Goal: Task Accomplishment & Management: Use online tool/utility

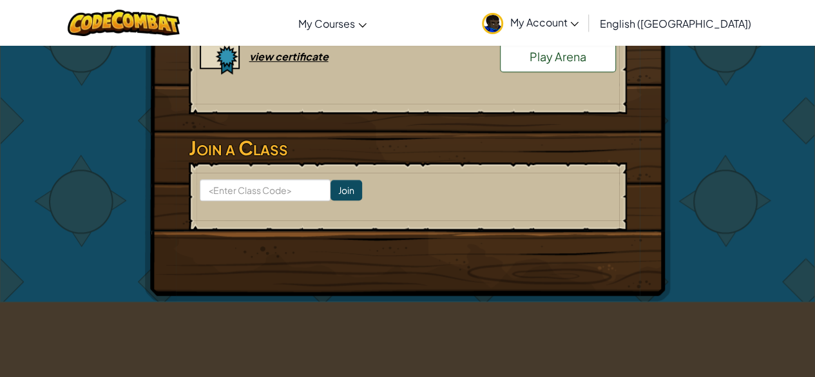
scroll to position [407, 0]
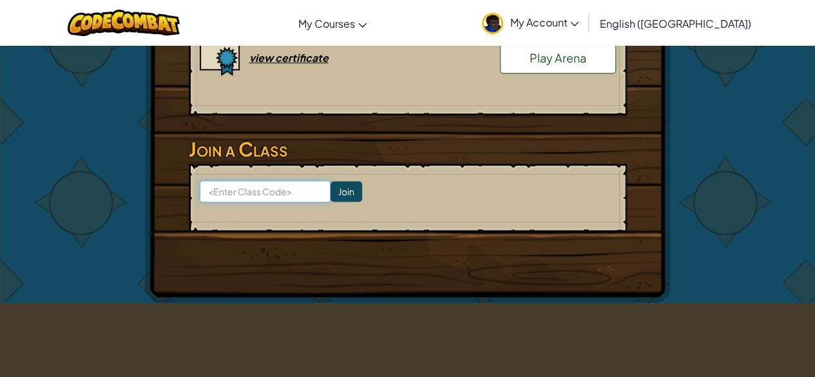
click at [294, 180] on input at bounding box center [265, 191] width 131 height 22
type input "FarmRainMusic"
click at [334, 181] on input "Join" at bounding box center [347, 191] width 32 height 21
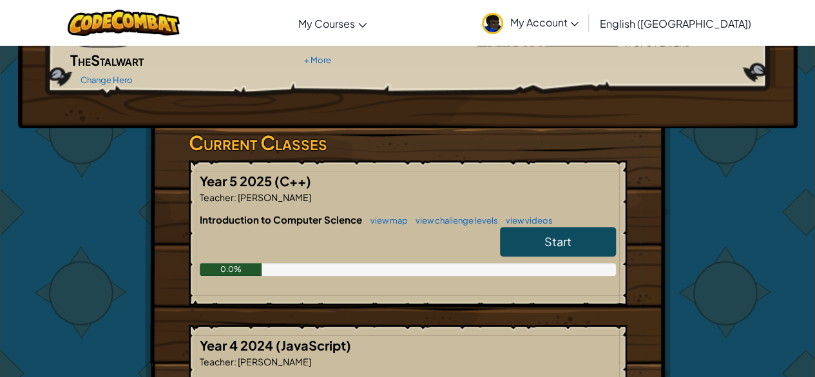
scroll to position [193, 0]
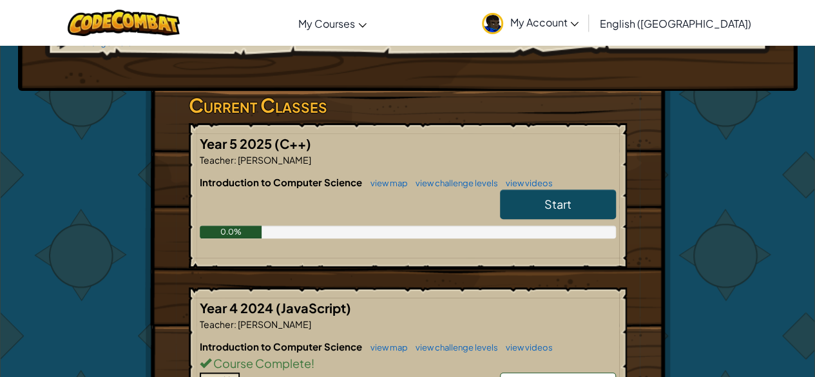
click at [565, 197] on span "Start" at bounding box center [558, 204] width 27 height 15
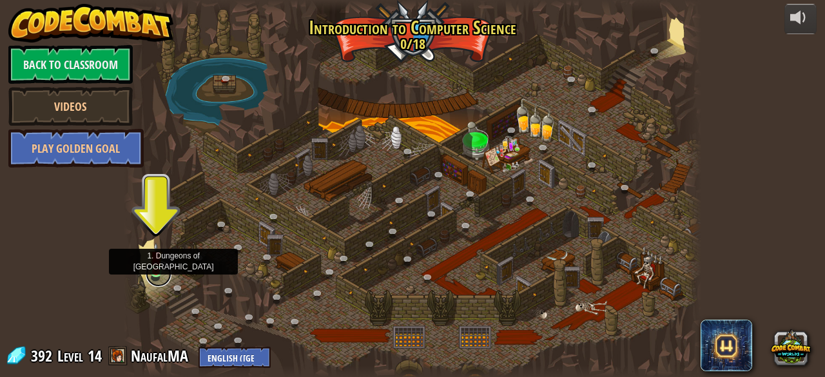
click at [161, 274] on link at bounding box center [159, 274] width 26 height 26
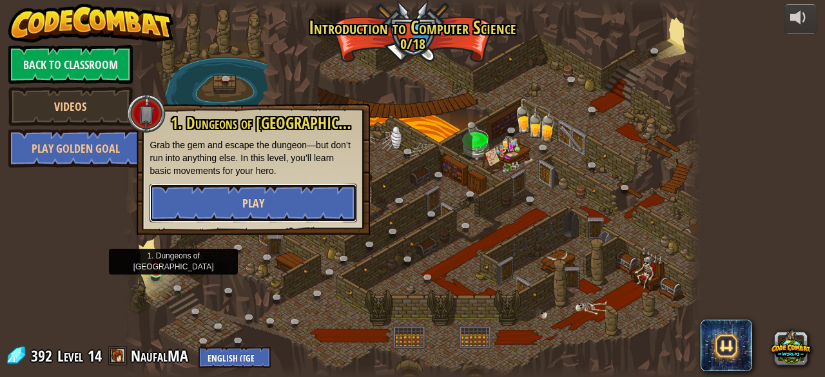
click at [265, 199] on button "Play" at bounding box center [254, 203] width 208 height 39
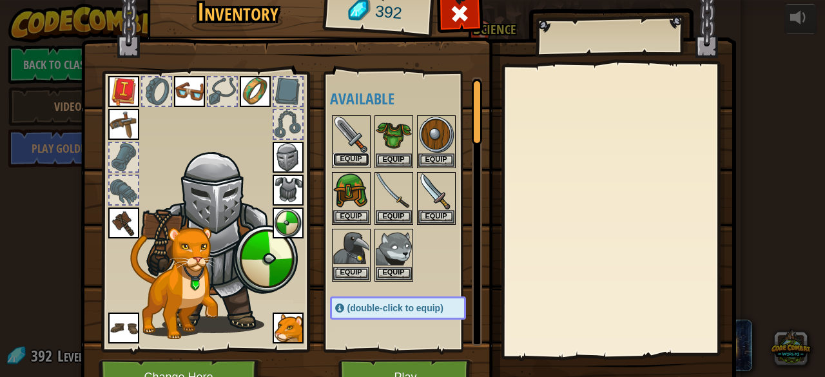
click at [349, 153] on button "Equip" at bounding box center [351, 160] width 36 height 14
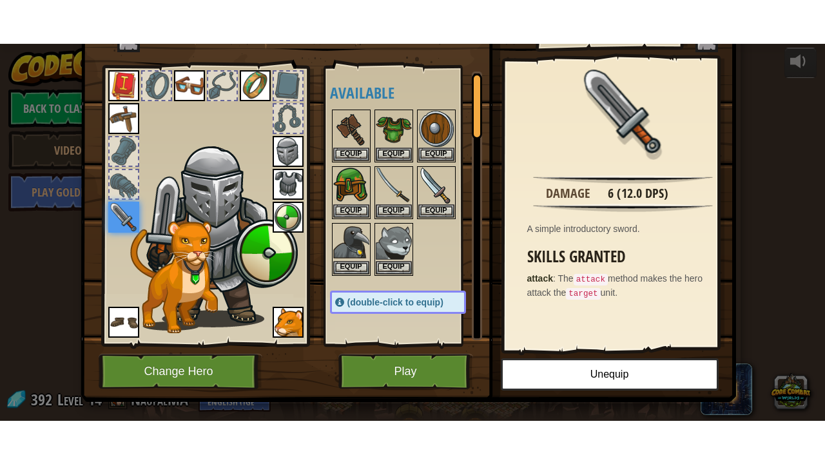
scroll to position [64, 0]
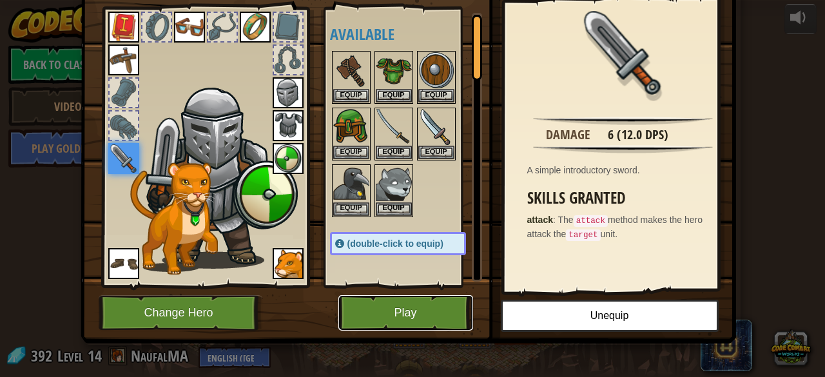
click at [424, 299] on button "Play" at bounding box center [405, 312] width 135 height 35
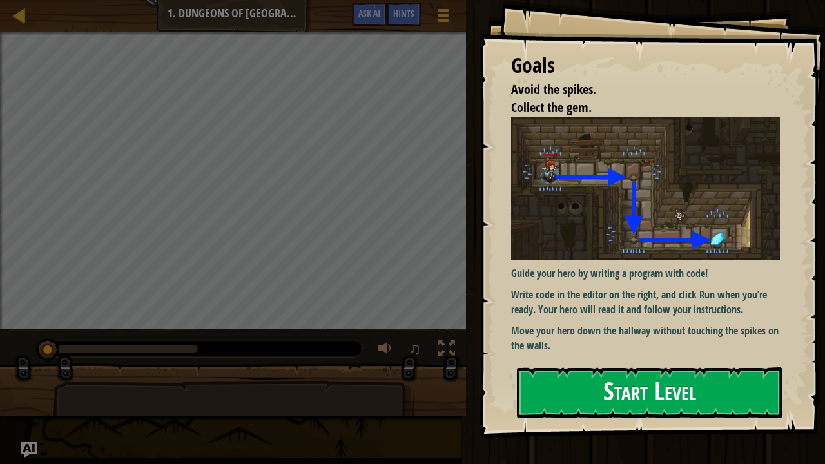
click at [664, 376] on button "Start Level" at bounding box center [650, 392] width 266 height 51
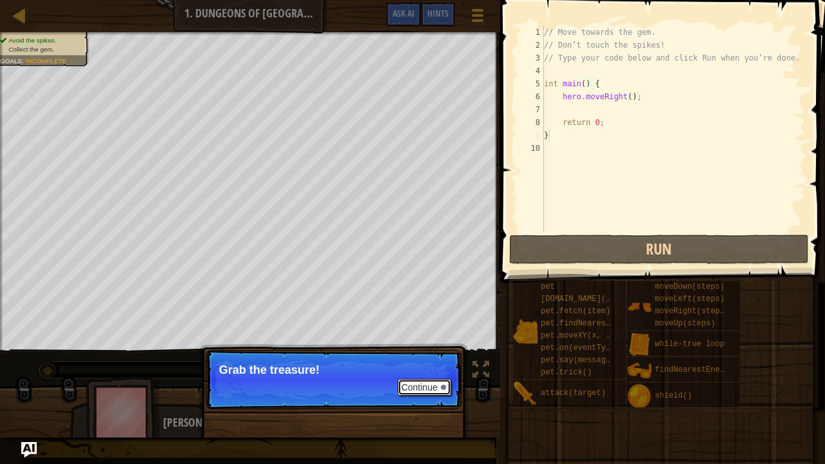
click at [437, 376] on button "Continue" at bounding box center [424, 387] width 53 height 17
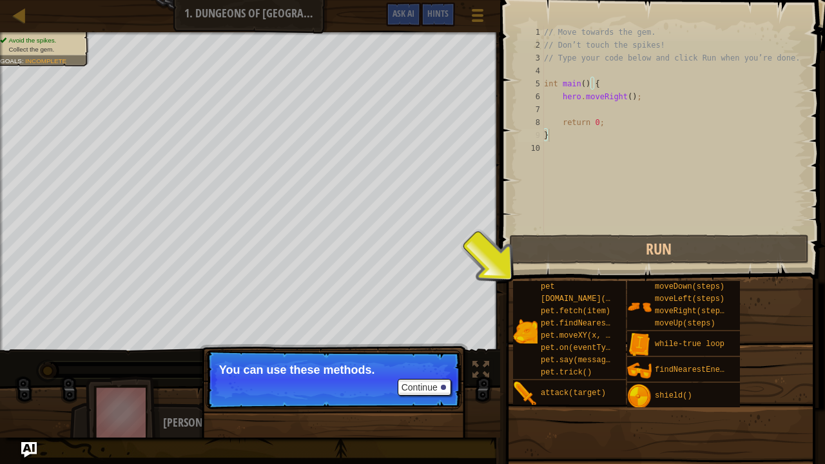
click at [389, 376] on p "Continue You can use these methods." at bounding box center [334, 379] width 256 height 59
click at [416, 376] on button "Continue" at bounding box center [424, 387] width 53 height 17
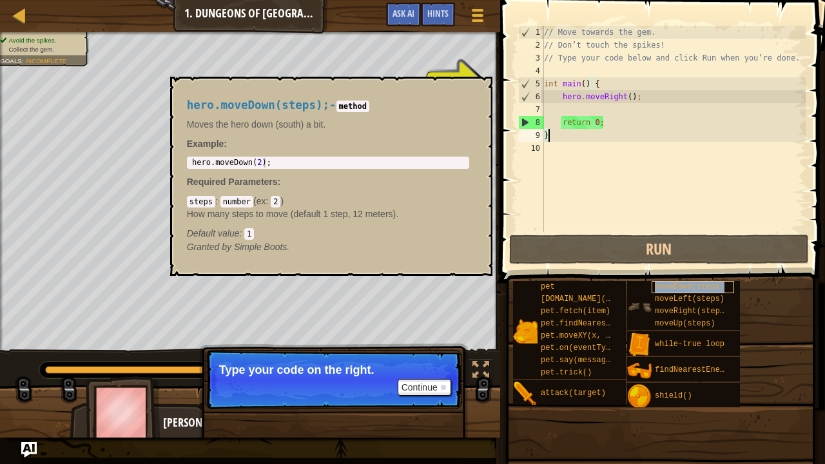
click at [678, 286] on span "moveDown(steps)" at bounding box center [690, 286] width 70 height 9
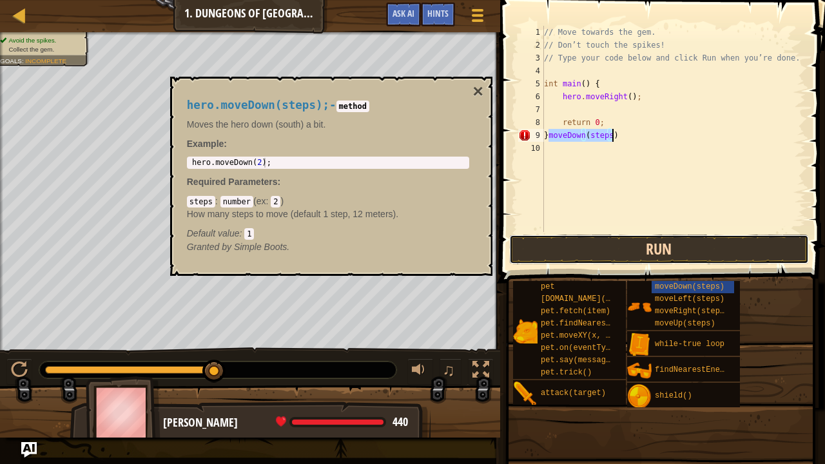
click at [646, 247] on button "Run" at bounding box center [659, 250] width 300 height 30
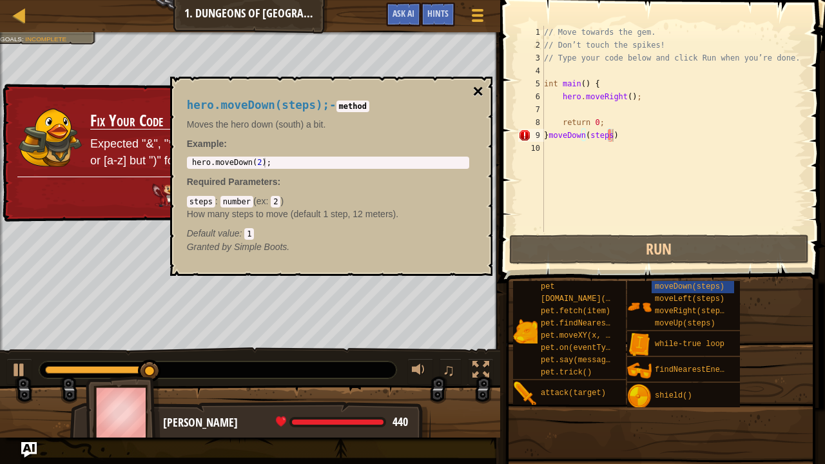
click at [480, 88] on button "×" at bounding box center [477, 91] width 10 height 18
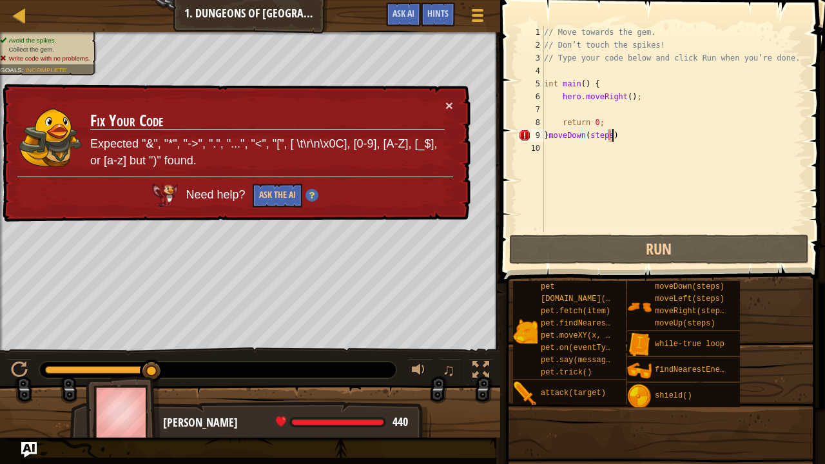
click at [636, 137] on div "// Move towards the gem. // Don’t touch the spikes! // Type your code below and…" at bounding box center [673, 142] width 264 height 232
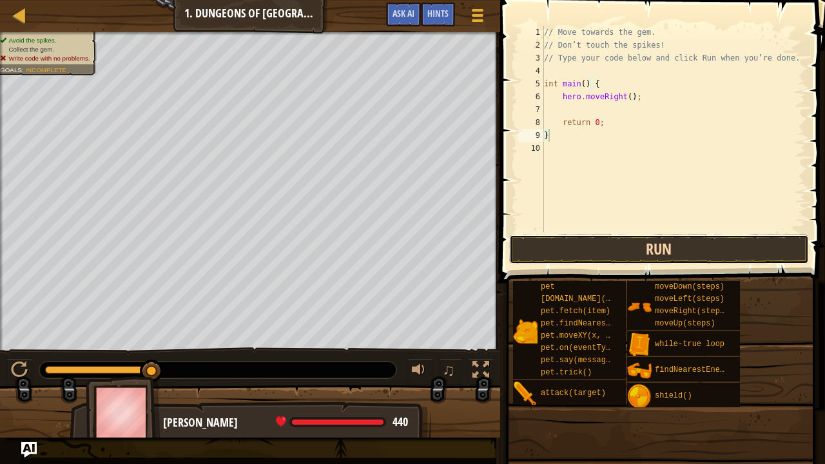
click at [632, 258] on button "Run" at bounding box center [659, 250] width 300 height 30
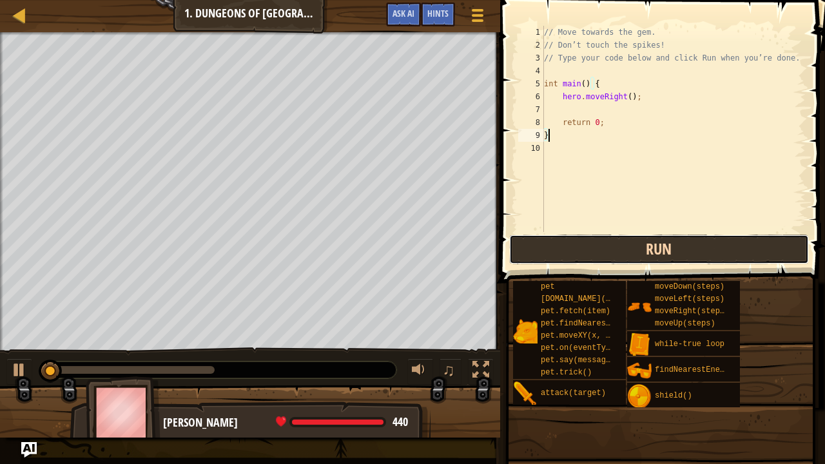
click at [633, 249] on button "Run" at bounding box center [659, 250] width 300 height 30
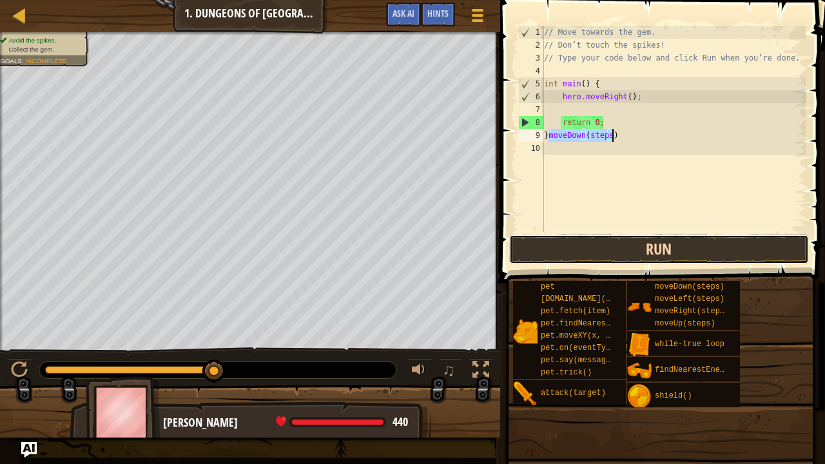
click at [652, 246] on button "Run" at bounding box center [659, 250] width 300 height 30
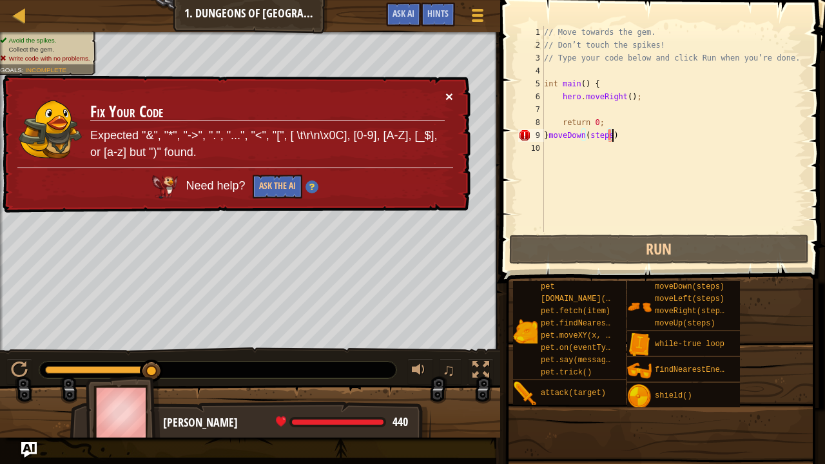
click at [445, 96] on td "Fix Your Code Expected "&", "*", "->", ".", "...", "<", "[", [ \t\r\n\x0C], [0-…" at bounding box center [268, 129] width 356 height 78
click at [617, 134] on div "// Move towards the gem. // Don’t touch the spikes! // Type your code below and…" at bounding box center [673, 142] width 264 height 232
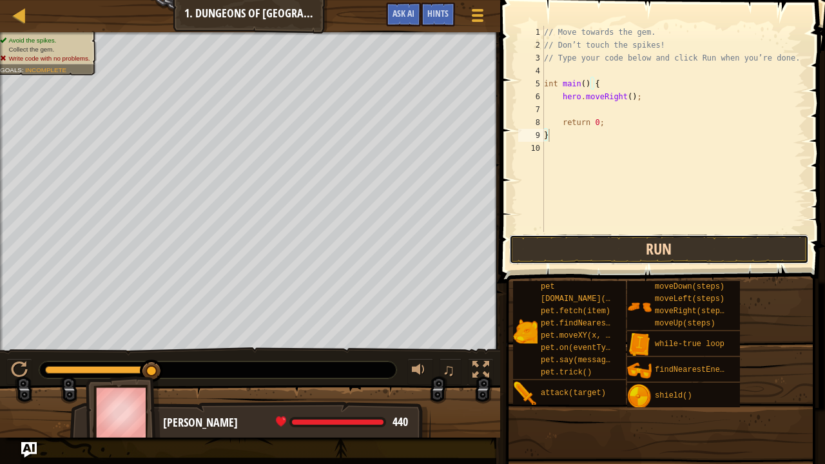
click at [590, 251] on button "Run" at bounding box center [659, 250] width 300 height 30
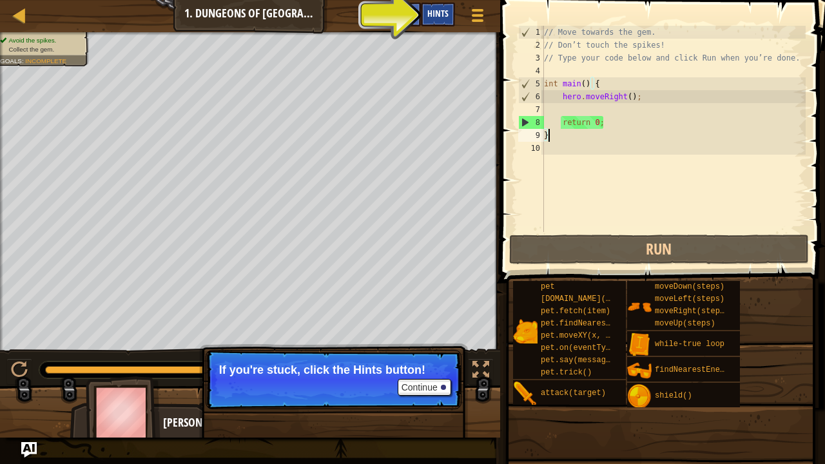
click at [438, 13] on span "Hints" at bounding box center [437, 13] width 21 height 12
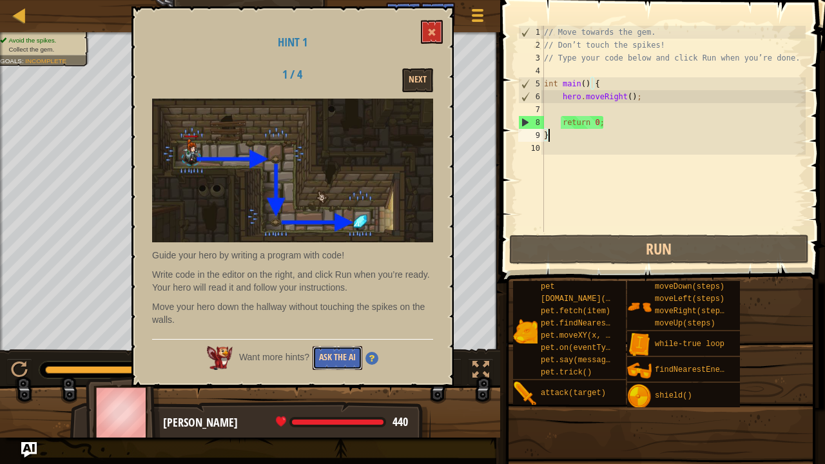
click at [329, 353] on button "Ask the AI" at bounding box center [338, 358] width 50 height 24
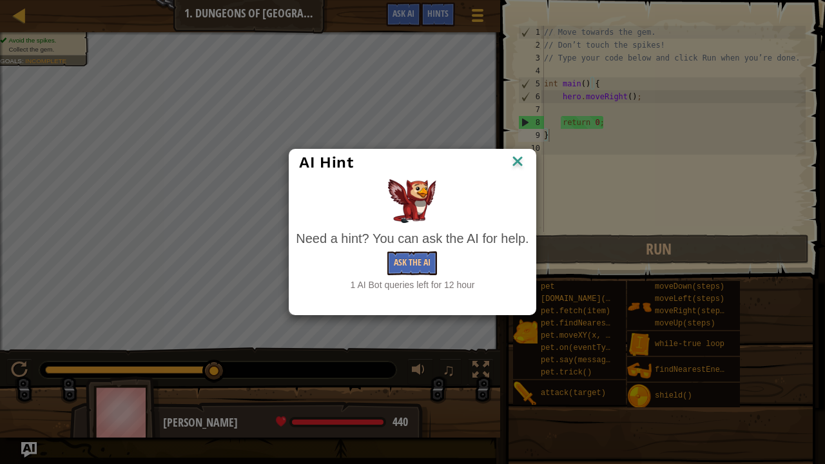
click at [513, 157] on img at bounding box center [517, 162] width 17 height 19
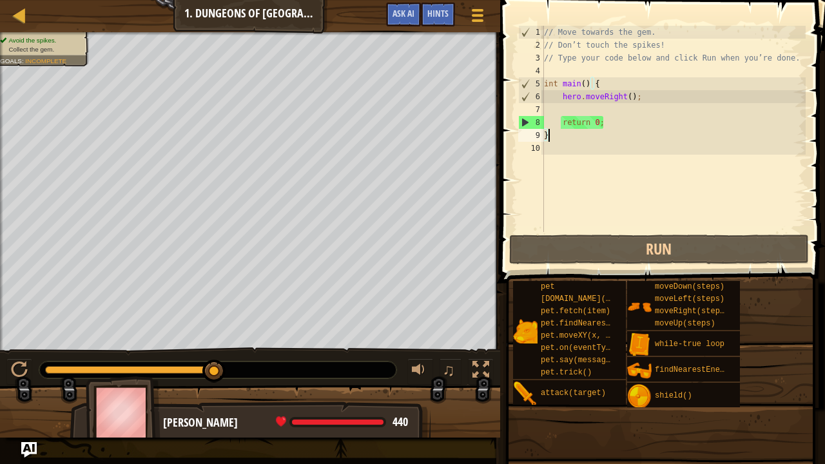
drag, startPoint x: 523, startPoint y: 123, endPoint x: 530, endPoint y: 125, distance: 7.3
click at [523, 123] on div "8" at bounding box center [531, 122] width 25 height 13
type textarea "return 0;"
click at [552, 145] on div "// Move towards the gem. // Don’t touch the spikes! // Type your code below and…" at bounding box center [673, 142] width 264 height 232
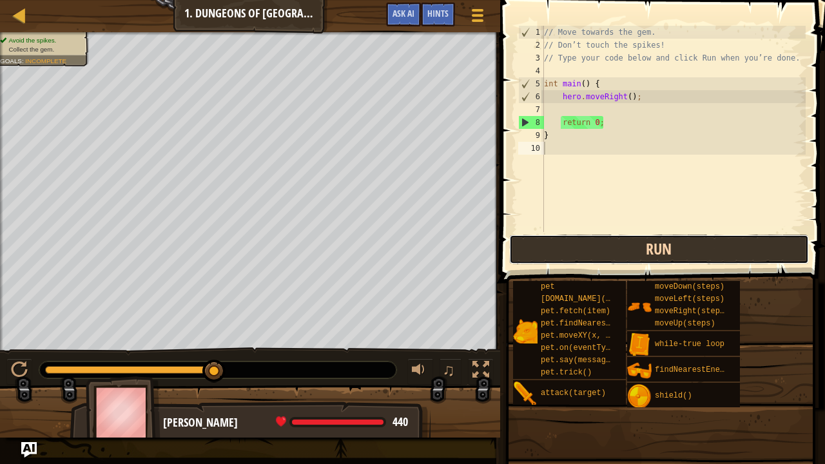
click at [622, 237] on button "Run" at bounding box center [659, 250] width 300 height 30
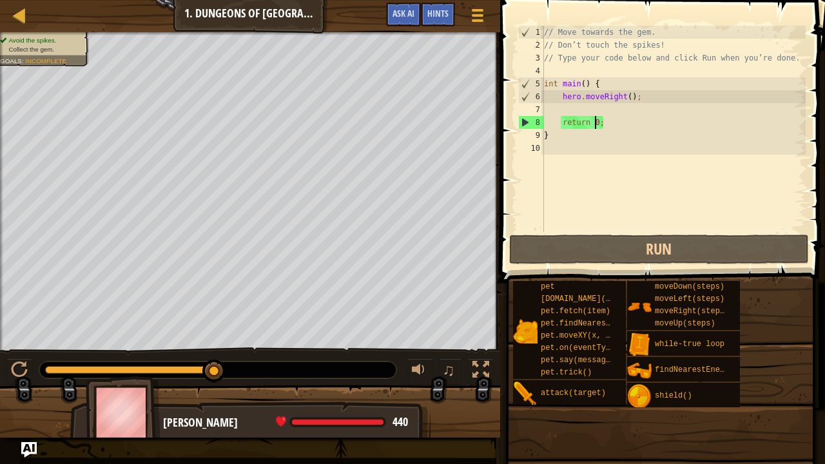
click at [595, 123] on div "// Move towards the gem. // Don’t touch the spikes! // Type your code below and…" at bounding box center [673, 142] width 264 height 232
click at [594, 123] on div "// Move towards the gem. // Don’t touch the spikes! // Type your code below and…" at bounding box center [673, 142] width 264 height 232
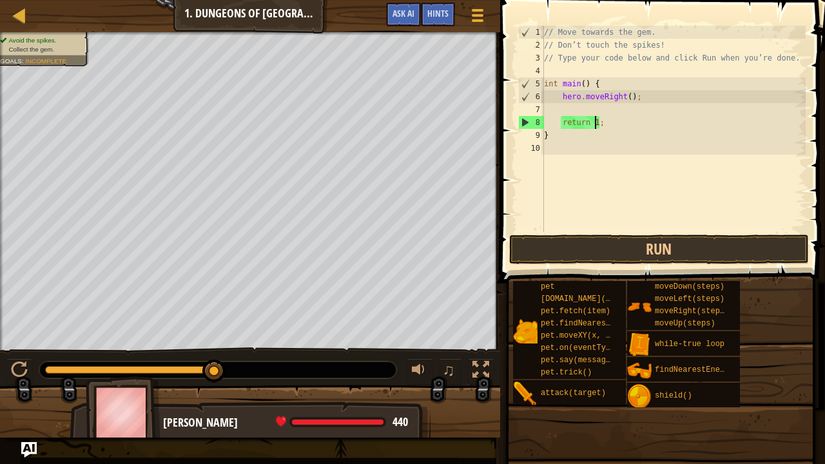
scroll to position [6, 4]
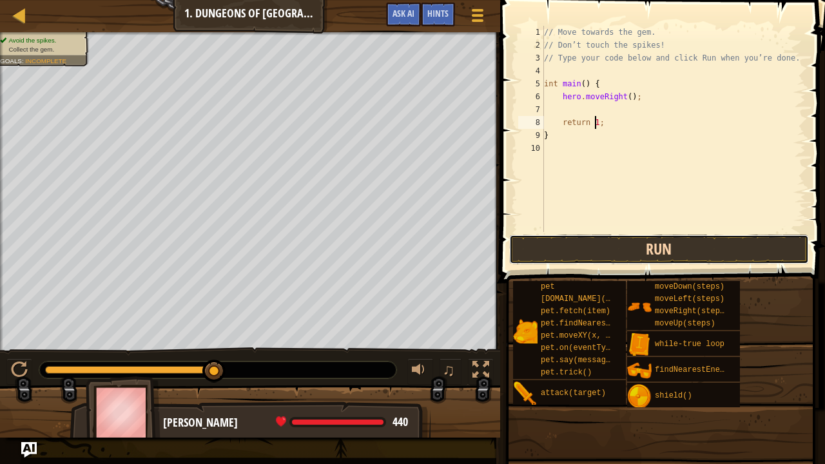
drag, startPoint x: 645, startPoint y: 249, endPoint x: 648, endPoint y: 242, distance: 7.2
click at [648, 244] on button "Run" at bounding box center [659, 250] width 300 height 30
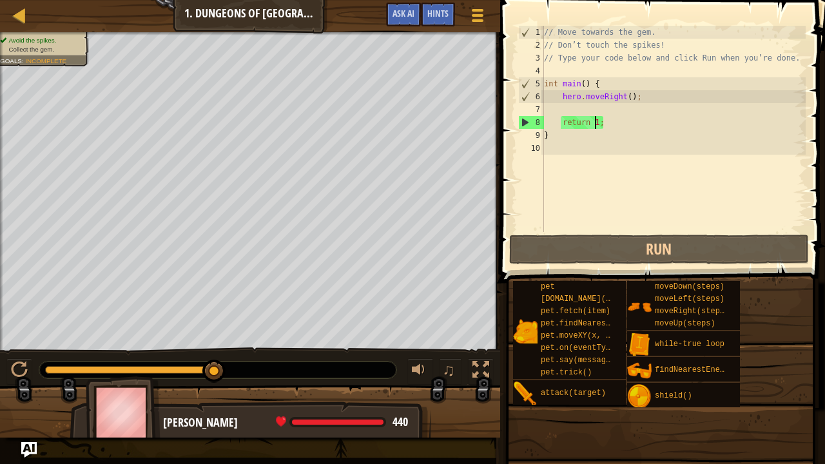
click at [553, 134] on div "// Move towards the gem. // Don’t touch the spikes! // Type your code below and…" at bounding box center [673, 142] width 264 height 232
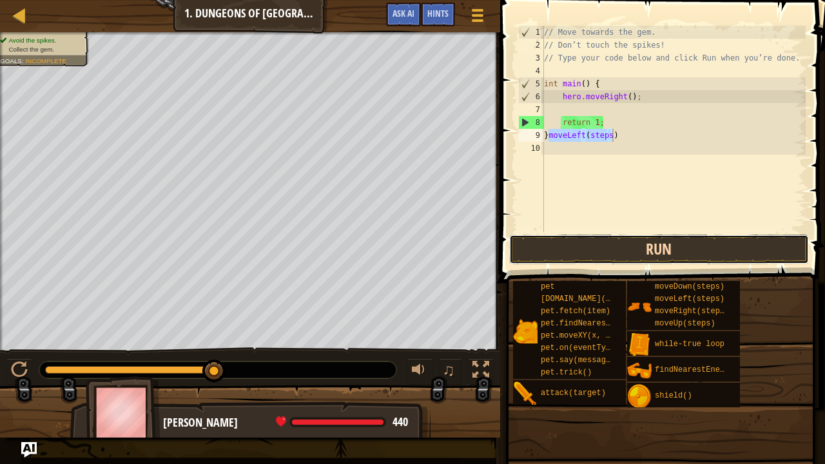
click at [654, 244] on button "Run" at bounding box center [659, 250] width 300 height 30
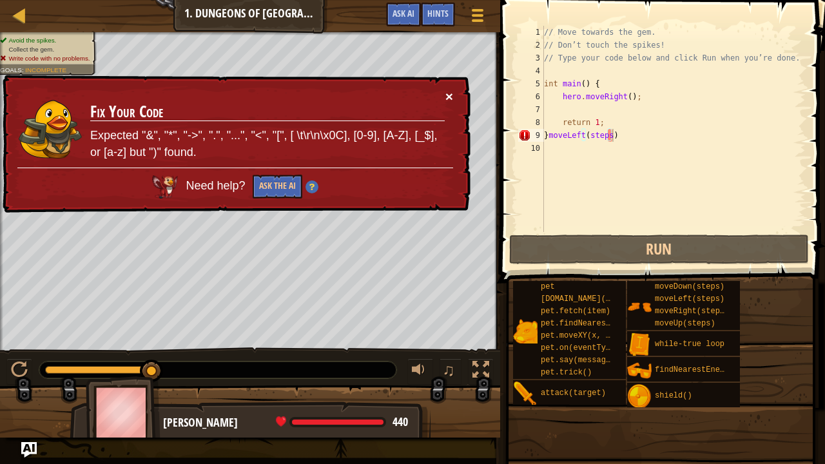
click at [452, 90] on button "×" at bounding box center [449, 97] width 8 height 14
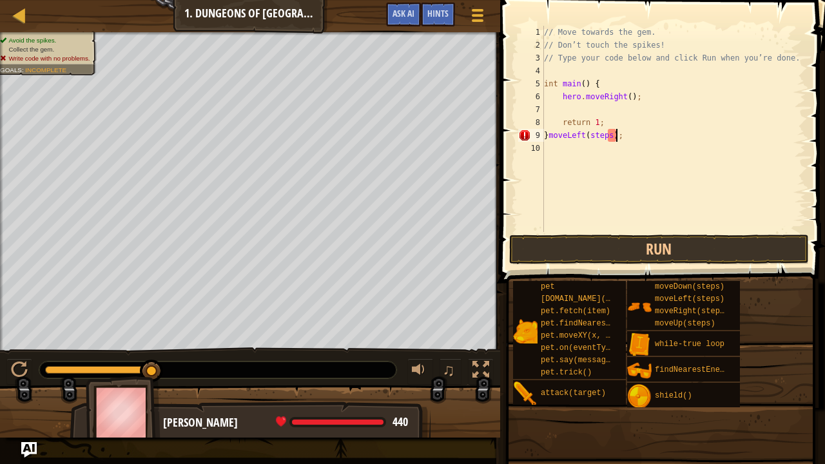
scroll to position [6, 5]
click at [647, 246] on button "Run" at bounding box center [659, 250] width 300 height 30
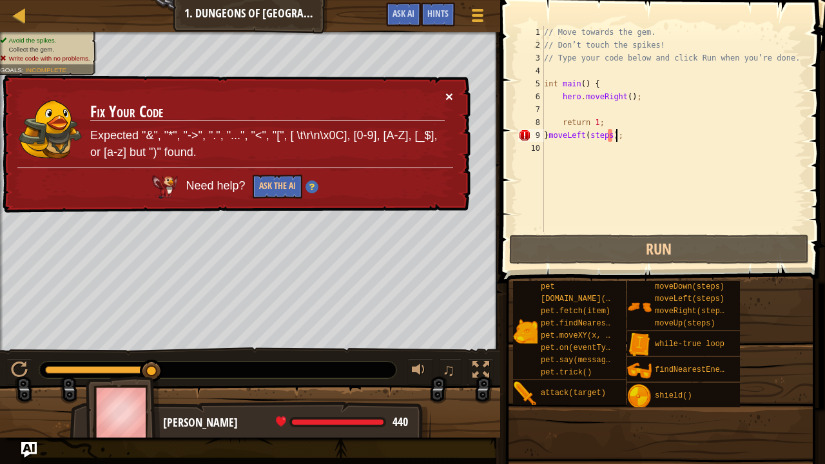
click at [450, 90] on button "×" at bounding box center [449, 97] width 8 height 14
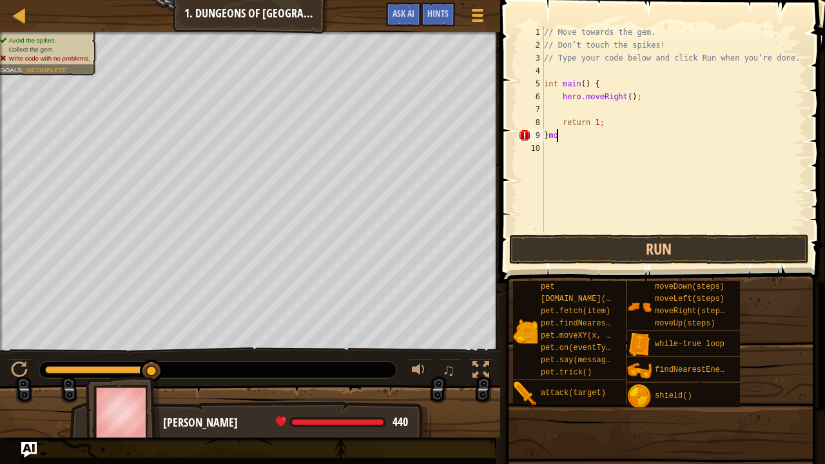
scroll to position [6, 0]
type textarea "}"
click at [656, 144] on div "// Move towards the gem. // Don’t touch the spikes! // Type your code below and…" at bounding box center [673, 142] width 264 height 232
type textarea "h"
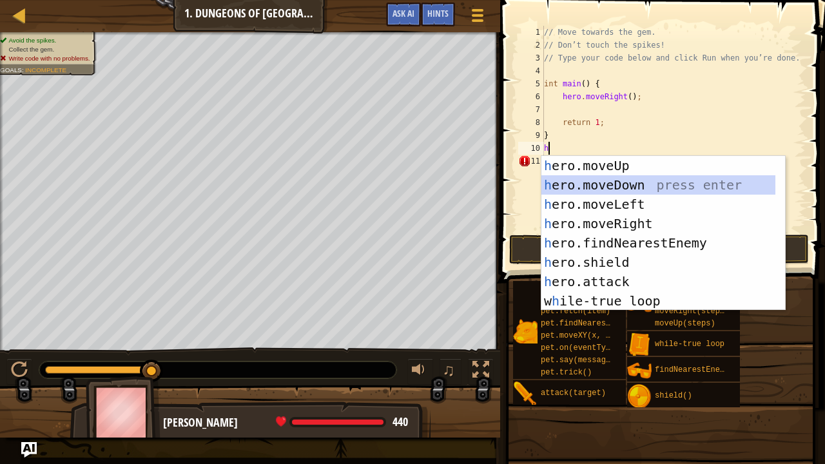
click at [632, 177] on div "h ero.moveUp press enter h ero.moveDown press enter h ero.moveLeft press enter …" at bounding box center [658, 252] width 235 height 193
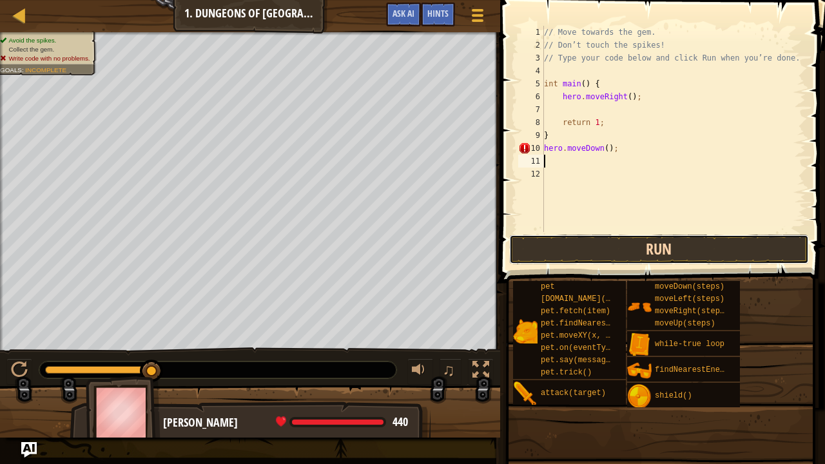
click at [581, 249] on button "Run" at bounding box center [659, 250] width 300 height 30
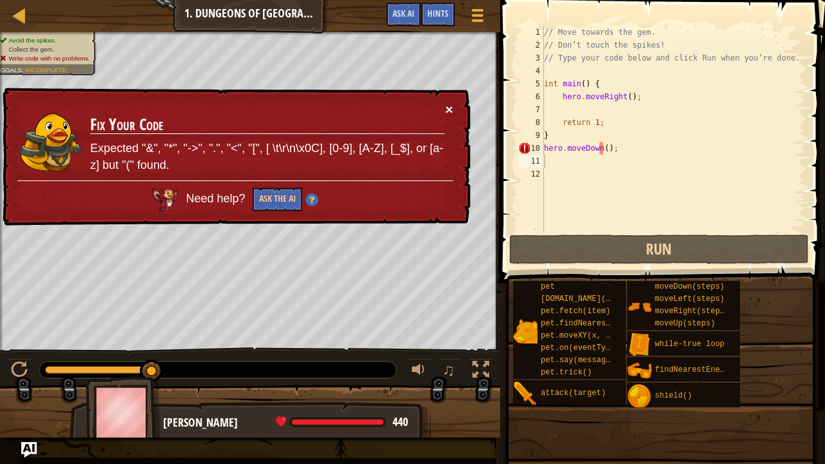
click at [447, 107] on button "×" at bounding box center [449, 109] width 8 height 14
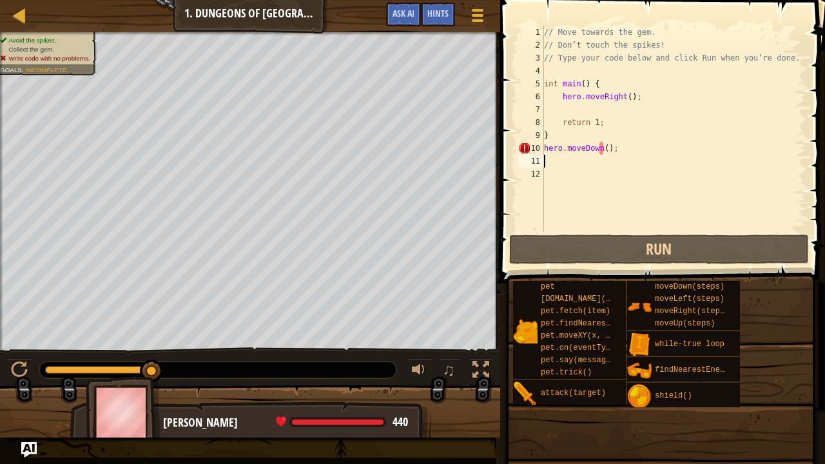
click at [616, 153] on div "// Move towards the gem. // Don’t touch the spikes! // Type your code below and…" at bounding box center [673, 142] width 264 height 232
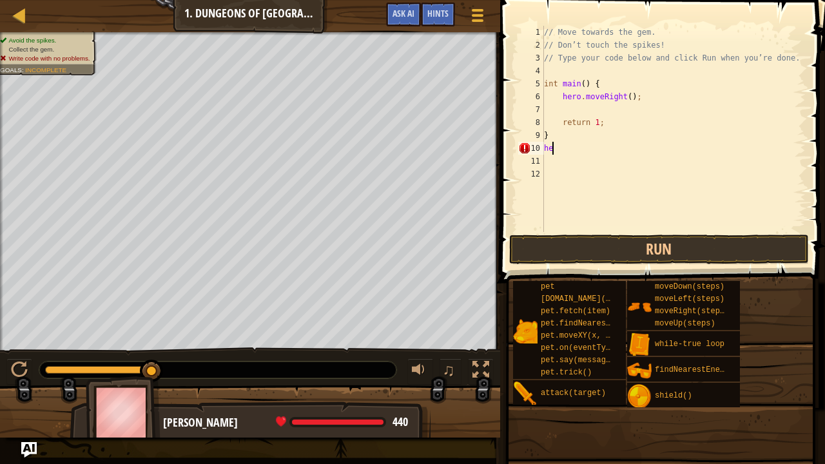
type textarea "h"
click at [541, 171] on div "12" at bounding box center [531, 174] width 26 height 13
click at [544, 144] on div "// Move towards the gem. // Don’t touch the spikes! // Type your code below and…" at bounding box center [673, 142] width 264 height 232
click at [549, 131] on div "// Move towards the gem. // Don’t touch the spikes! // Type your code below and…" at bounding box center [673, 142] width 264 height 232
type textarea "}"
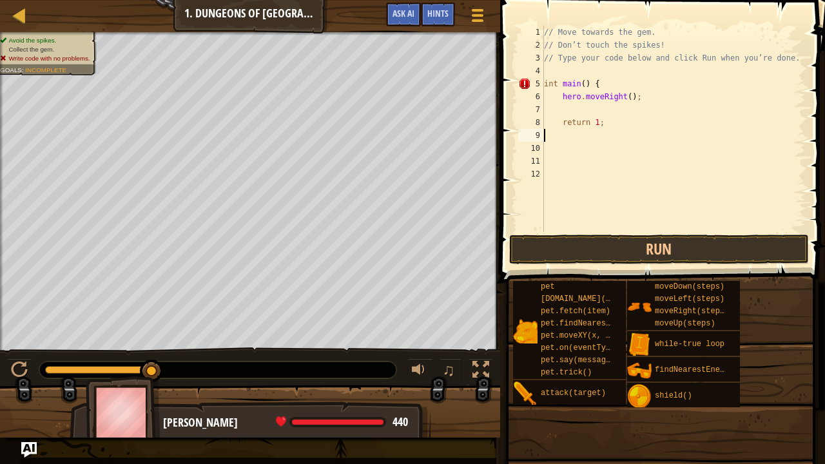
type textarea "["
type textarea "{"
click at [611, 250] on button "Run" at bounding box center [659, 250] width 300 height 30
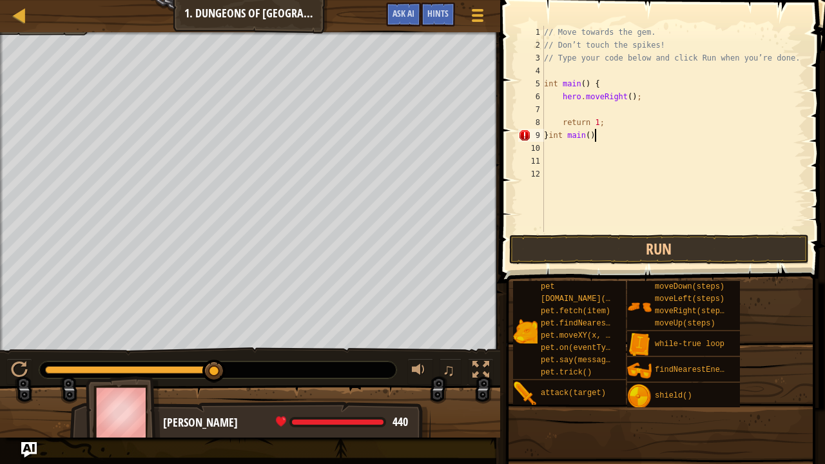
scroll to position [6, 4]
click at [633, 257] on button "Run" at bounding box center [659, 250] width 300 height 30
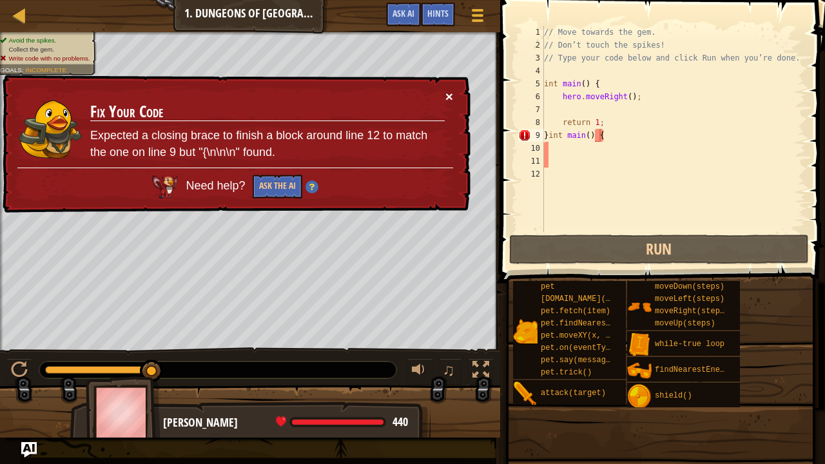
drag, startPoint x: 450, startPoint y: 97, endPoint x: 521, endPoint y: 115, distance: 73.8
click at [450, 97] on button "×" at bounding box center [449, 97] width 8 height 14
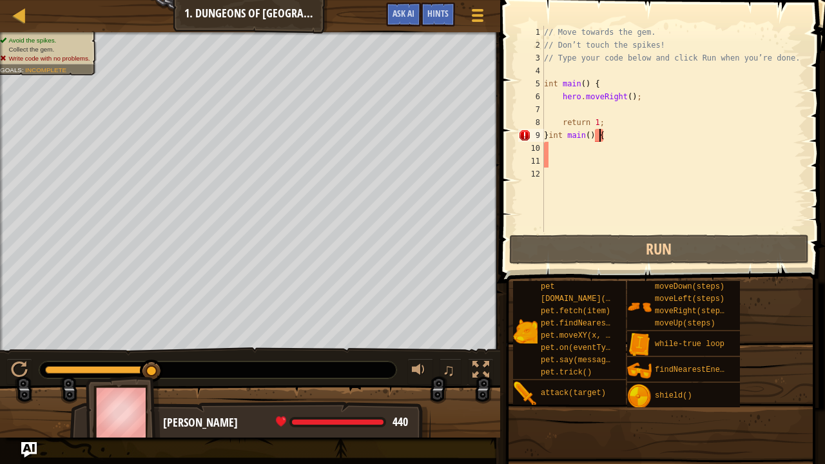
click at [614, 133] on div "// Move towards the gem. // Don’t touch the spikes! // Type your code below and…" at bounding box center [673, 142] width 264 height 232
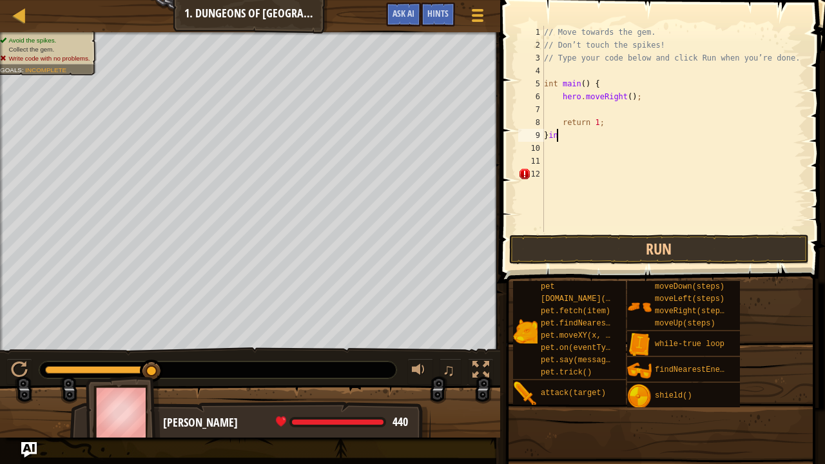
scroll to position [6, 0]
type textarea "}"
type textarea "{"
click at [633, 242] on button "Run" at bounding box center [659, 250] width 300 height 30
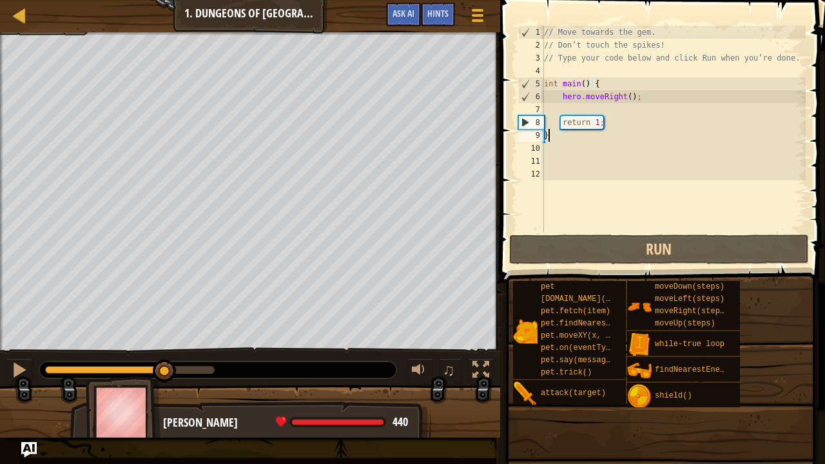
click at [183, 346] on div "Avoid the spikes. Collect the gem. Goals : Incomplete ♫ [PERSON_NAME] 440 x: 18…" at bounding box center [412, 234] width 825 height 405
click at [180, 208] on div "Avoid the spikes. Collect the gem. Goals : Incomplete ♫ [PERSON_NAME] 440 x: 18…" at bounding box center [412, 234] width 825 height 405
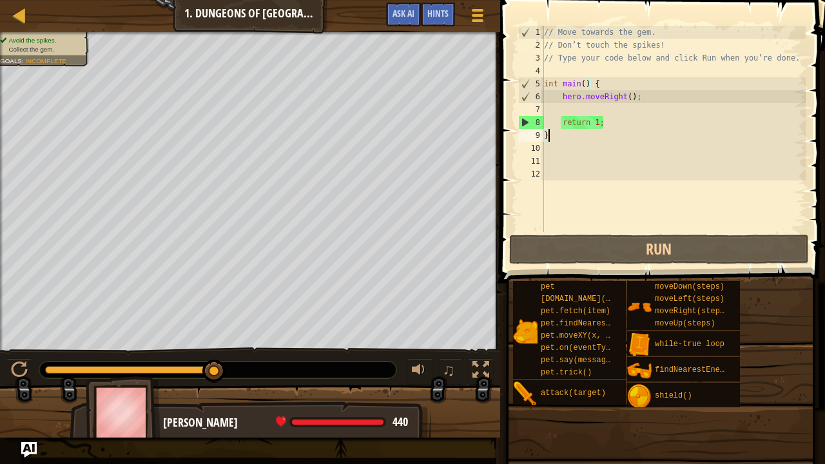
drag, startPoint x: 175, startPoint y: 365, endPoint x: 259, endPoint y: 366, distance: 83.8
click at [259, 366] on div at bounding box center [217, 370] width 357 height 17
click at [472, 362] on div at bounding box center [480, 370] width 17 height 17
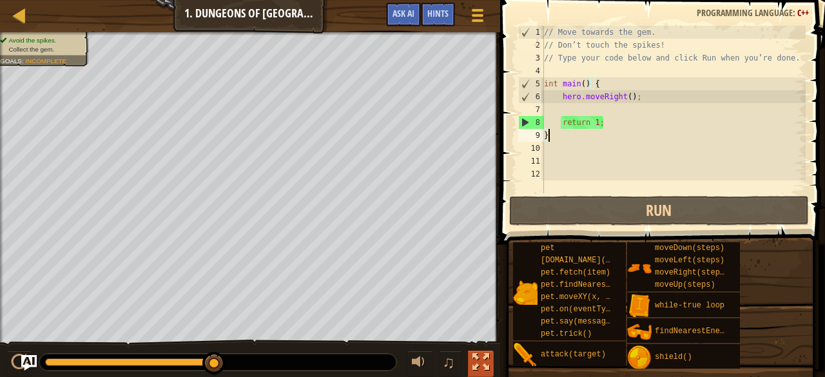
click at [473, 360] on div at bounding box center [480, 362] width 17 height 17
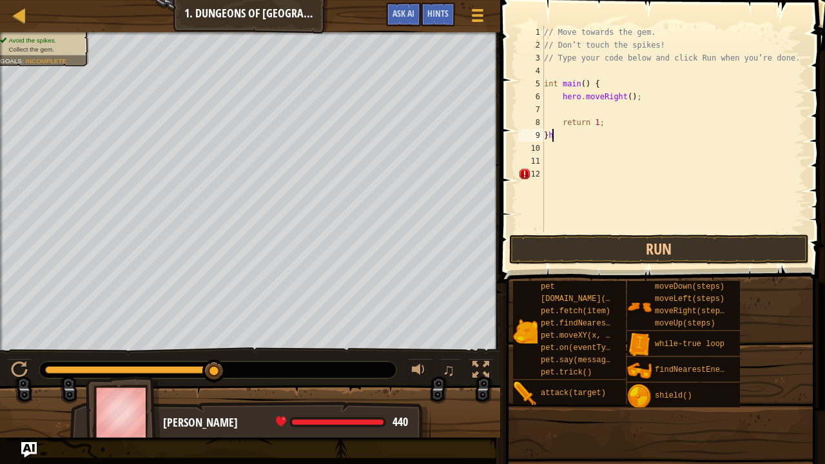
type textarea "}"
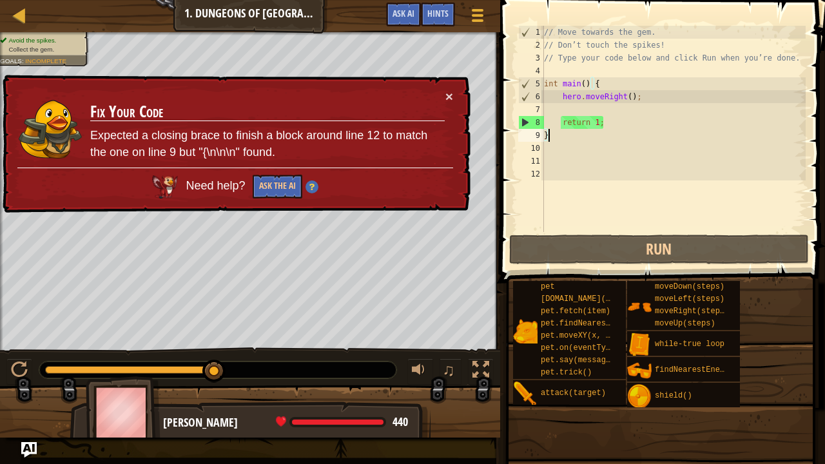
click at [552, 175] on div "// Move towards the gem. // Don’t touch the spikes! // Type your code below and…" at bounding box center [673, 142] width 264 height 232
click at [478, 22] on span at bounding box center [477, 20] width 12 height 3
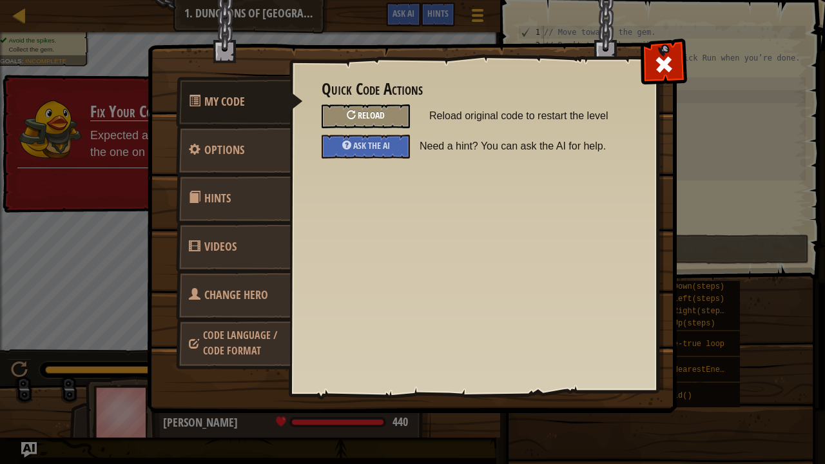
click at [376, 120] on span "Reload" at bounding box center [371, 115] width 27 height 12
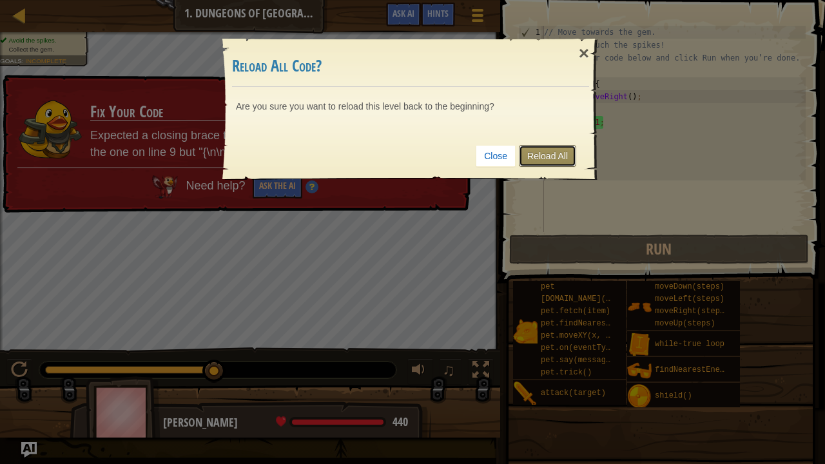
click at [554, 151] on link "Reload All" at bounding box center [547, 156] width 57 height 22
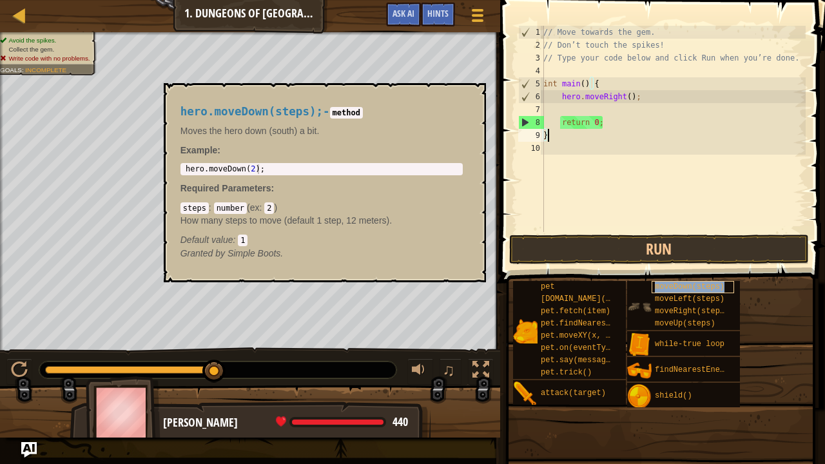
click at [695, 283] on span "moveDown(steps)" at bounding box center [690, 286] width 70 height 9
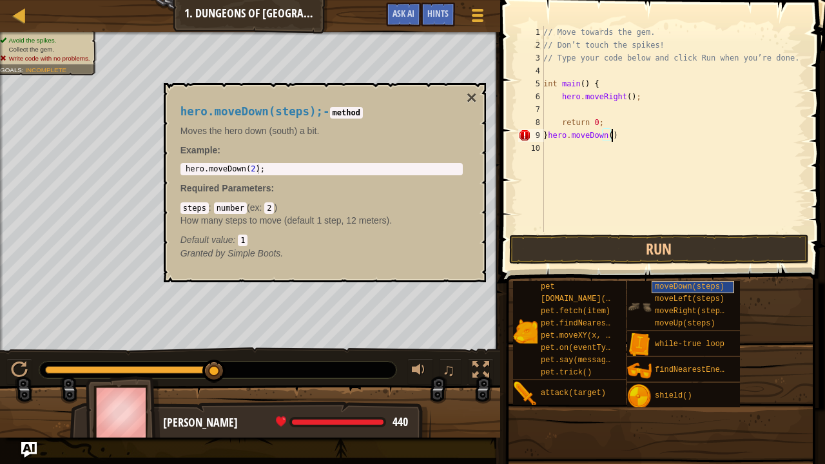
scroll to position [6, 5]
click at [643, 242] on button "Run" at bounding box center [659, 250] width 300 height 30
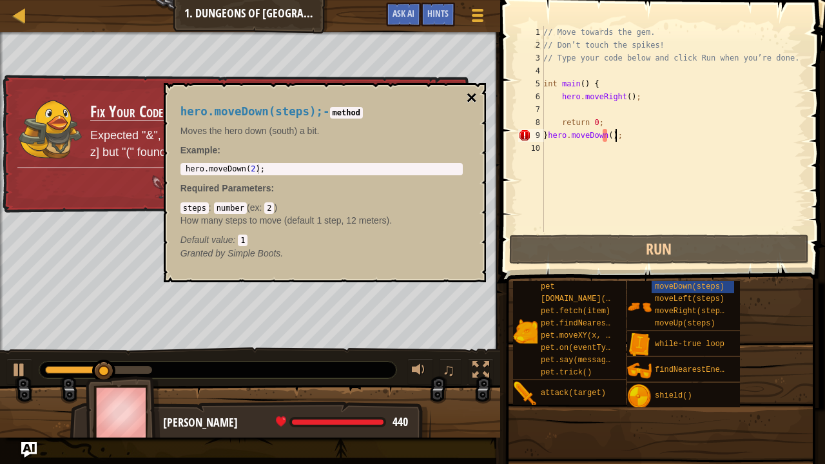
click at [468, 98] on button "×" at bounding box center [471, 98] width 10 height 18
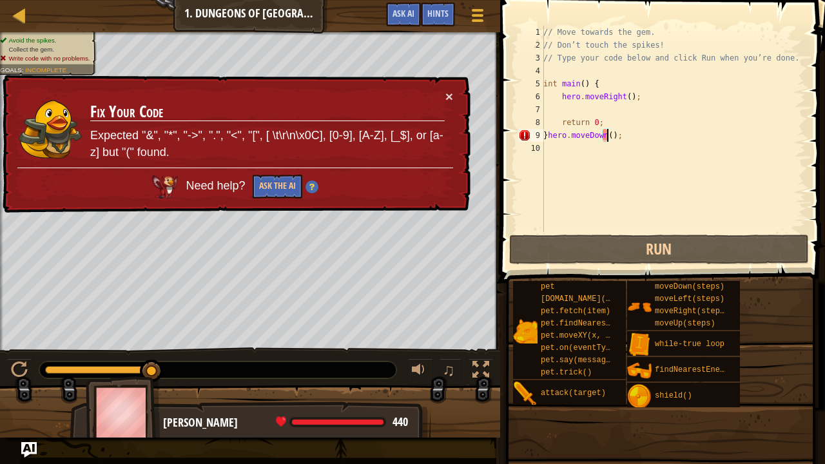
click at [607, 138] on div "// Move towards the gem. // Don’t touch the spikes! // Type your code below and…" at bounding box center [673, 142] width 265 height 232
click at [602, 135] on div "// Move towards the gem. // Don’t touch the spikes! // Type your code below and…" at bounding box center [673, 142] width 265 height 232
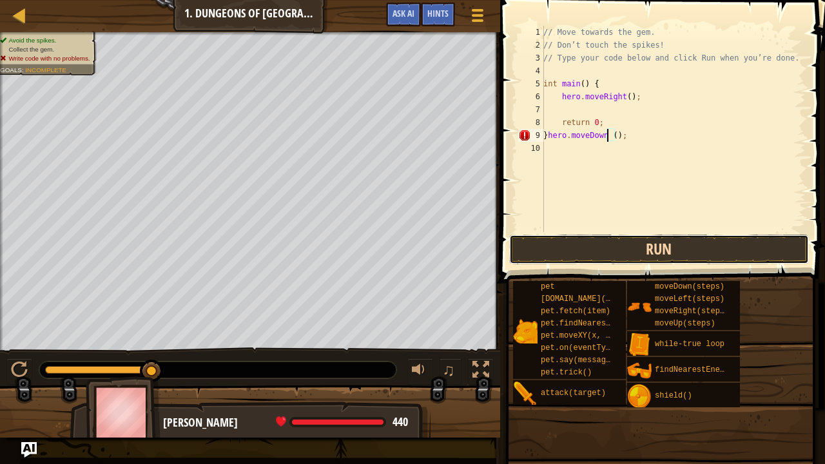
click at [626, 248] on button "Run" at bounding box center [659, 250] width 300 height 30
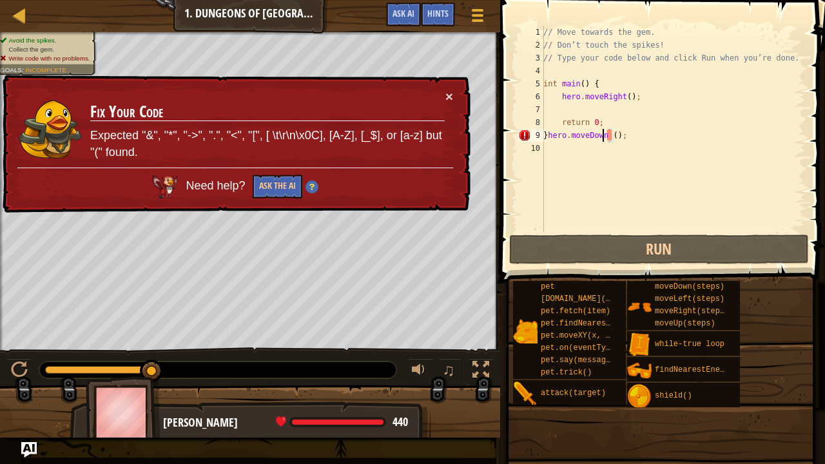
click at [605, 139] on div "// Move towards the gem. // Don’t touch the spikes! // Type your code below and…" at bounding box center [673, 142] width 265 height 232
drag, startPoint x: 614, startPoint y: 137, endPoint x: 606, endPoint y: 137, distance: 7.1
click at [606, 137] on div "// Move towards the gem. // Don’t touch the spikes! // Type your code below and…" at bounding box center [673, 142] width 265 height 232
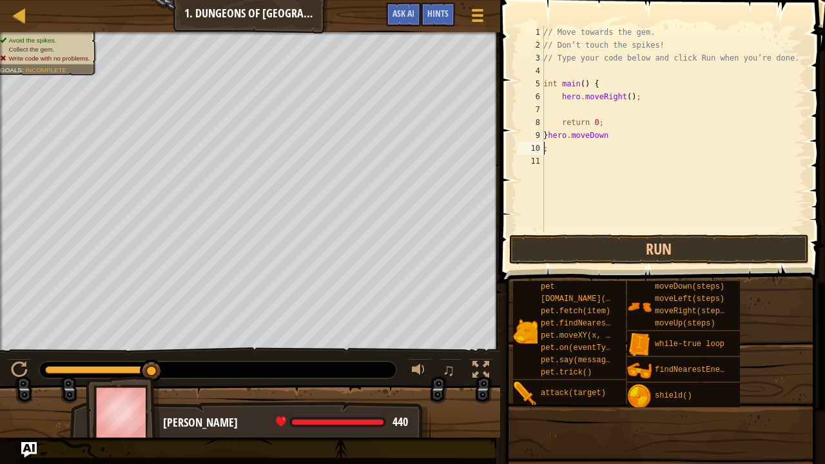
scroll to position [6, 0]
click at [618, 240] on button "Run" at bounding box center [659, 250] width 300 height 30
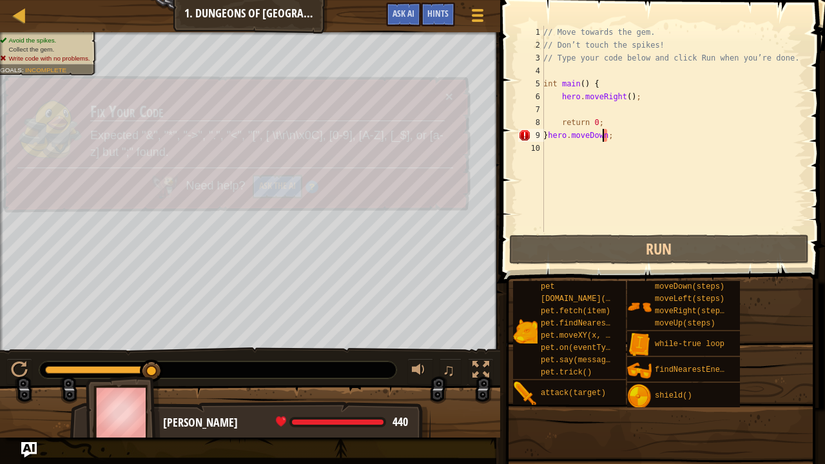
click at [628, 134] on div "// Move towards the gem. // Don’t touch the spikes! // Type your code below and…" at bounding box center [673, 142] width 265 height 232
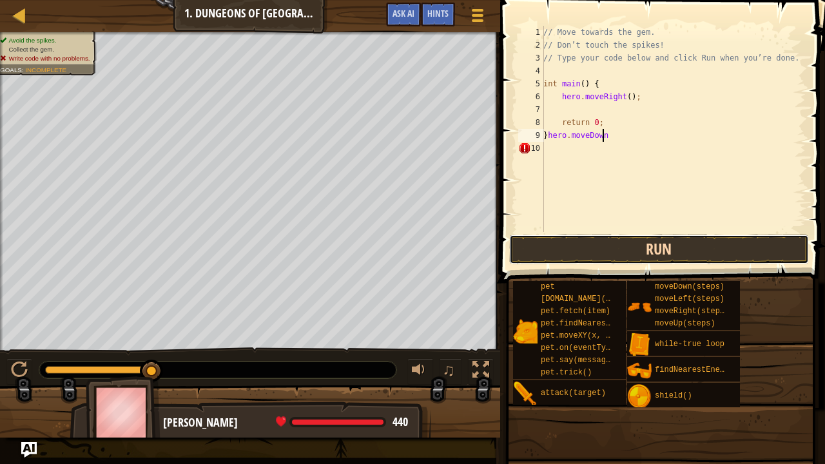
click at [629, 258] on button "Run" at bounding box center [659, 250] width 300 height 30
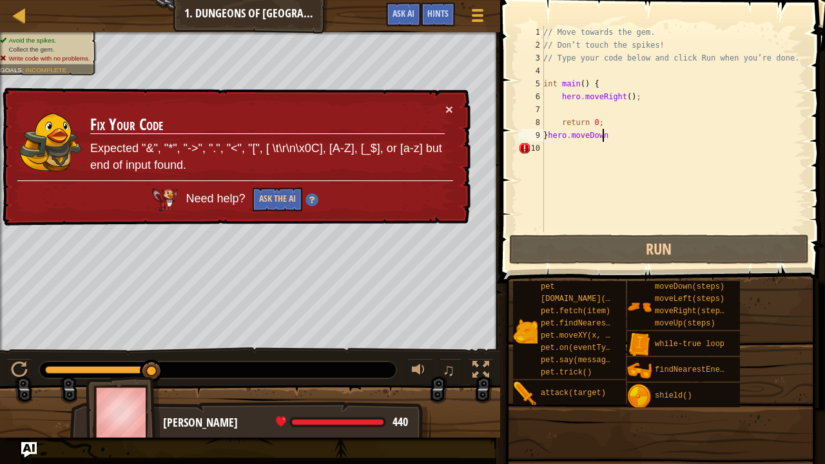
click at [546, 136] on div "// Move towards the gem. // Don’t touch the spikes! // Type your code below and…" at bounding box center [673, 142] width 265 height 232
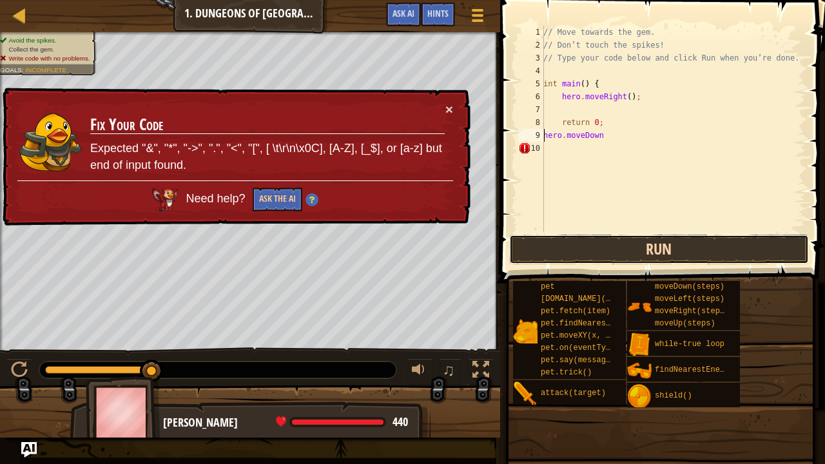
click at [610, 246] on button "Run" at bounding box center [659, 250] width 300 height 30
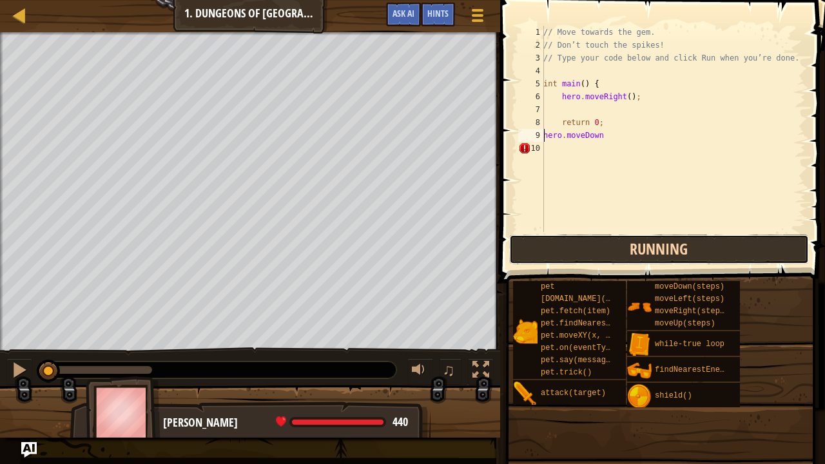
click at [610, 246] on button "Running" at bounding box center [659, 250] width 300 height 30
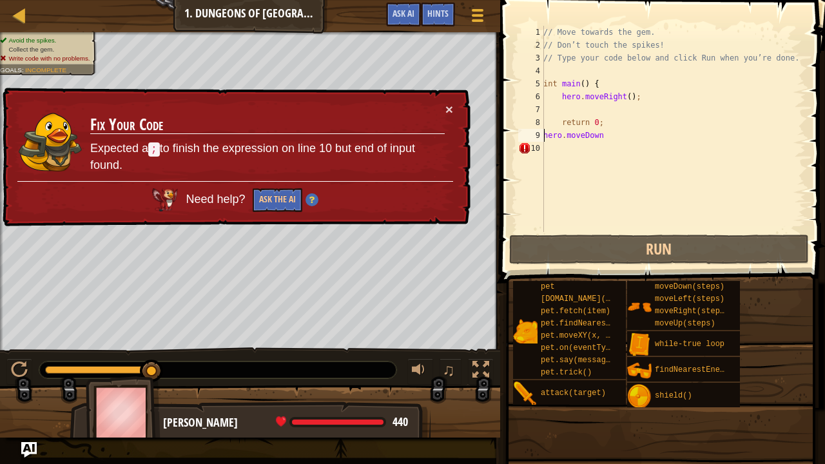
click at [612, 134] on div "// Move towards the gem. // Don’t touch the spikes! // Type your code below and…" at bounding box center [673, 142] width 265 height 232
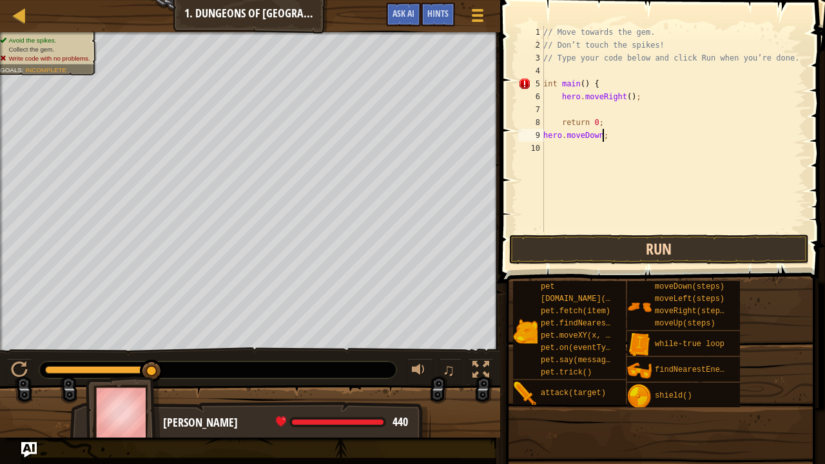
type textarea "hero.moveDown;"
click at [627, 244] on button "Run" at bounding box center [659, 250] width 300 height 30
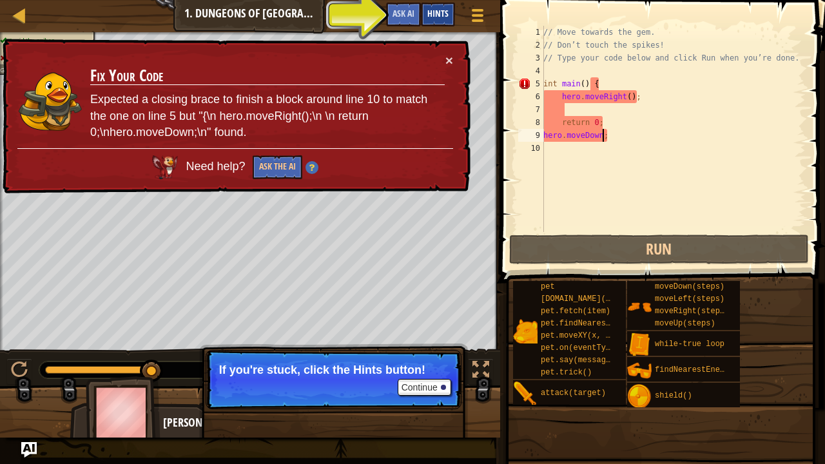
click at [431, 12] on span "Hints" at bounding box center [437, 13] width 21 height 12
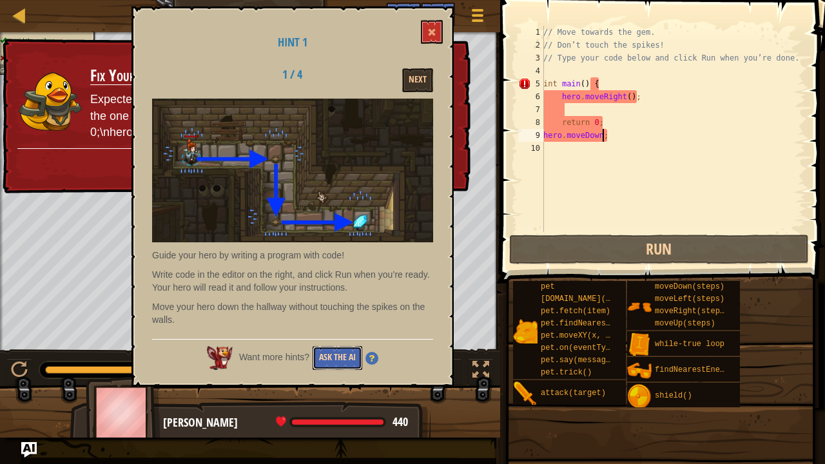
click at [349, 359] on button "Ask the AI" at bounding box center [338, 358] width 50 height 24
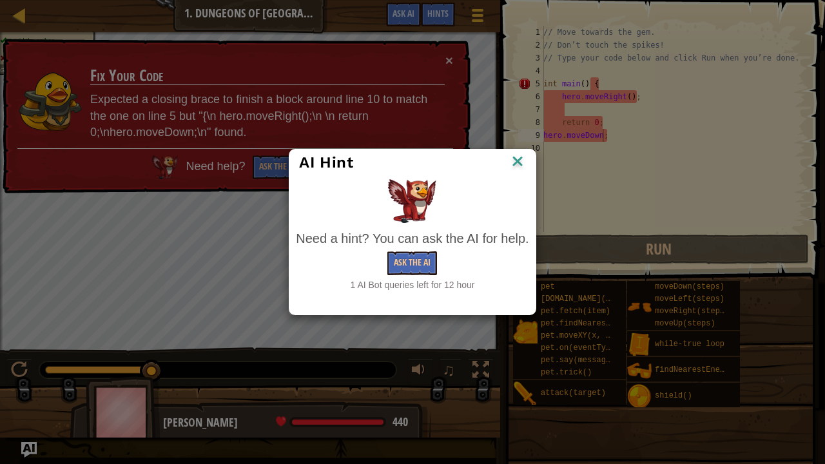
click at [519, 163] on img at bounding box center [517, 162] width 17 height 19
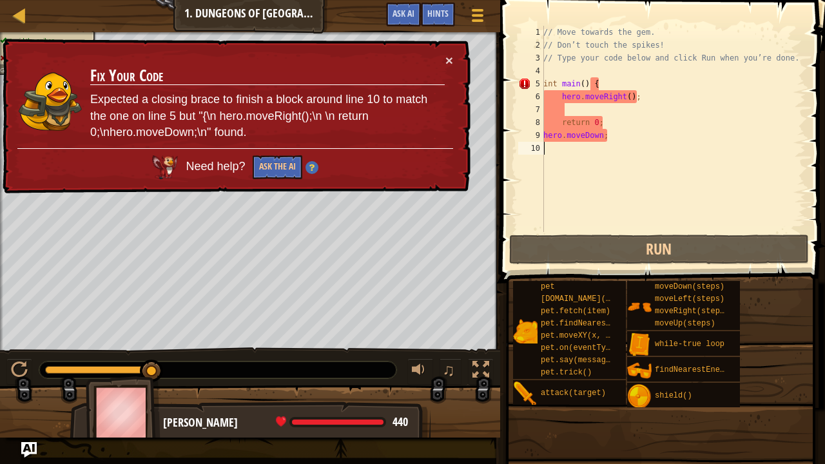
click at [620, 150] on div "// Move towards the gem. // Don’t touch the spikes! // Type your code below and…" at bounding box center [673, 142] width 265 height 232
click at [621, 140] on div "// Move towards the gem. // Don’t touch the spikes! // Type your code below and…" at bounding box center [673, 142] width 265 height 232
click at [545, 135] on div "// Move towards the gem. // Don’t touch the spikes! // Type your code below and…" at bounding box center [673, 142] width 265 height 232
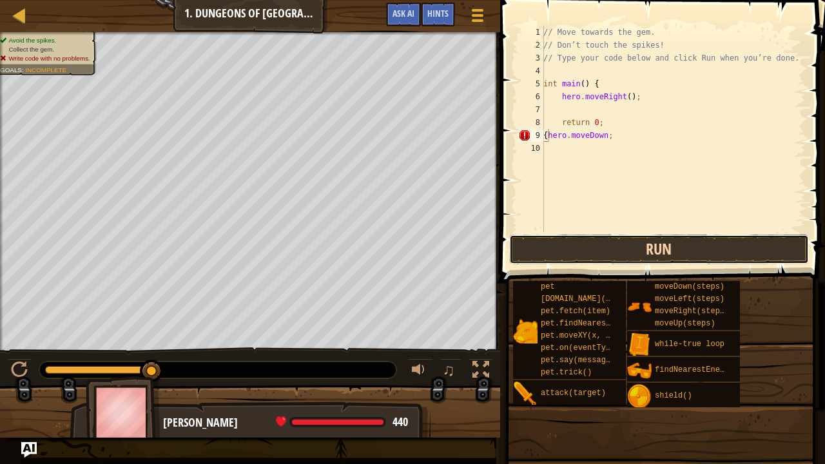
click at [638, 250] on button "Run" at bounding box center [659, 250] width 300 height 30
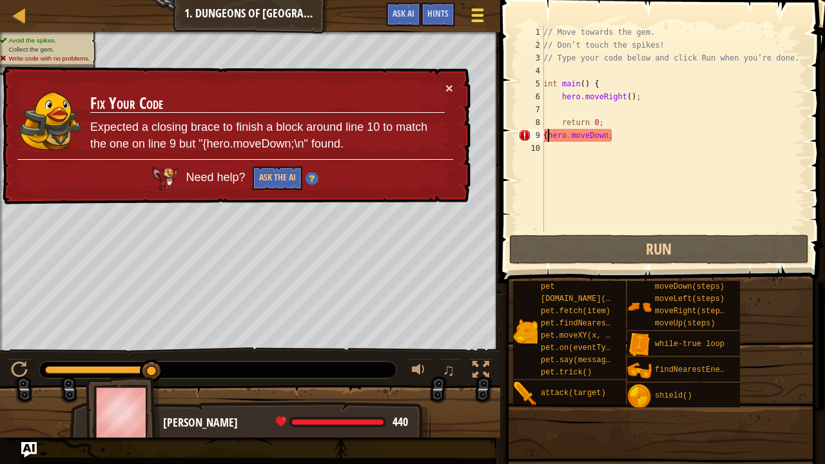
click at [490, 12] on button "Game Menu" at bounding box center [477, 18] width 34 height 32
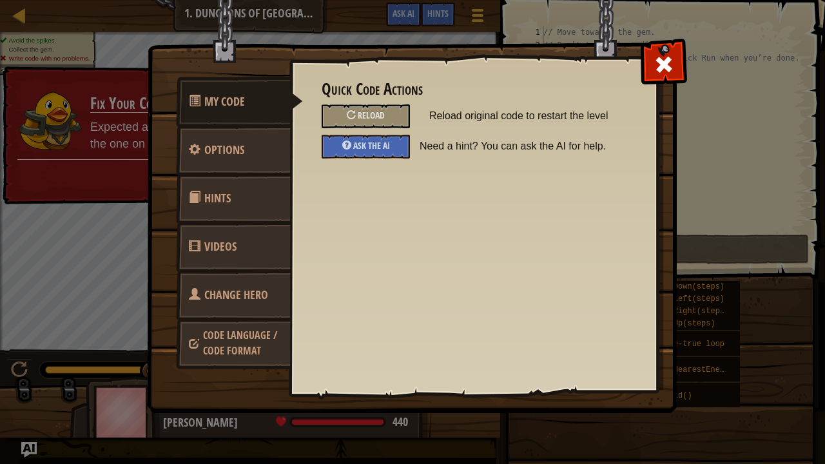
drag, startPoint x: 367, startPoint y: 144, endPoint x: 399, endPoint y: 183, distance: 49.9
click at [399, 183] on div "Quick Code Actions Reload Reload original code to restart the level Ask the AI …" at bounding box center [473, 204] width 368 height 319
click at [382, 110] on span "Reload" at bounding box center [371, 115] width 27 height 12
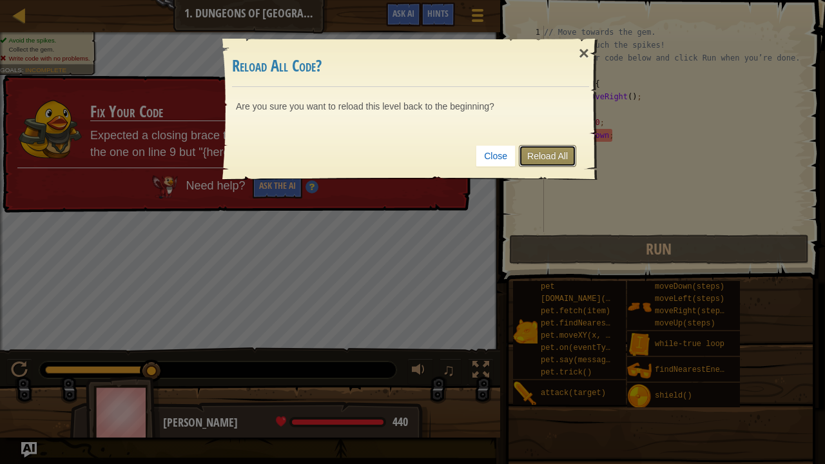
click at [532, 157] on link "Reload All" at bounding box center [547, 156] width 57 height 22
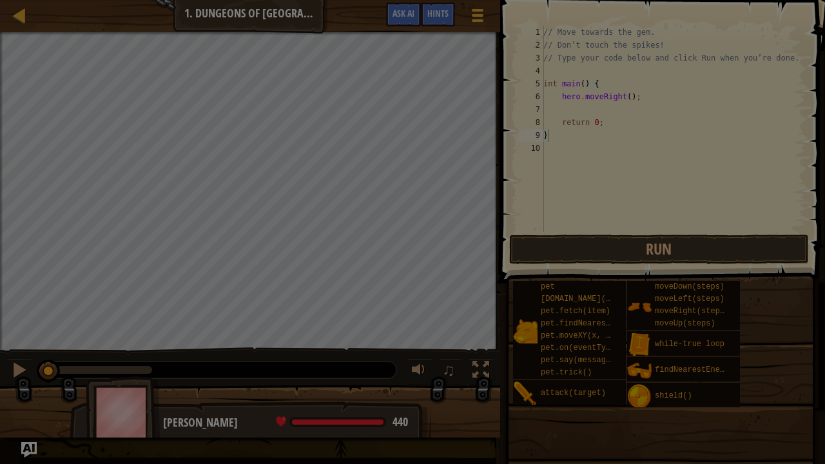
type textarea "}"
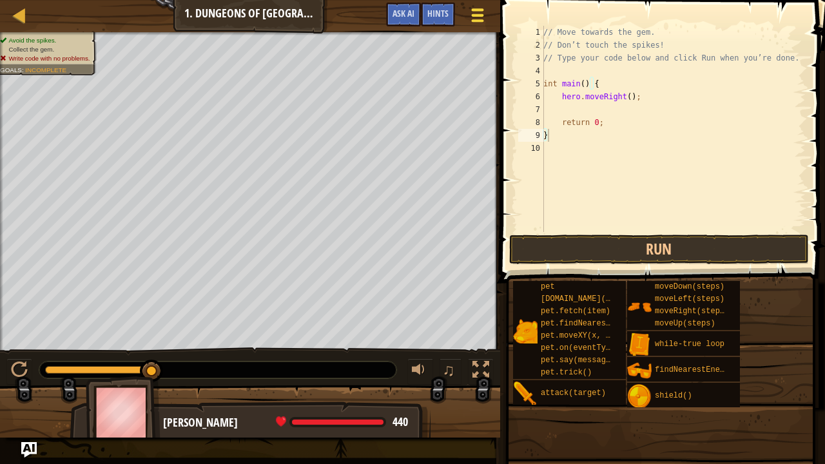
click at [480, 12] on div at bounding box center [477, 15] width 17 height 19
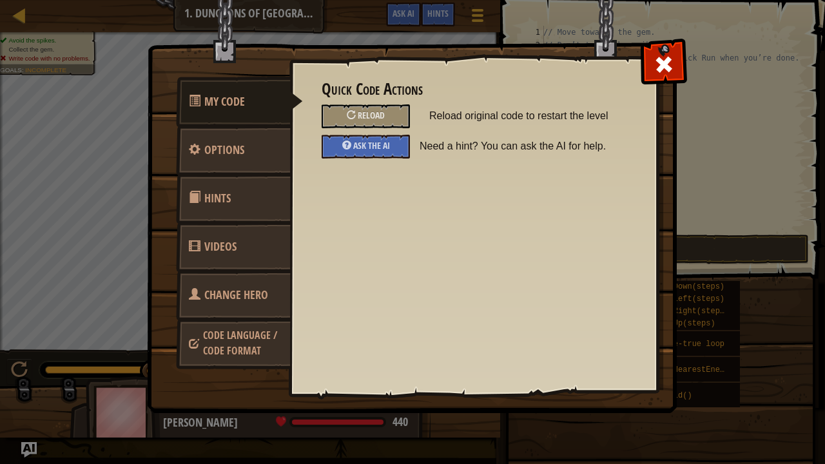
click at [240, 257] on link "Videos" at bounding box center [233, 247] width 115 height 50
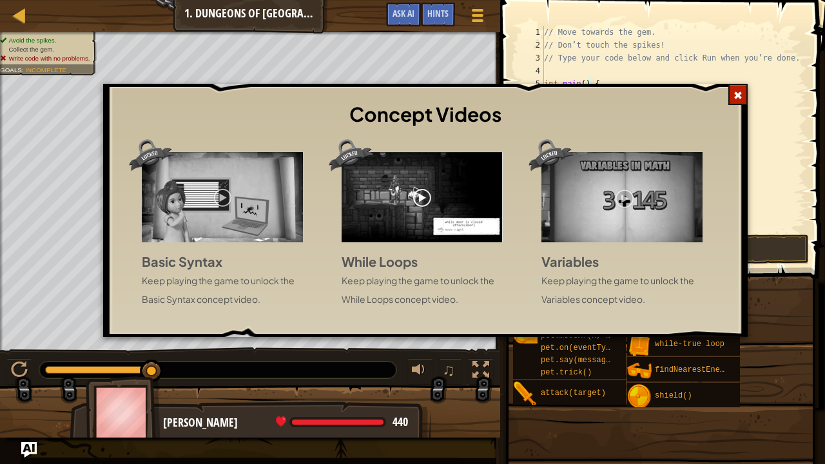
click at [224, 199] on img at bounding box center [222, 197] width 161 height 90
click at [735, 95] on span at bounding box center [737, 95] width 9 height 9
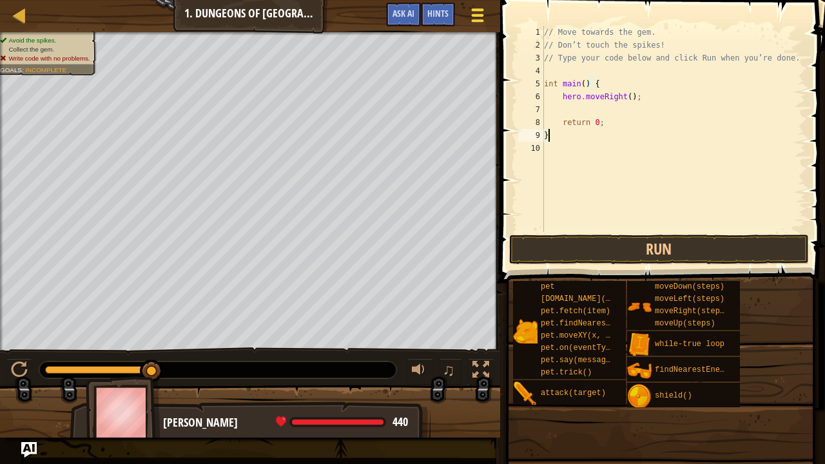
click at [469, 8] on div at bounding box center [477, 15] width 17 height 19
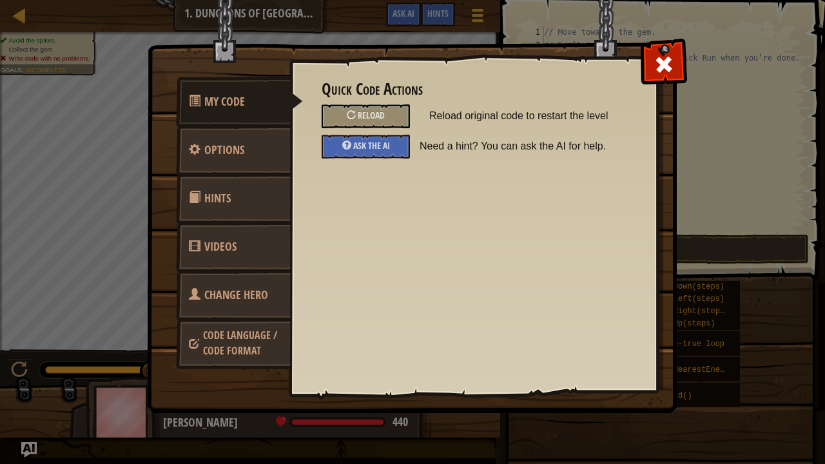
click at [225, 343] on link "Code Language / Code Format" at bounding box center [233, 342] width 115 height 49
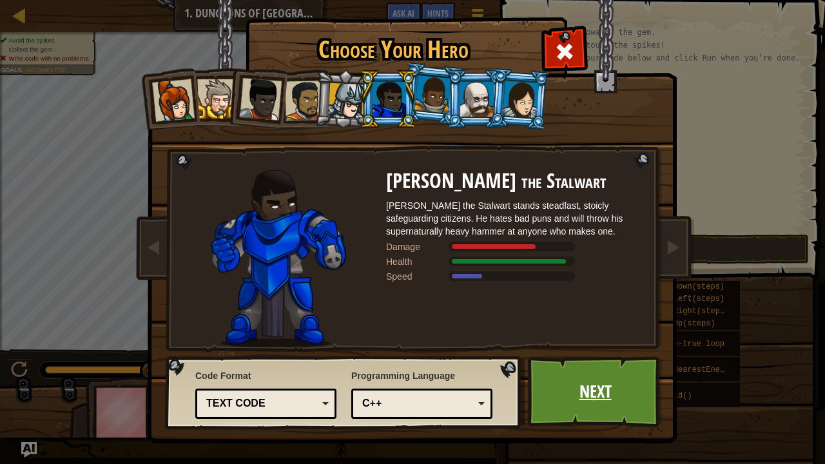
click at [638, 376] on link "Next" at bounding box center [595, 391] width 135 height 71
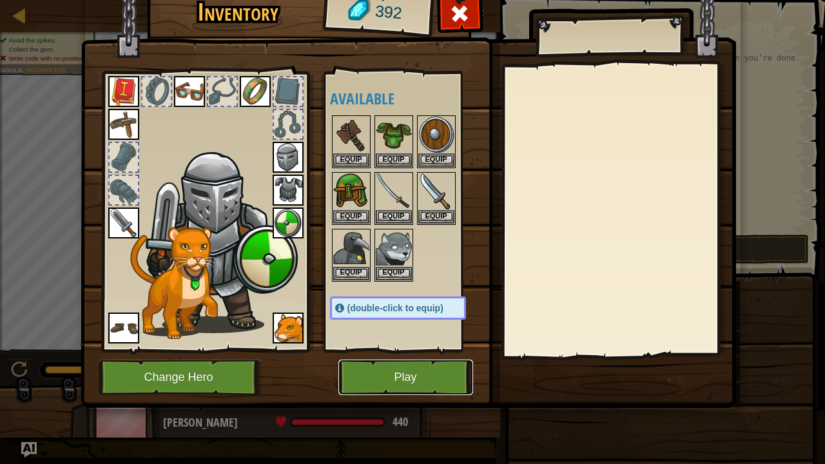
click at [445, 374] on button "Play" at bounding box center [405, 377] width 135 height 35
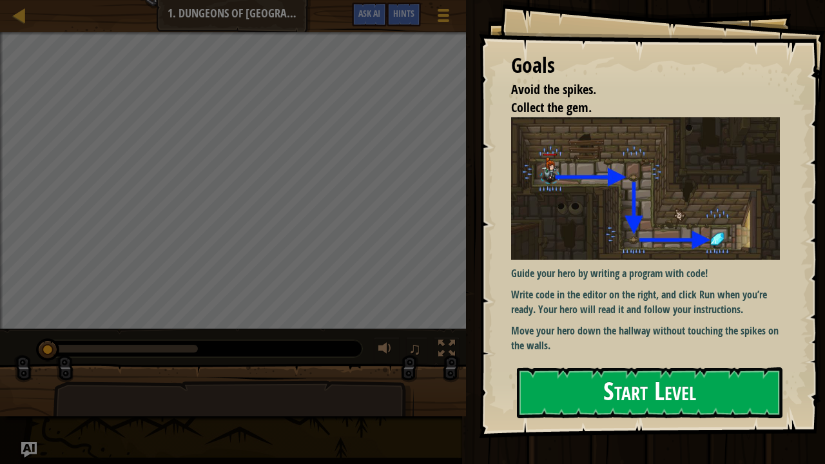
click at [679, 376] on button "Start Level" at bounding box center [650, 392] width 266 height 51
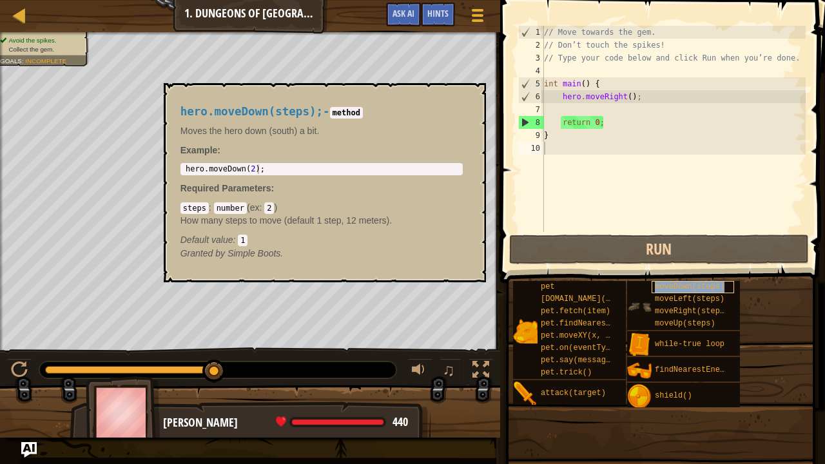
click at [701, 291] on span "moveDown(steps)" at bounding box center [690, 286] width 70 height 9
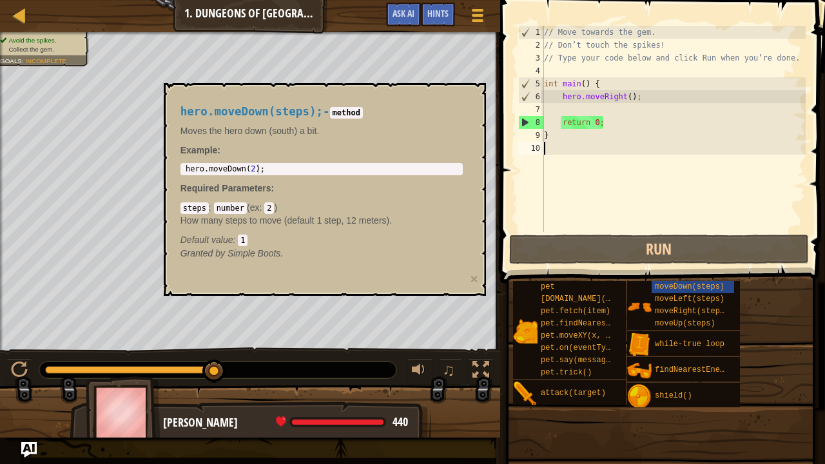
type textarea "h"
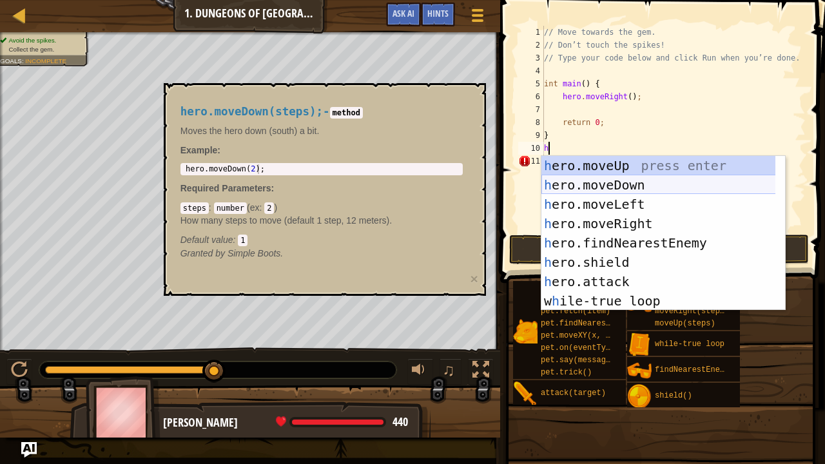
click at [580, 188] on div "h ero.moveUp press enter h ero.moveDown press enter h ero.moveLeft press enter …" at bounding box center [658, 252] width 235 height 193
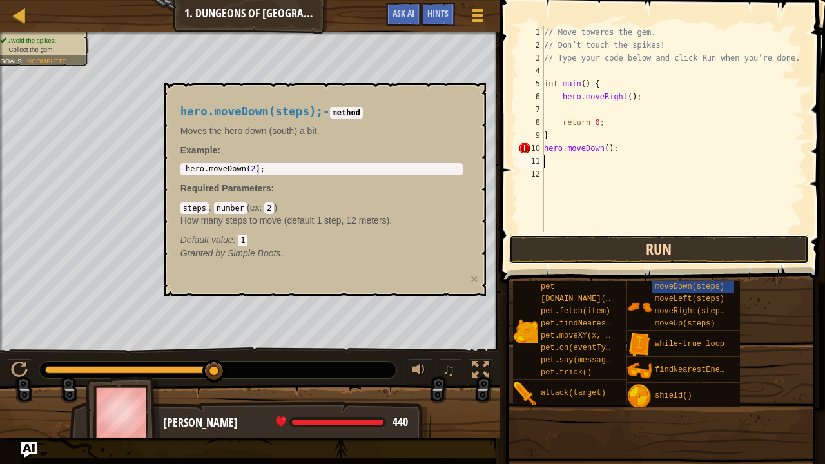
click at [608, 257] on button "Run" at bounding box center [659, 250] width 300 height 30
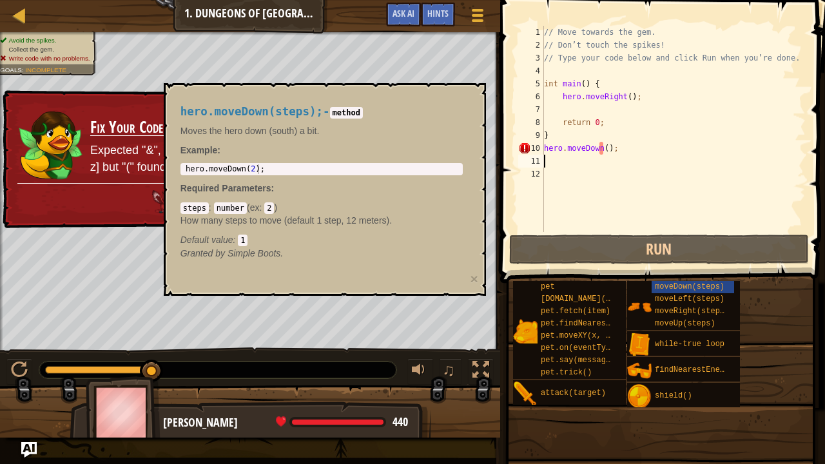
click at [124, 151] on p "Expected "&", "*", "->", ".", "<", "[", [ \t\r\n\x0C], [0-9], [A-Z], [_$], or […" at bounding box center [267, 158] width 354 height 33
click at [606, 150] on div "// Move towards the gem. // Don’t touch the spikes! // Type your code below and…" at bounding box center [673, 142] width 264 height 232
click at [603, 151] on div "// Move towards the gem. // Don’t touch the spikes! // Type your code below and…" at bounding box center [673, 142] width 264 height 232
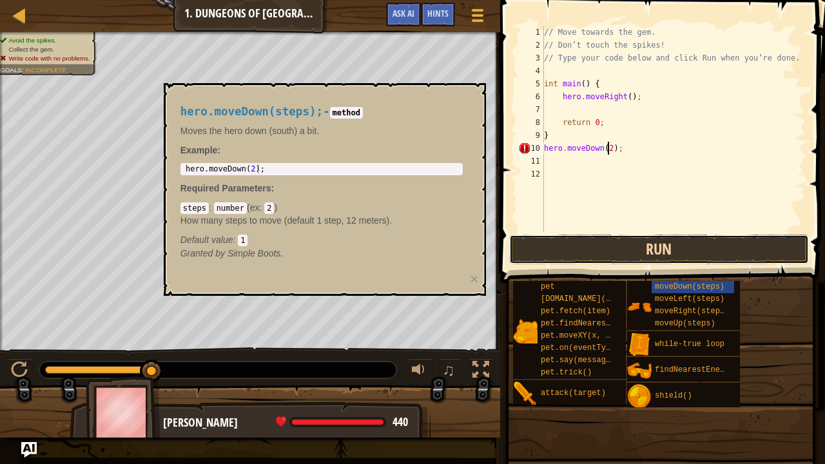
click at [665, 251] on button "Run" at bounding box center [659, 250] width 300 height 30
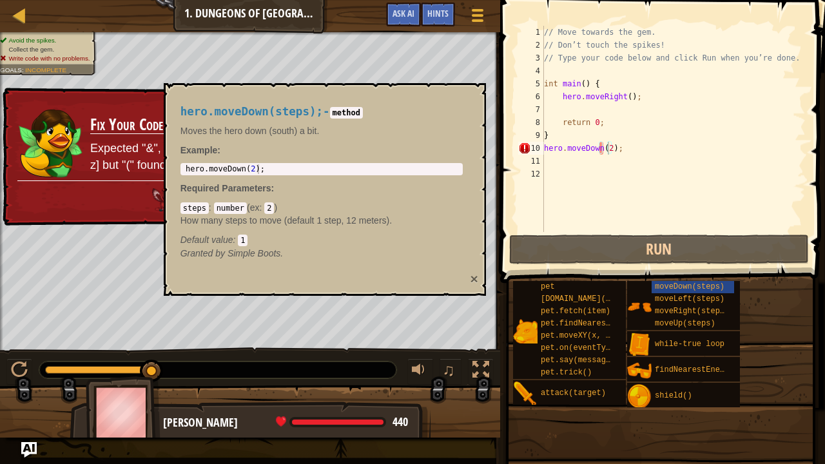
click at [473, 277] on button "×" at bounding box center [474, 279] width 8 height 14
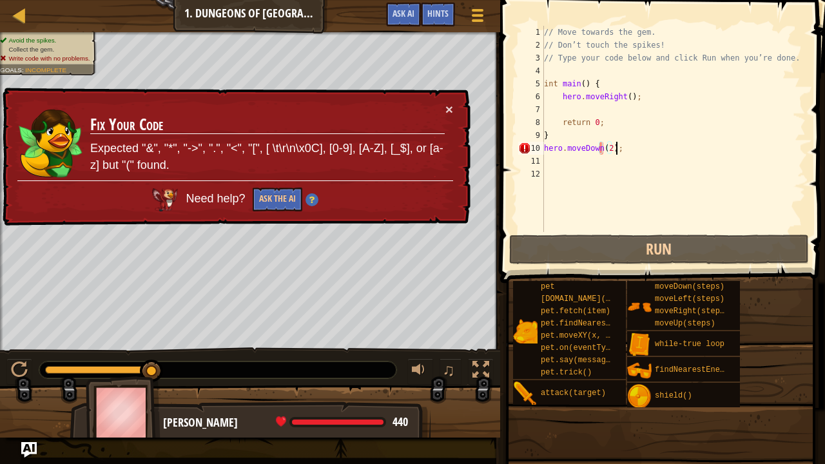
click at [633, 151] on div "// Move towards the gem. // Don’t touch the spikes! // Type your code below and…" at bounding box center [673, 142] width 264 height 232
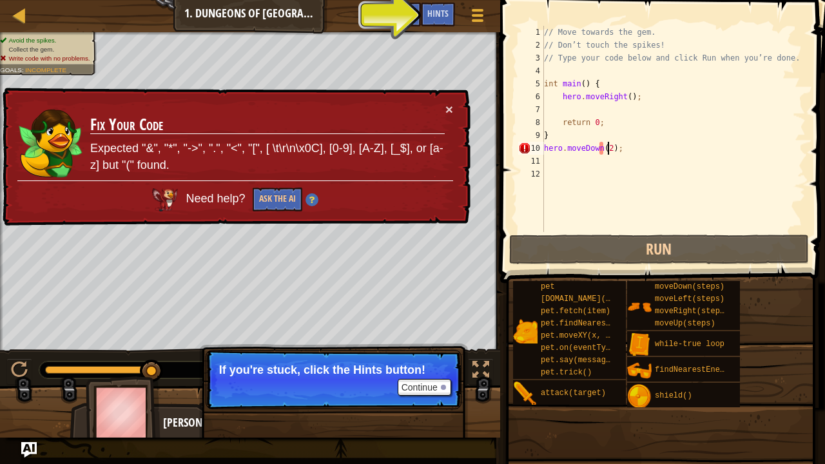
click at [610, 148] on div "// Move towards the gem. // Don’t touch the spikes! // Type your code below and…" at bounding box center [673, 142] width 264 height 232
click at [611, 151] on div "// Move towards the gem. // Don’t touch the spikes! // Type your code below and…" at bounding box center [673, 142] width 264 height 232
click at [601, 148] on div "// Move towards the gem. // Don’t touch the spikes! // Type your code below and…" at bounding box center [673, 142] width 264 height 232
click at [607, 149] on div "// Move towards the gem. // Don’t touch the spikes! // Type your code below and…" at bounding box center [673, 142] width 264 height 232
type textarea "hero.moveDown();"
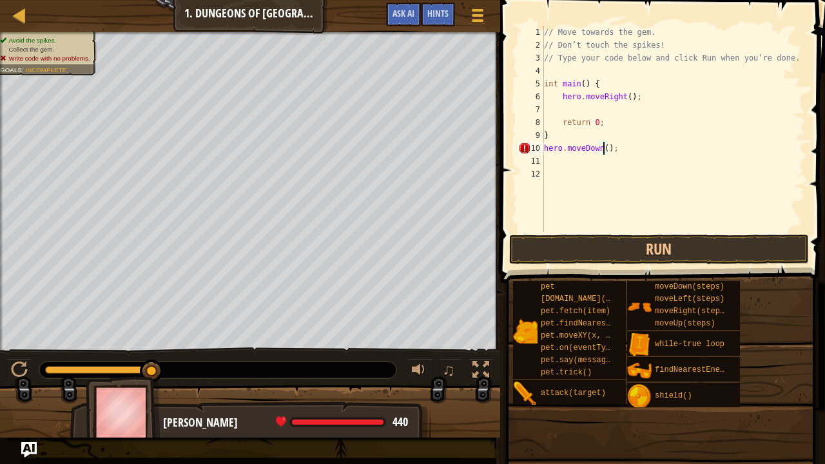
click at [603, 150] on div "// Move towards the gem. // Don’t touch the spikes! // Type your code below and…" at bounding box center [673, 142] width 264 height 232
click at [652, 249] on button "Run" at bounding box center [659, 250] width 300 height 30
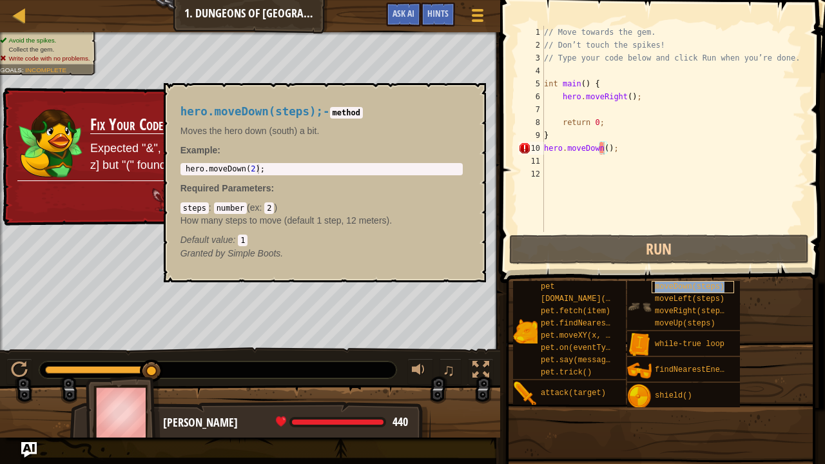
click at [678, 285] on span "moveDown(steps)" at bounding box center [690, 286] width 70 height 9
click at [622, 161] on div "// Move towards the gem. // Don’t touch the spikes! // Type your code below and…" at bounding box center [673, 142] width 264 height 232
click at [673, 287] on span "moveDown(steps)" at bounding box center [690, 286] width 70 height 9
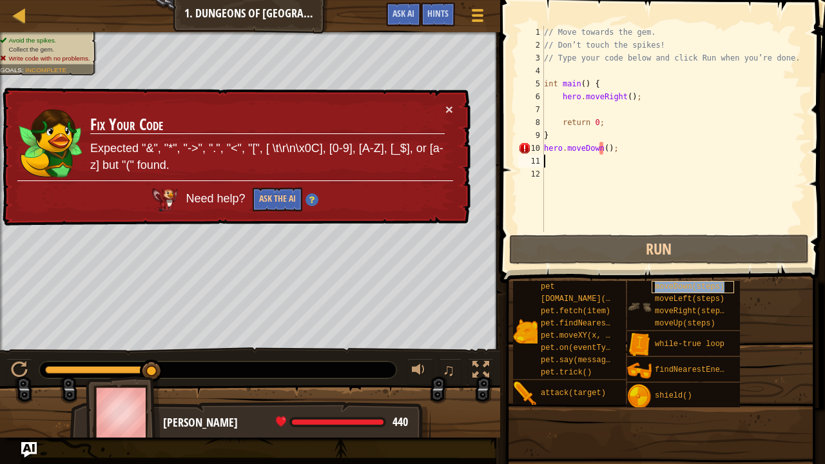
click at [673, 286] on span "moveDown(steps)" at bounding box center [690, 286] width 70 height 9
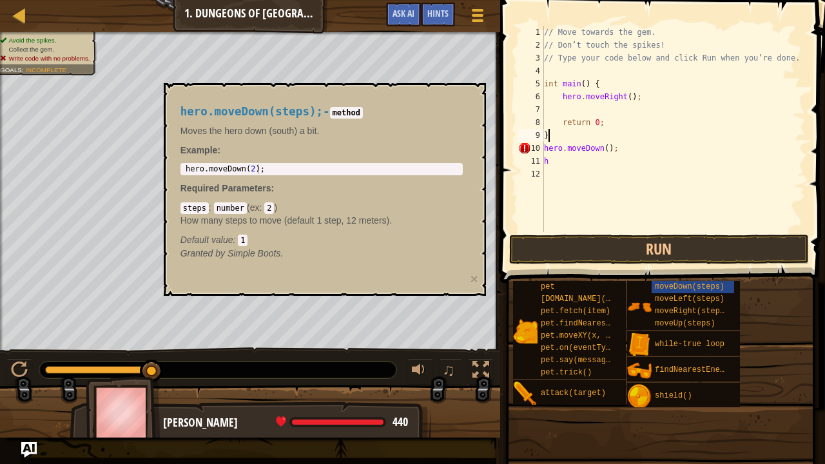
click at [637, 141] on div "// Move towards the gem. // Don’t touch the spikes! // Type your code below and…" at bounding box center [673, 142] width 264 height 232
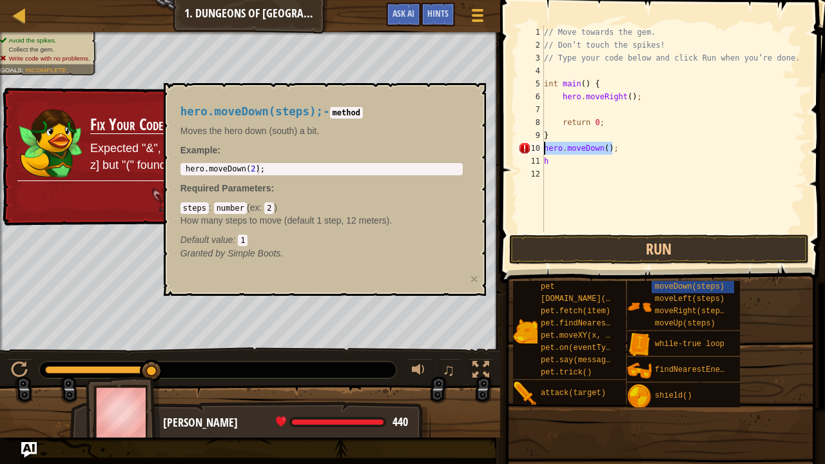
drag, startPoint x: 635, startPoint y: 150, endPoint x: 541, endPoint y: 151, distance: 93.5
click at [541, 151] on div "} 1 2 3 4 5 6 7 8 9 10 11 12 // Move towards the gem. // Don’t touch the spikes…" at bounding box center [661, 129] width 290 height 206
type textarea "hero.moveDown();"
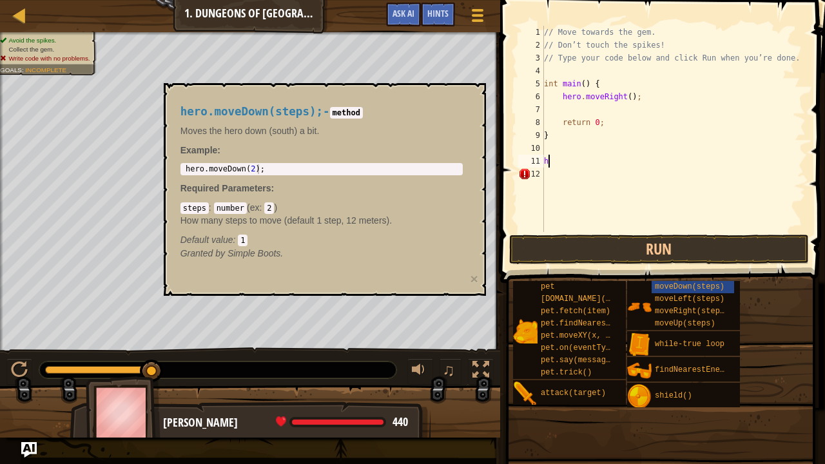
click at [550, 160] on div "// Move towards the gem. // Don’t touch the spikes! // Type your code below and…" at bounding box center [673, 142] width 264 height 232
type textarea "h"
click at [558, 149] on div "// Move towards the gem. // Don’t touch the spikes! // Type your code below and…" at bounding box center [673, 142] width 264 height 232
type textarea "h"
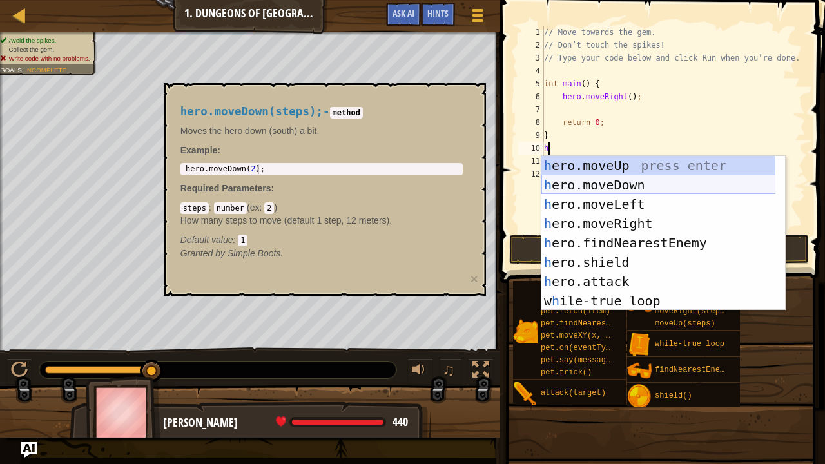
click at [576, 188] on div "h ero.moveUp press enter h ero.moveDown press enter h ero.moveLeft press enter …" at bounding box center [658, 252] width 235 height 193
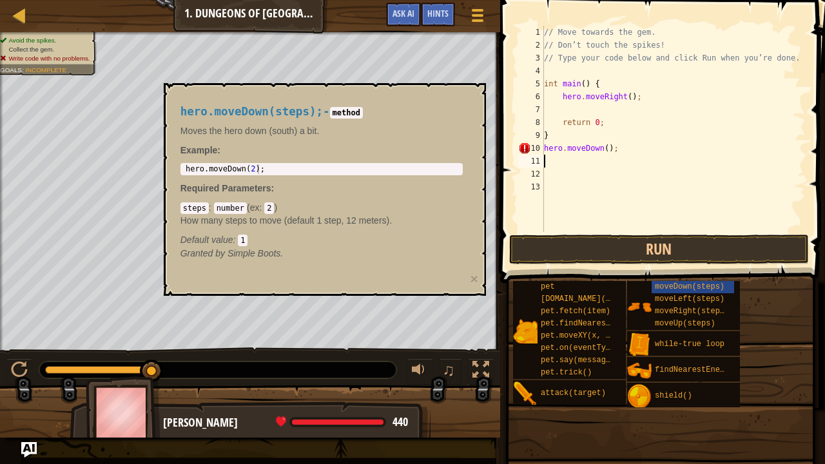
click at [603, 149] on div "// Move towards the gem. // Don’t touch the spikes! // Type your code below and…" at bounding box center [673, 142] width 264 height 232
type textarea "hero.moveDown();"
click at [592, 164] on div "// Move towards the gem. // Don’t touch the spikes! // Type your code below and…" at bounding box center [673, 142] width 264 height 232
type textarea "h"
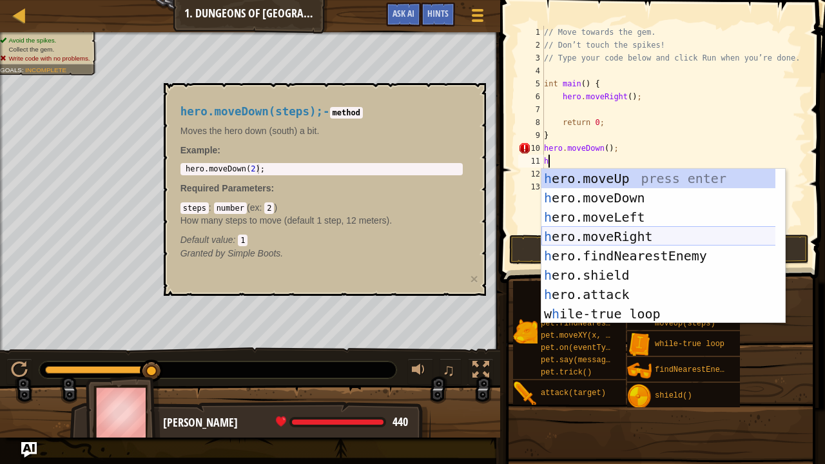
click at [593, 244] on div "h ero.moveUp press enter h ero.moveDown press enter h ero.moveLeft press enter …" at bounding box center [658, 265] width 235 height 193
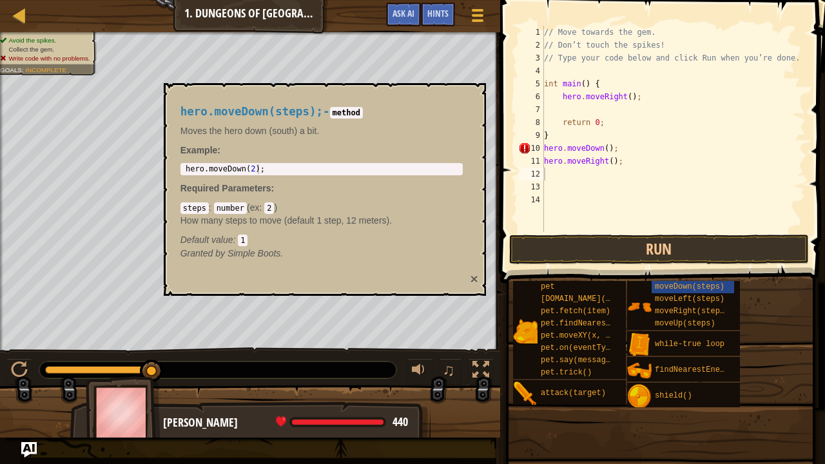
click at [477, 278] on button "×" at bounding box center [474, 279] width 8 height 14
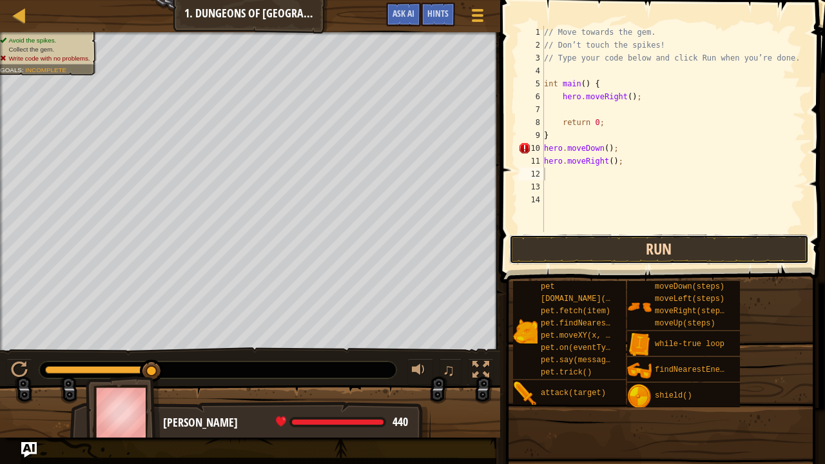
click at [621, 251] on button "Run" at bounding box center [659, 250] width 300 height 30
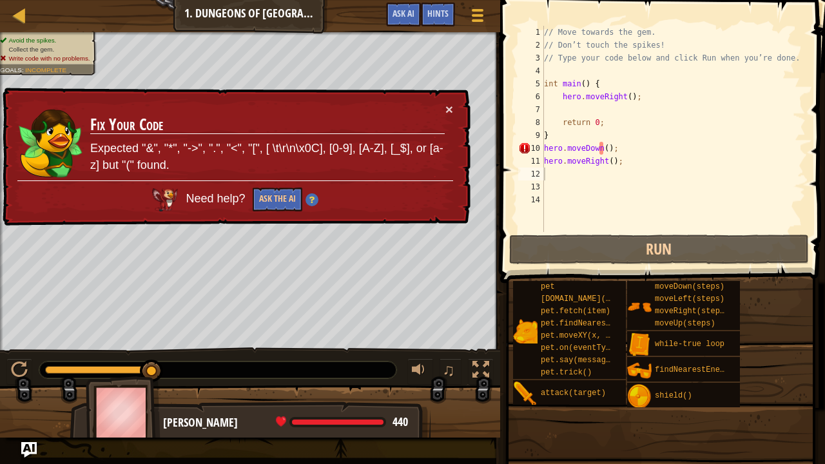
click at [455, 109] on div "× Fix Your Code Expected "&", "*", "->", ".", "<", "[", [ \t\r\n\x0C], [0-9], […" at bounding box center [235, 157] width 470 height 139
click at [450, 109] on button "×" at bounding box center [449, 109] width 8 height 14
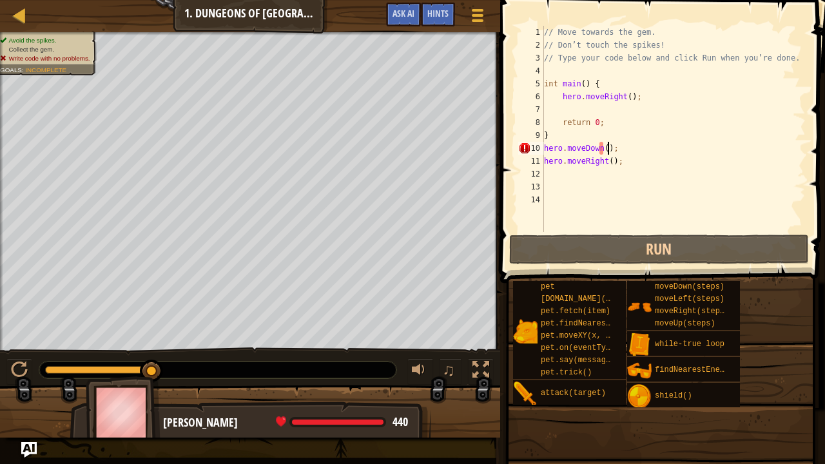
click at [607, 152] on div "// Move towards the gem. // Don’t touch the spikes! // Type your code below and…" at bounding box center [673, 142] width 264 height 232
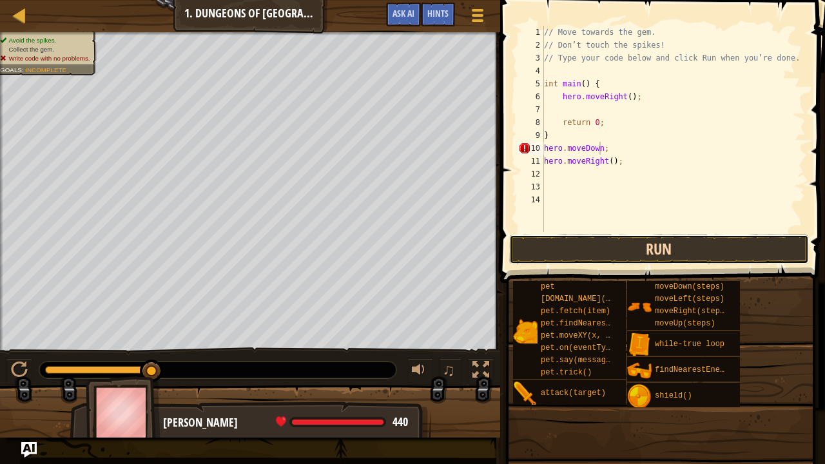
click at [591, 258] on button "Run" at bounding box center [659, 250] width 300 height 30
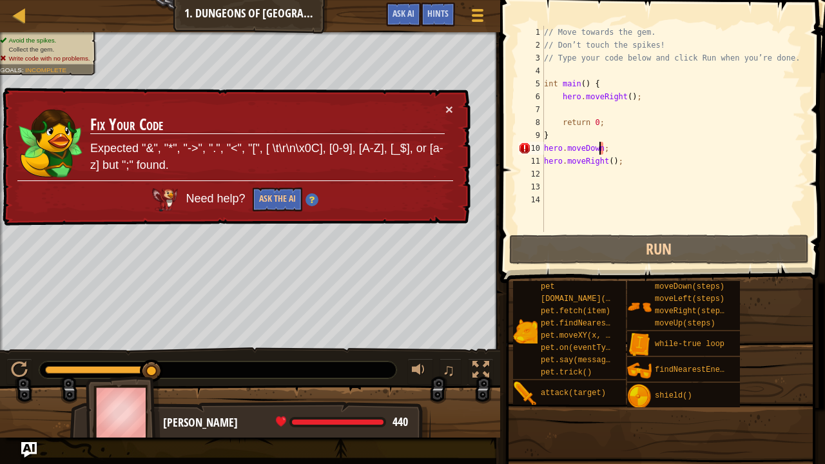
click at [440, 104] on td "Fix Your Code Expected "&", "*", "->", ".", "<", "[", [ \t\r\n\x0C], [0-9], [A-…" at bounding box center [268, 141] width 356 height 78
click at [443, 108] on td "Fix Your Code Expected "&", "*", "->", ".", "<", "[", [ \t\r\n\x0C], [0-9], [A-…" at bounding box center [268, 141] width 356 height 78
click at [451, 107] on button "×" at bounding box center [449, 109] width 8 height 14
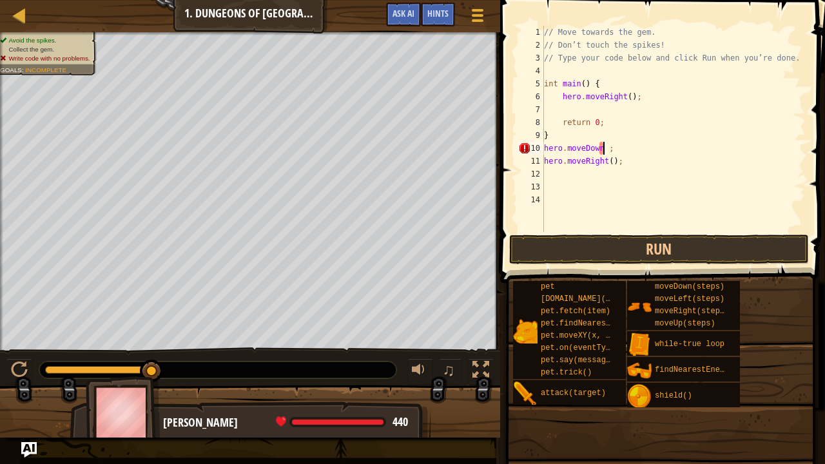
scroll to position [6, 5]
click at [612, 252] on button "Run" at bounding box center [659, 250] width 300 height 30
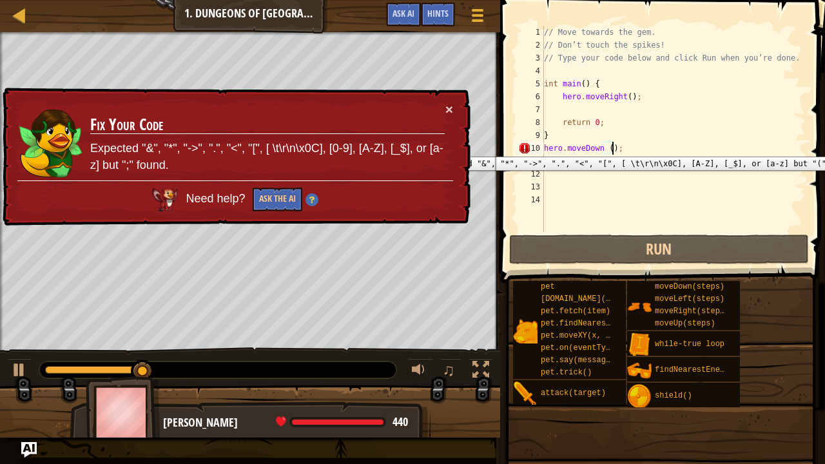
click at [521, 147] on div "10" at bounding box center [531, 148] width 26 height 13
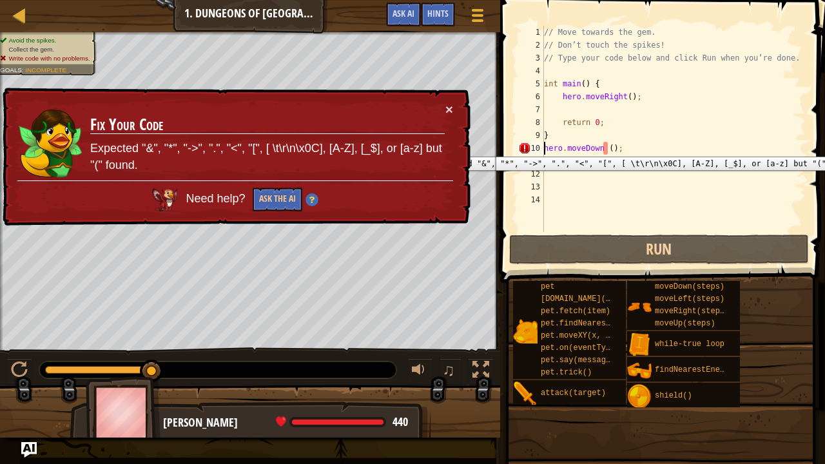
click at [523, 147] on div "10" at bounding box center [531, 148] width 26 height 13
click at [526, 144] on div "10" at bounding box center [531, 148] width 26 height 13
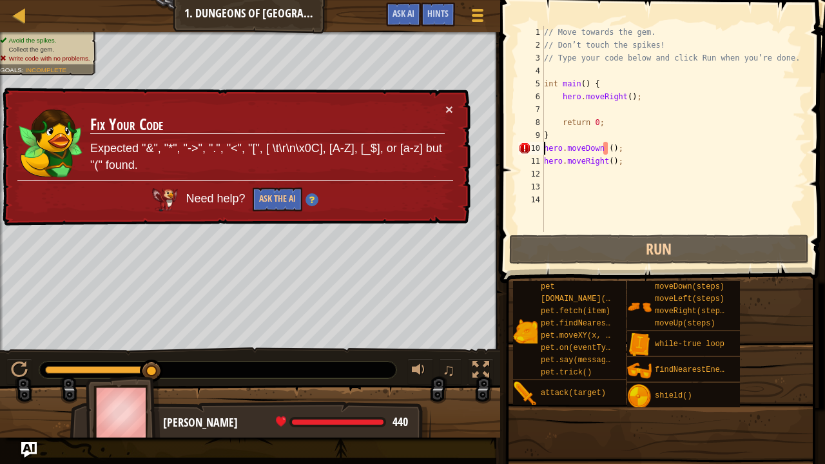
click at [612, 146] on div "// Move towards the gem. // Don’t touch the spikes! // Type your code below and…" at bounding box center [673, 142] width 264 height 232
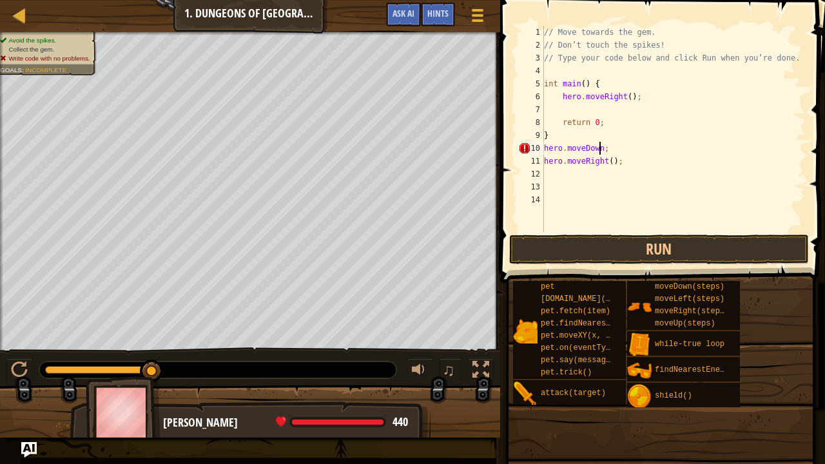
scroll to position [6, 4]
click at [613, 162] on div "// Move towards the gem. // Don’t touch the spikes! // Type your code below and…" at bounding box center [673, 142] width 264 height 232
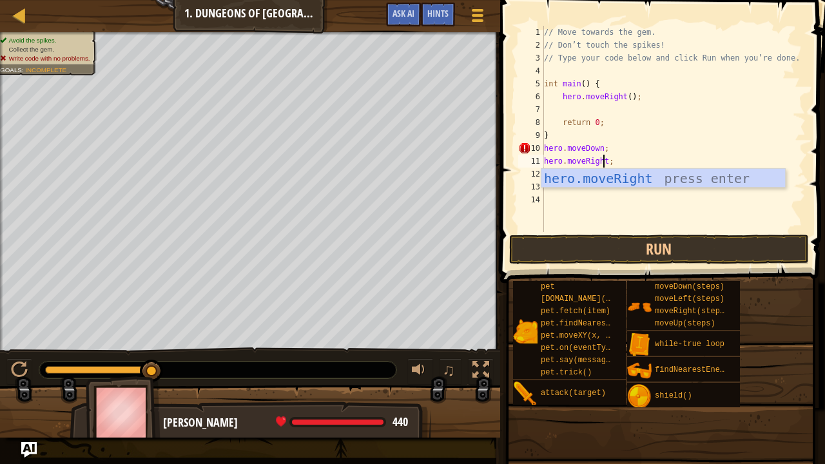
scroll to position [6, 5]
click at [637, 253] on button "Run" at bounding box center [659, 250] width 300 height 30
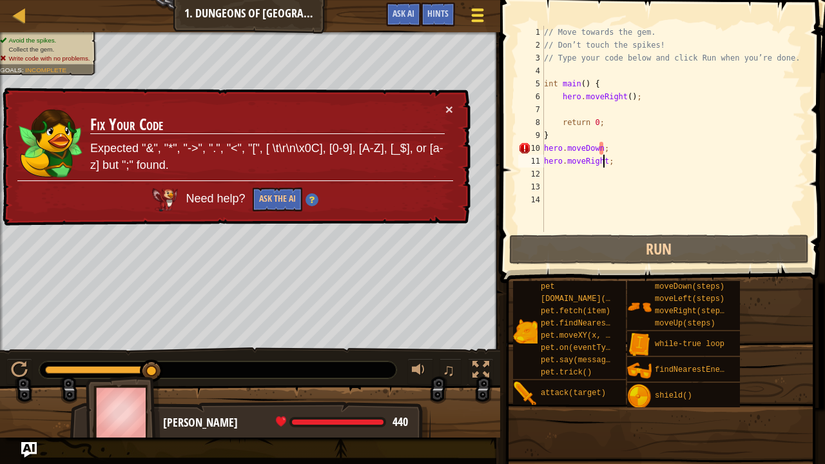
click at [476, 19] on span at bounding box center [477, 20] width 12 height 3
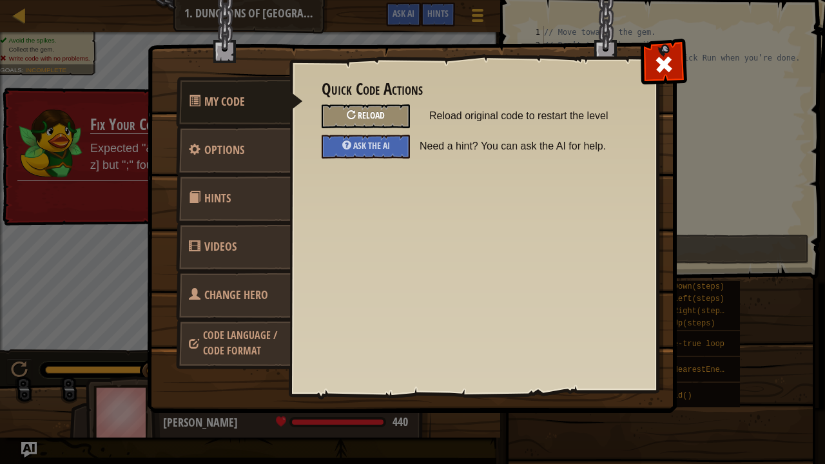
click at [400, 119] on div "Reload" at bounding box center [366, 116] width 88 height 24
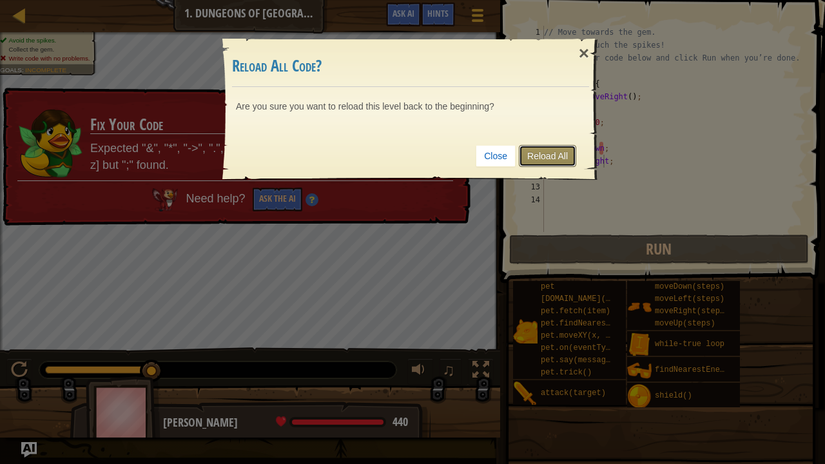
click at [565, 162] on link "Reload All" at bounding box center [547, 156] width 57 height 22
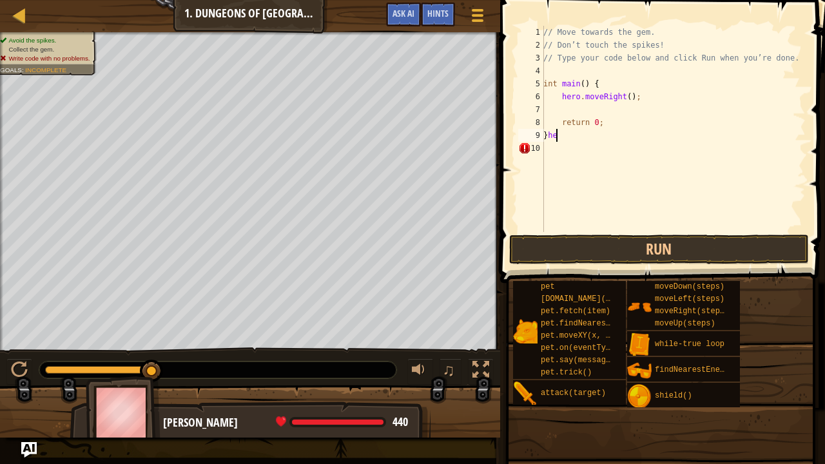
scroll to position [6, 0]
click at [611, 259] on button "Run" at bounding box center [659, 250] width 300 height 30
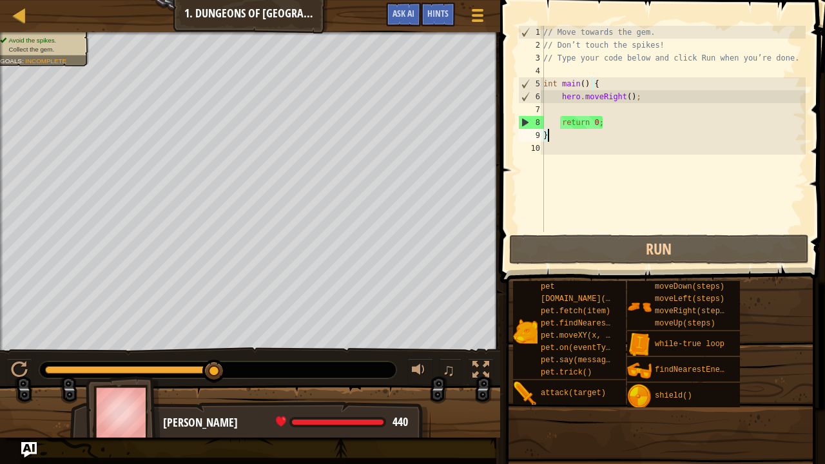
click at [571, 84] on div "// Move towards the gem. // Don’t touch the spikes! // Type your code below and…" at bounding box center [673, 142] width 265 height 232
type textarea "int main() {"
drag, startPoint x: 571, startPoint y: 84, endPoint x: 562, endPoint y: 90, distance: 10.7
click at [562, 90] on div "// Move towards the gem. // Don’t touch the spikes! // Type your code below and…" at bounding box center [673, 142] width 265 height 232
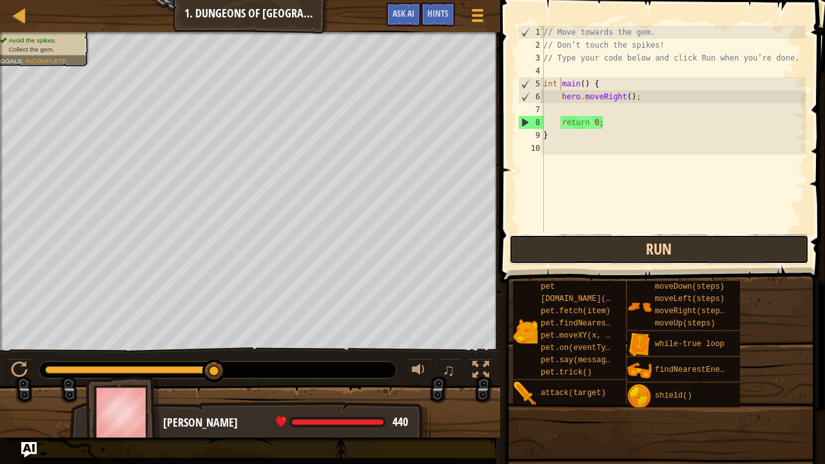
click at [744, 246] on button "Run" at bounding box center [659, 250] width 300 height 30
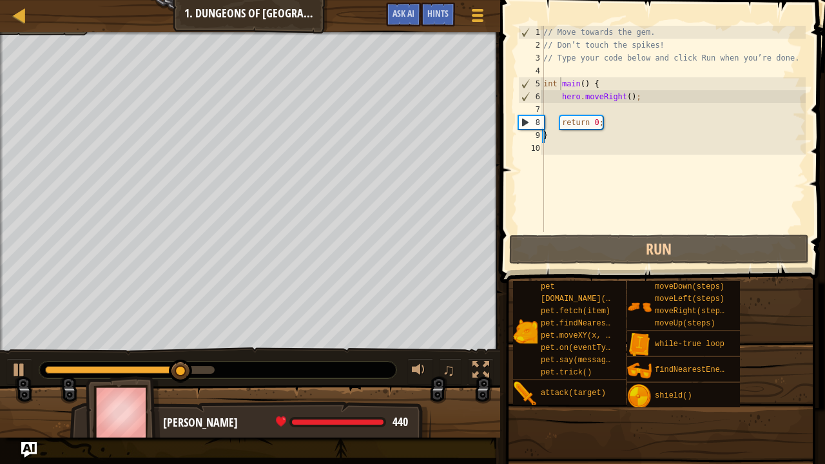
drag, startPoint x: 155, startPoint y: 374, endPoint x: 179, endPoint y: 374, distance: 24.5
click at [175, 374] on div at bounding box center [217, 370] width 357 height 17
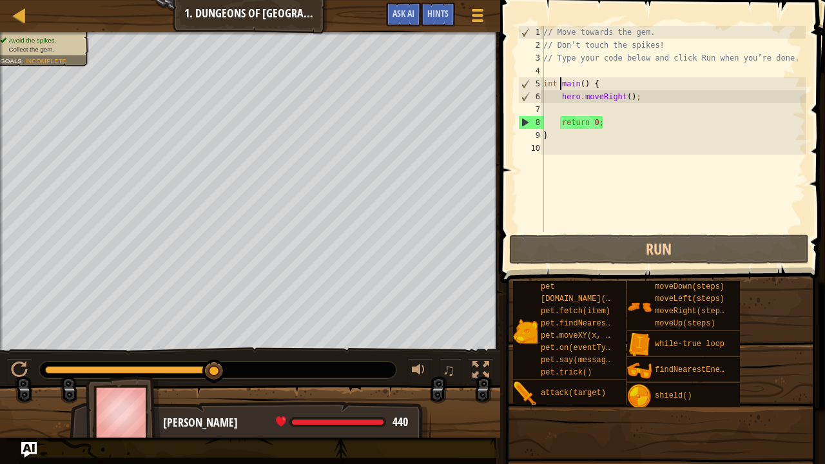
click at [410, 246] on div "Avoid the spikes. Collect the gem. Goals : Incomplete ♫ [PERSON_NAME] 440 x: 18…" at bounding box center [412, 234] width 825 height 405
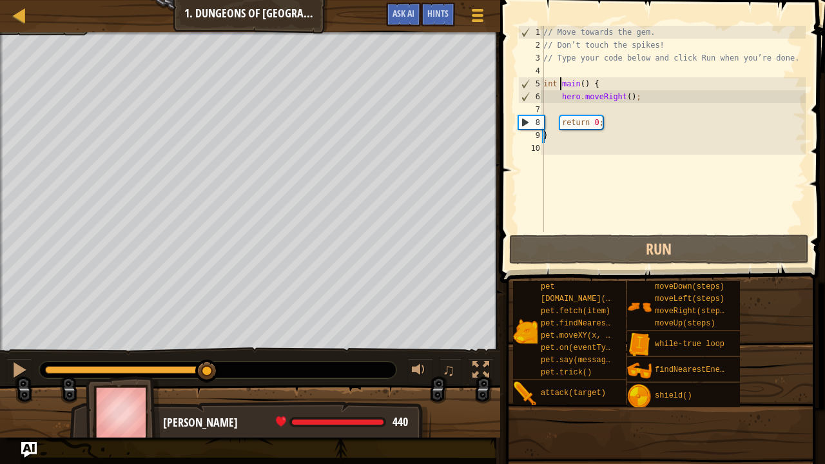
drag, startPoint x: 139, startPoint y: 367, endPoint x: 204, endPoint y: 463, distance: 115.5
click at [208, 376] on div "Map Introduction to Computer Science 1. Dungeons of Kithgard Game Menu Done Hin…" at bounding box center [412, 232] width 825 height 464
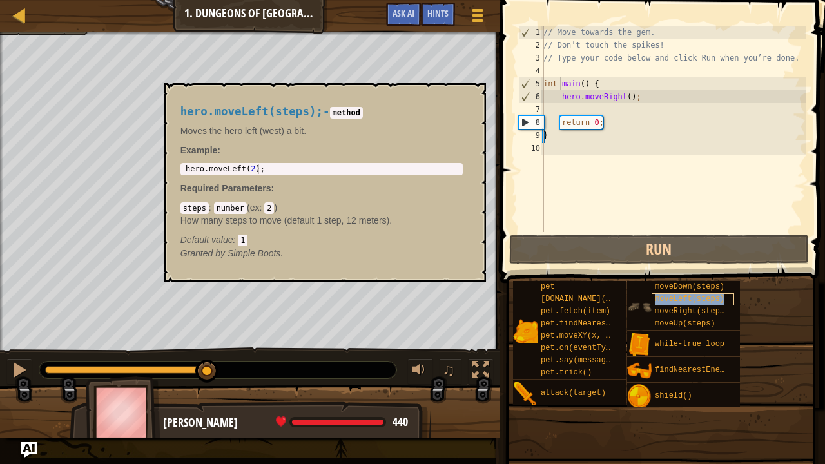
type textarea "int main() {"
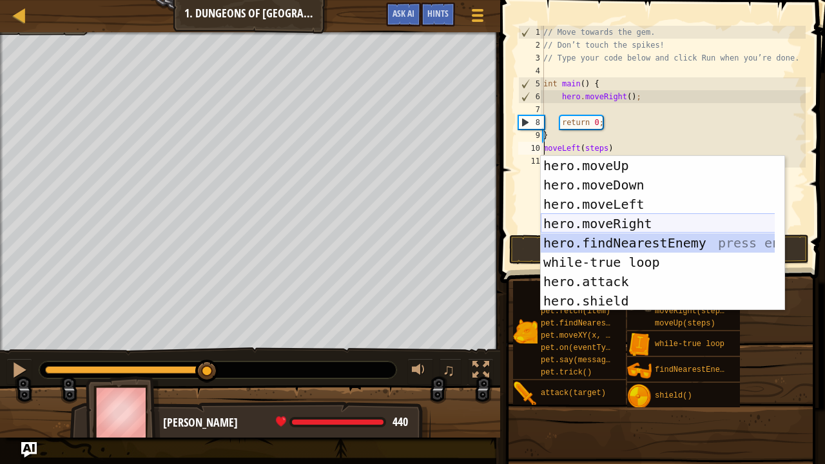
drag, startPoint x: 611, startPoint y: 218, endPoint x: 634, endPoint y: 296, distance: 81.4
click at [568, 242] on div "hero.moveUp press enter hero.moveDown press enter hero.moveLeft press enter her…" at bounding box center [663, 252] width 244 height 193
type textarea "hero.findNearestEnemy()(steps)"
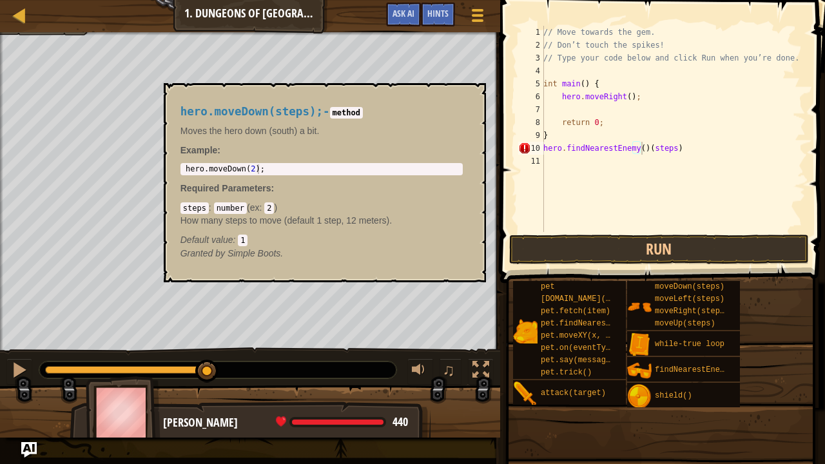
drag, startPoint x: 634, startPoint y: 296, endPoint x: 652, endPoint y: 269, distance: 32.5
click at [559, 305] on div "pet [DOMAIN_NAME](enemy) pet.fetch(item) pet.findNearestByType(type) pet.moveXY…" at bounding box center [664, 344] width 304 height 128
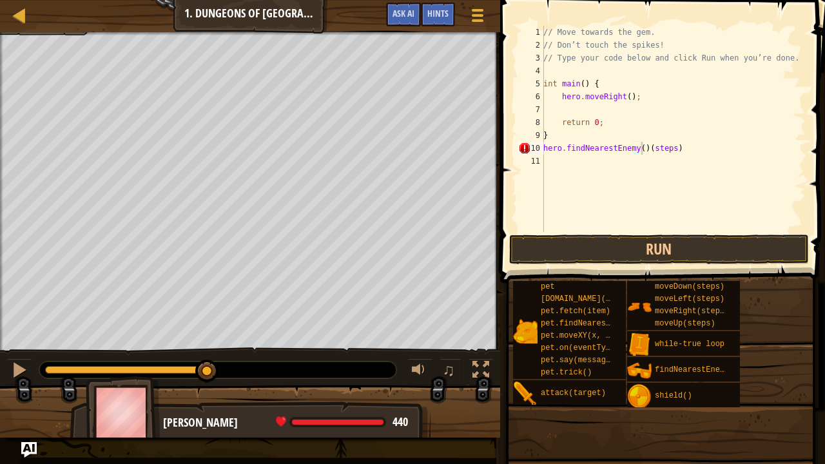
drag, startPoint x: 652, startPoint y: 269, endPoint x: 526, endPoint y: 218, distance: 136.0
click at [553, 8] on div "Hints Videos hero.findNearestEnemy()(steps) 1 2 3 4 5 6 7 8 9 10 11 // Move tow…" at bounding box center [660, 229] width 329 height 458
click at [512, 246] on div "Map Introduction to Computer Science 1. Dungeons of Kithgard Game Menu Done Hin…" at bounding box center [412, 232] width 825 height 464
drag, startPoint x: 592, startPoint y: 229, endPoint x: 590, endPoint y: 246, distance: 17.5
click at [591, 245] on div "hero.findNearestEnemy()(steps) 1 2 3 4 5 6 7 8 9 10 11 // Move towards the gem.…" at bounding box center [660, 166] width 329 height 321
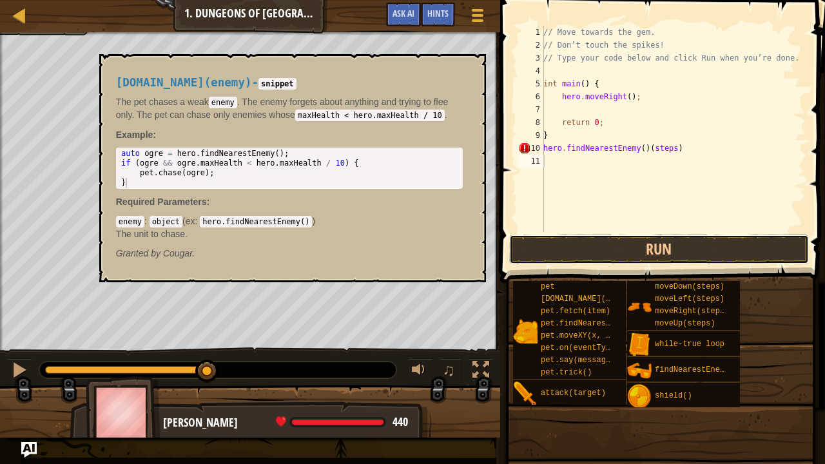
drag, startPoint x: 590, startPoint y: 246, endPoint x: 604, endPoint y: 209, distance: 39.4
click at [604, 211] on div "1 2 3 4 5 6 7 8 9 10 11 // Move towards the gem. // Don’t touch the spikes! // …" at bounding box center [660, 166] width 329 height 321
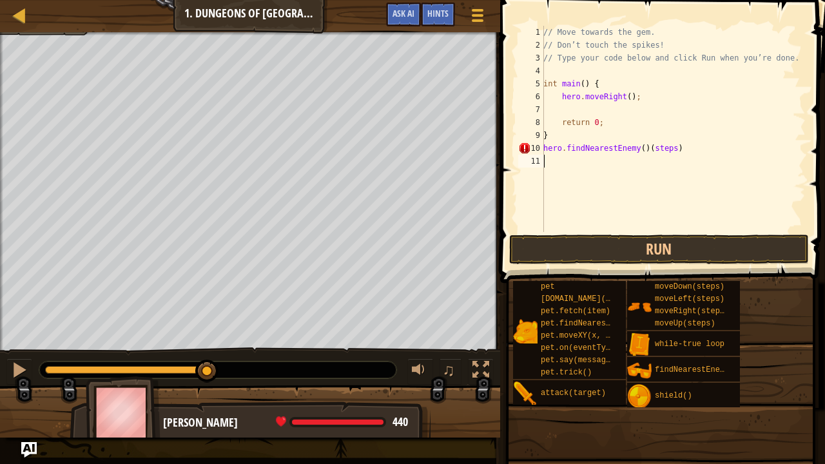
click at [565, 278] on div "Hints Videos 1 2 3 4 5 6 7 8 9 10 11 // Move towards the gem. // Don’t touch th…" at bounding box center [660, 229] width 329 height 458
click at [567, 276] on span at bounding box center [661, 458] width 316 height 382
click at [587, 246] on button "Run" at bounding box center [659, 250] width 300 height 30
drag, startPoint x: 587, startPoint y: 246, endPoint x: 585, endPoint y: 237, distance: 8.6
click at [587, 240] on button "Run" at bounding box center [659, 250] width 300 height 30
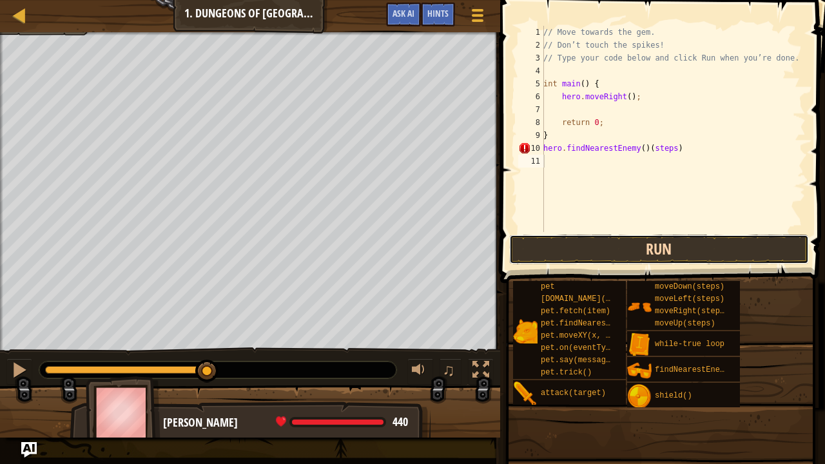
drag, startPoint x: 585, startPoint y: 237, endPoint x: 576, endPoint y: 254, distance: 18.7
click at [583, 241] on button "Run" at bounding box center [659, 250] width 300 height 30
drag, startPoint x: 567, startPoint y: 269, endPoint x: 567, endPoint y: 255, distance: 14.2
click at [568, 267] on div "Hints Videos 1 2 3 4 5 6 7 8 9 10 11 // Move towards the gem. // Don’t touch th…" at bounding box center [660, 229] width 329 height 458
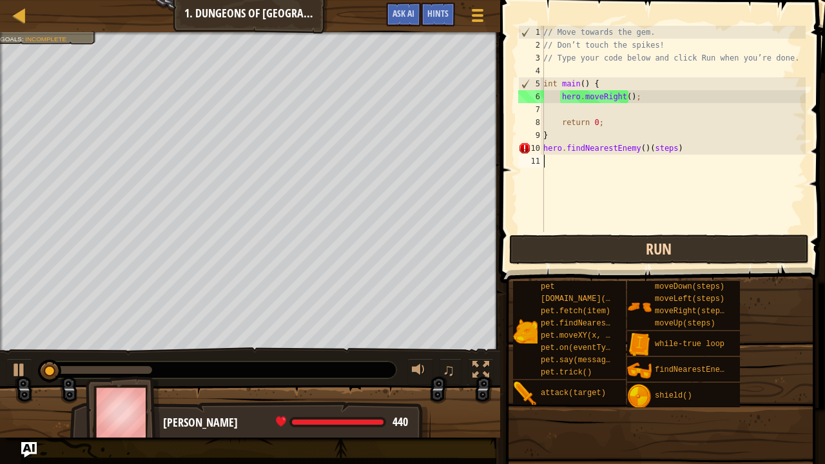
click at [545, 242] on div "1 2 3 4 5 6 7 8 9 10 11 // Move towards the gem. // Don’t touch the spikes! // …" at bounding box center [660, 166] width 329 height 321
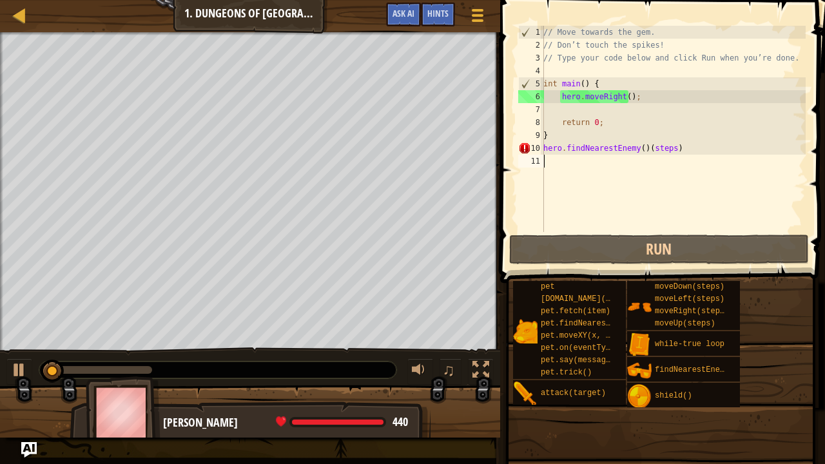
click at [457, 244] on div "Map Introduction to Computer Science 1. Dungeons of Kithgard Game Menu Done Hin…" at bounding box center [412, 232] width 825 height 464
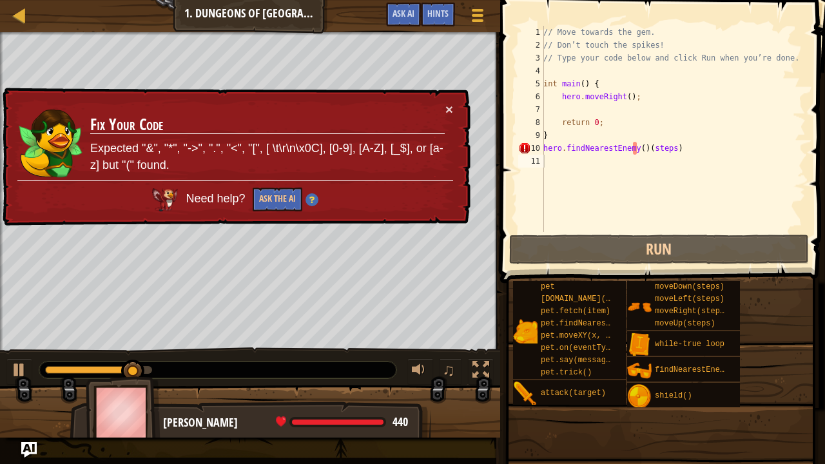
drag, startPoint x: 443, startPoint y: 108, endPoint x: 409, endPoint y: 117, distance: 35.5
click at [447, 99] on div "× Fix Your Code Expected "&", "*", "->", ".", "<", "[", [ \t\r\n\x0C], [0-9], […" at bounding box center [235, 157] width 470 height 139
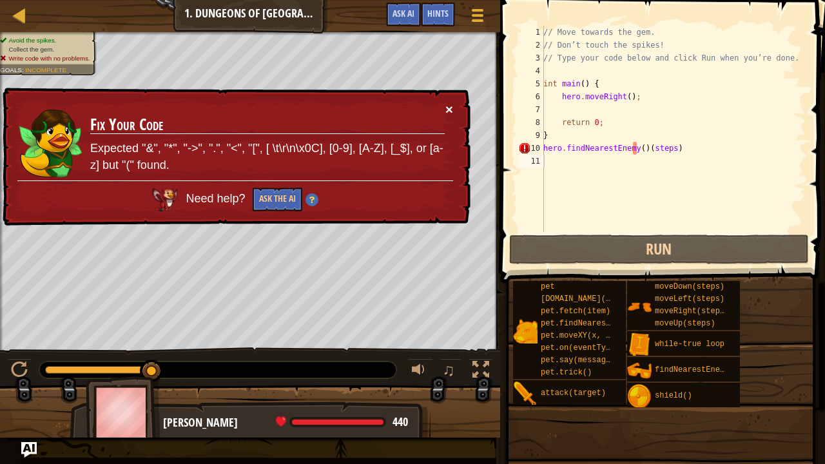
drag, startPoint x: 445, startPoint y: 105, endPoint x: 544, endPoint y: 144, distance: 105.9
click at [447, 106] on button "×" at bounding box center [449, 109] width 8 height 14
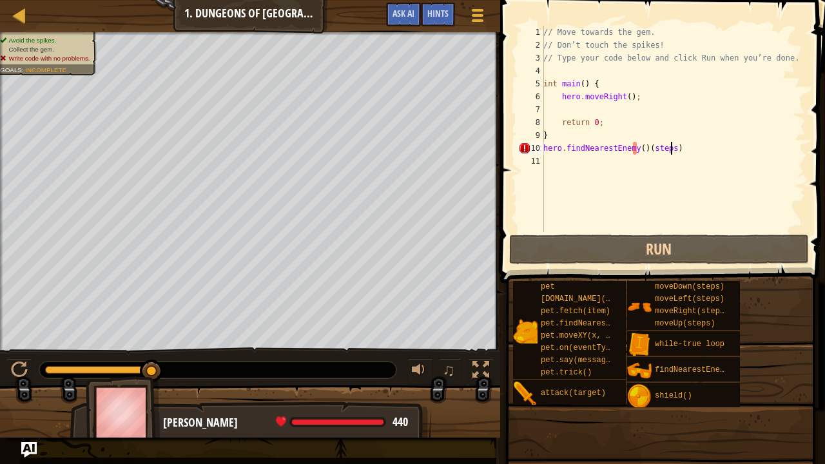
click at [692, 154] on div "// Move towards the gem. // Don’t touch the spikes! // Type your code below and…" at bounding box center [673, 142] width 265 height 232
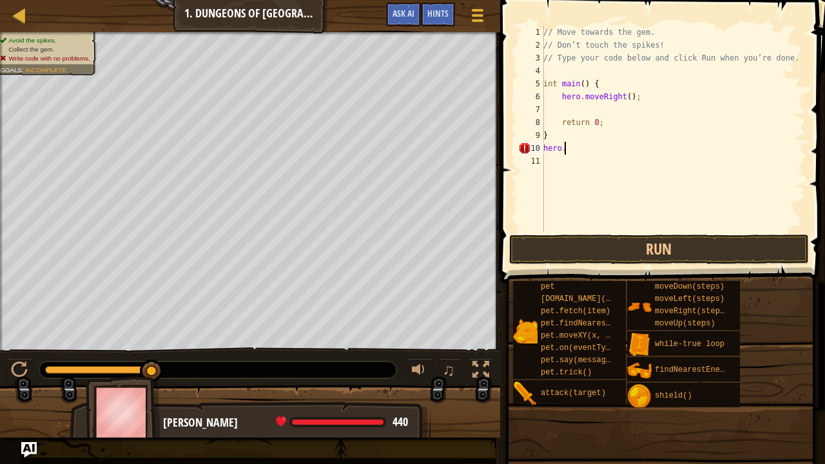
type textarea "h"
click at [540, 108] on div "7" at bounding box center [531, 109] width 26 height 13
type textarea "return 0;"
type textarea "h"
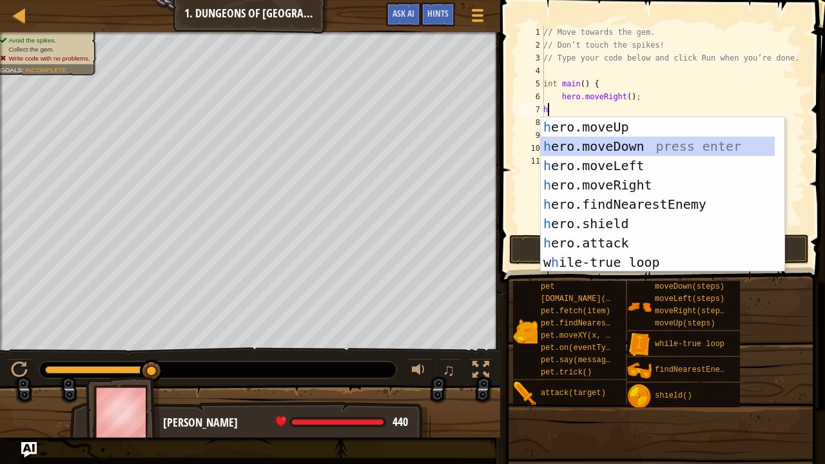
click at [589, 142] on div "h ero.moveUp press enter h ero.moveDown press enter h ero.moveLeft press enter …" at bounding box center [658, 213] width 235 height 193
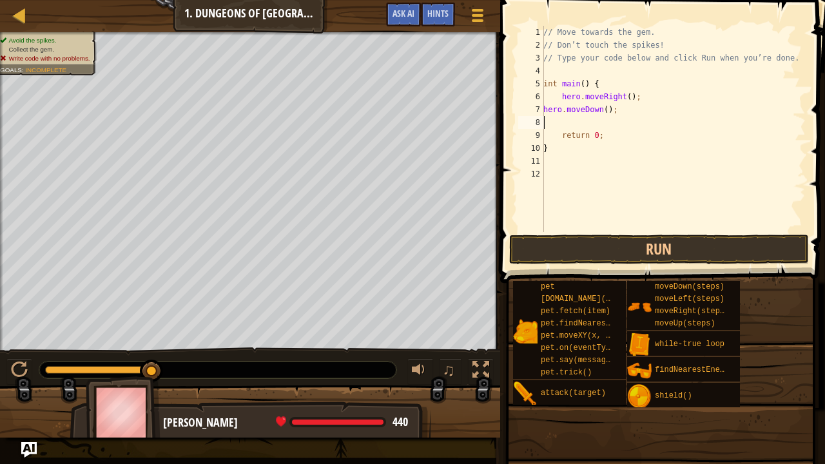
type textarea "h"
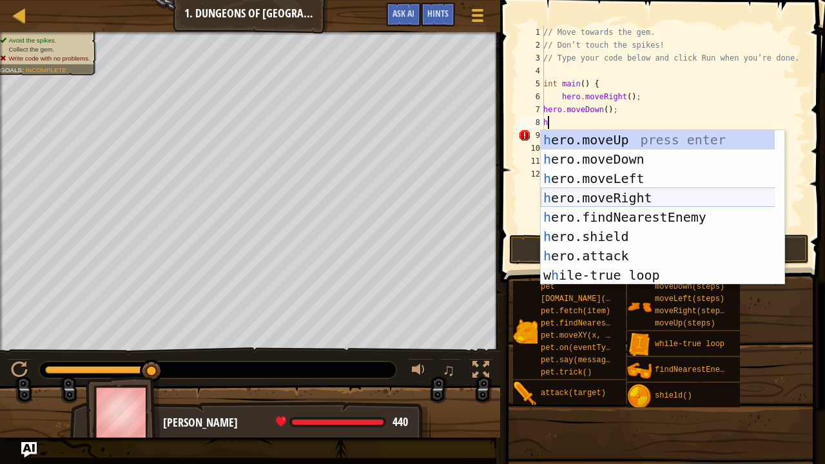
click at [614, 194] on div "h ero.moveUp press enter h ero.moveDown press enter h ero.moveLeft press enter …" at bounding box center [658, 226] width 235 height 193
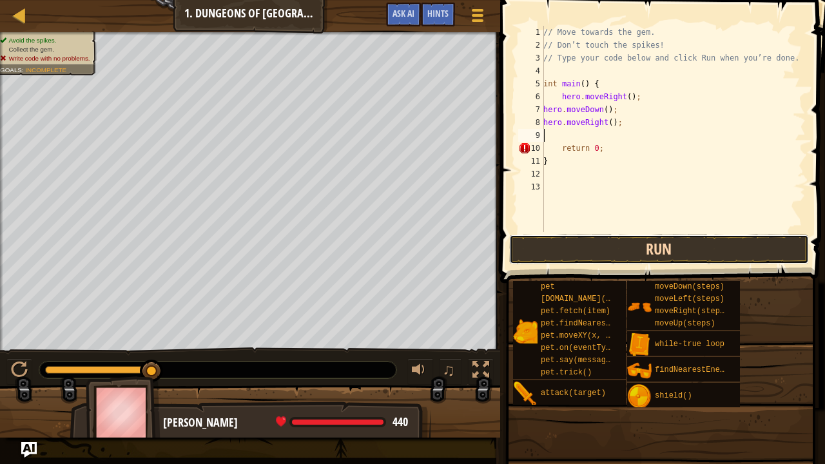
click at [622, 249] on button "Run" at bounding box center [659, 250] width 300 height 30
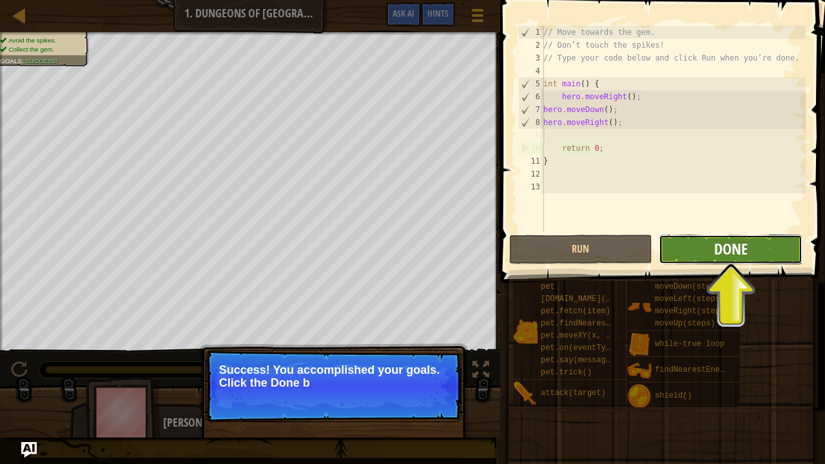
click at [737, 245] on span "Done" at bounding box center [731, 248] width 34 height 21
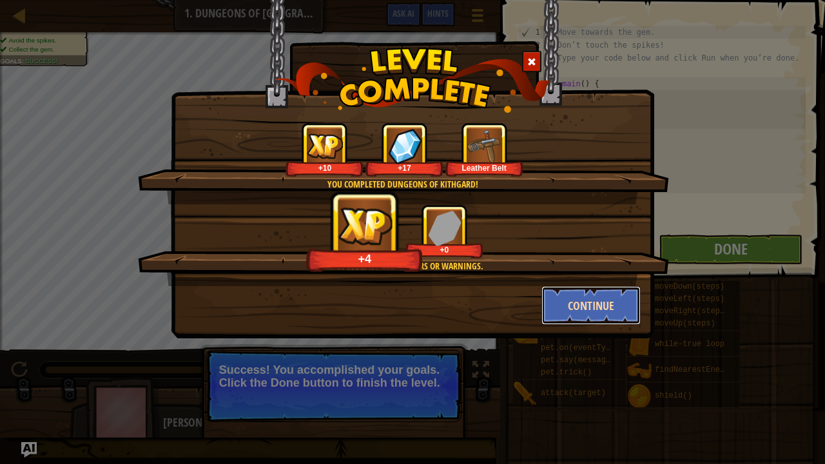
click at [574, 298] on button "Continue" at bounding box center [591, 305] width 100 height 39
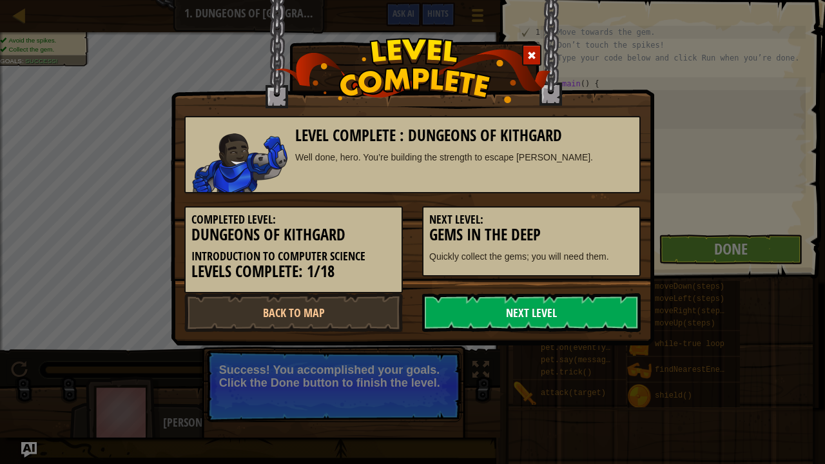
click at [486, 293] on div "Level Complete : Dungeons of Kithgard Well done, hero. You’re building the stre…" at bounding box center [412, 217] width 456 height 229
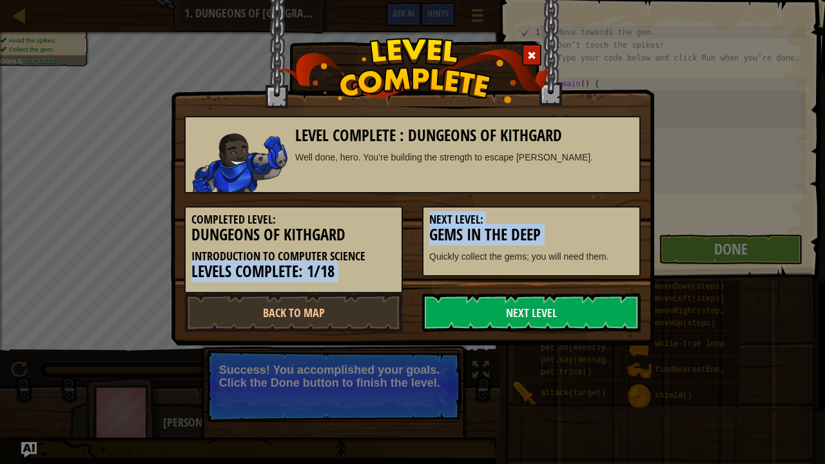
drag, startPoint x: 425, startPoint y: 251, endPoint x: 383, endPoint y: 243, distance: 42.7
click at [383, 246] on div "Completed Level: Dungeons of Kithgard Introduction to Computer Science Levels C…" at bounding box center [413, 243] width 476 height 100
click at [447, 298] on link "Next Level" at bounding box center [531, 312] width 218 height 39
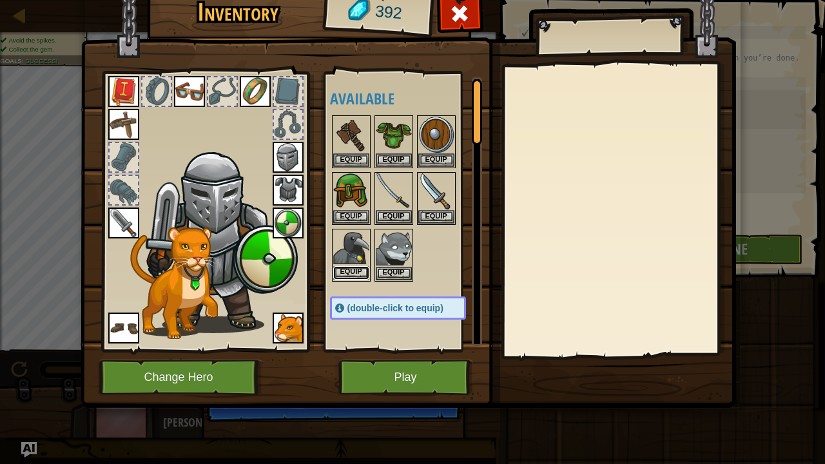
click at [355, 271] on button "Equip" at bounding box center [351, 273] width 36 height 14
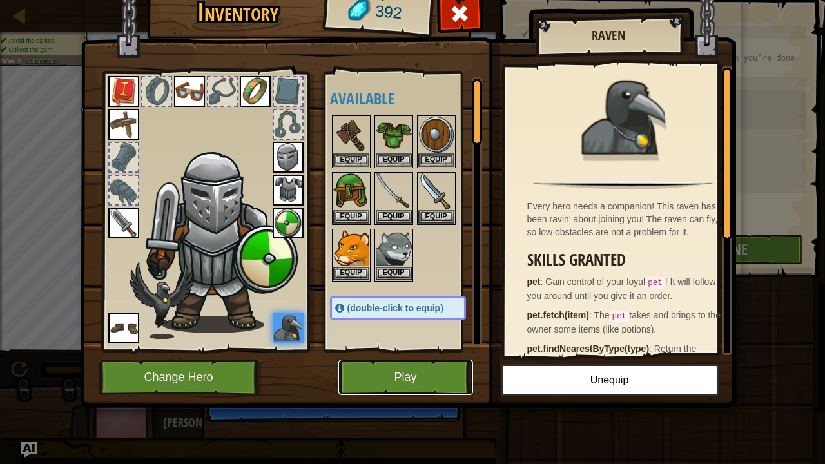
click at [420, 376] on button "Play" at bounding box center [405, 377] width 135 height 35
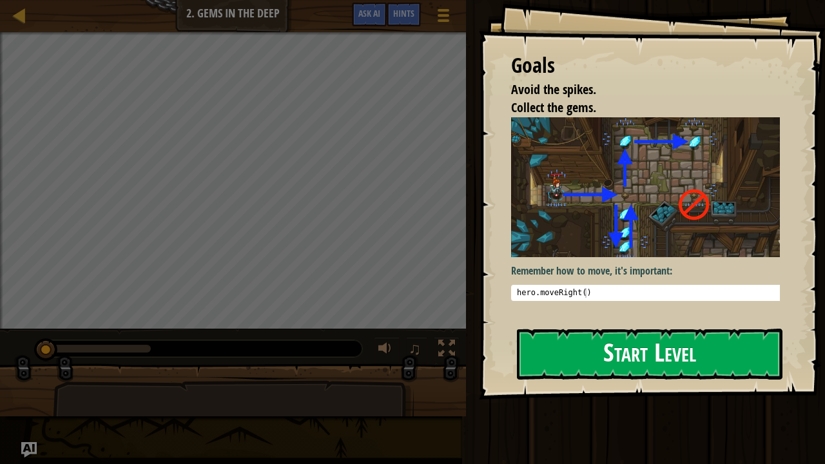
click at [574, 351] on button "Start Level" at bounding box center [650, 354] width 266 height 51
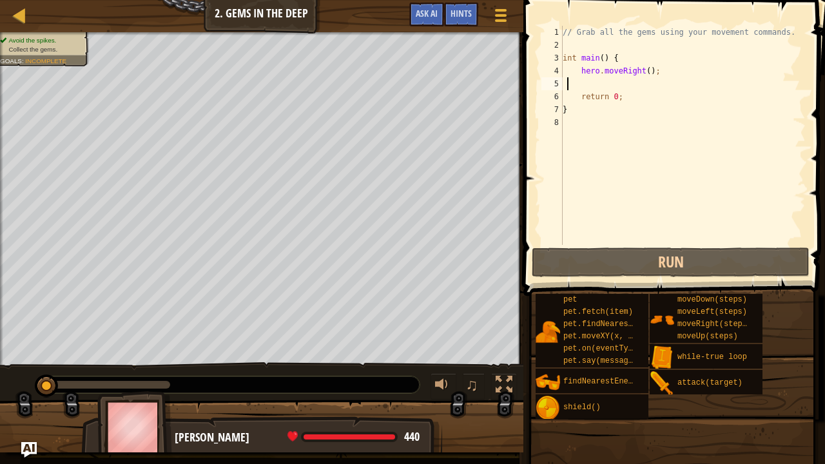
drag, startPoint x: 567, startPoint y: 78, endPoint x: 570, endPoint y: 90, distance: 12.5
click at [568, 82] on div "// Grab all the gems using your movement commands. int main ( ) { hero . moveRi…" at bounding box center [683, 148] width 246 height 245
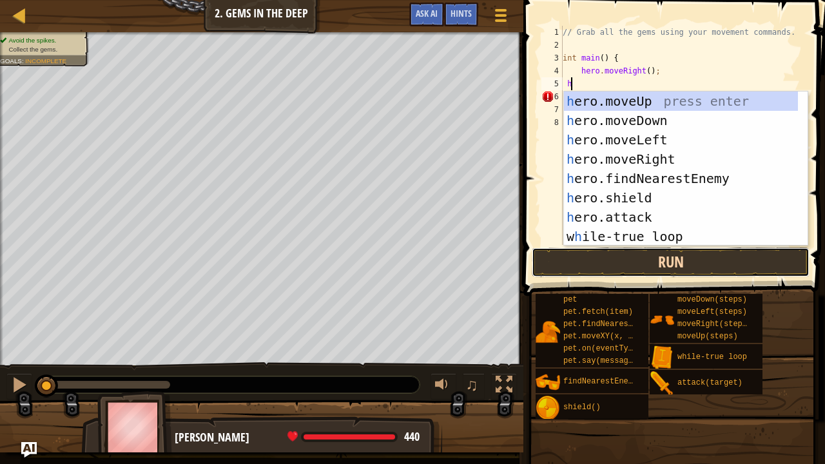
click at [659, 266] on button "Run" at bounding box center [671, 262] width 278 height 30
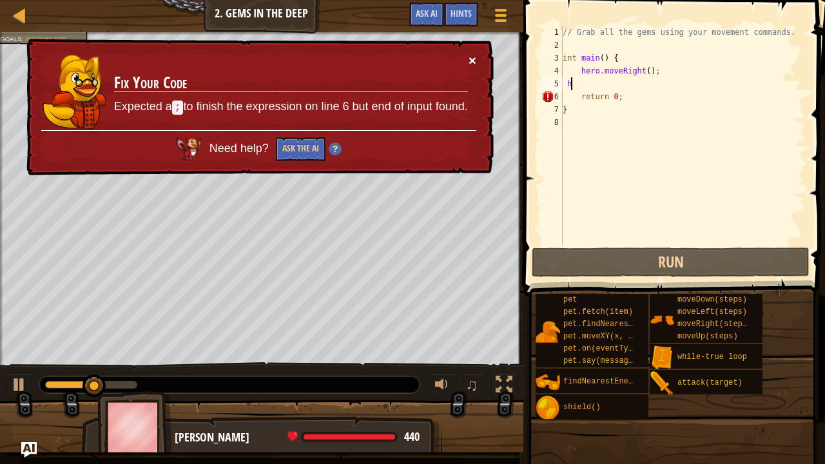
click at [469, 59] on button "×" at bounding box center [473, 60] width 8 height 14
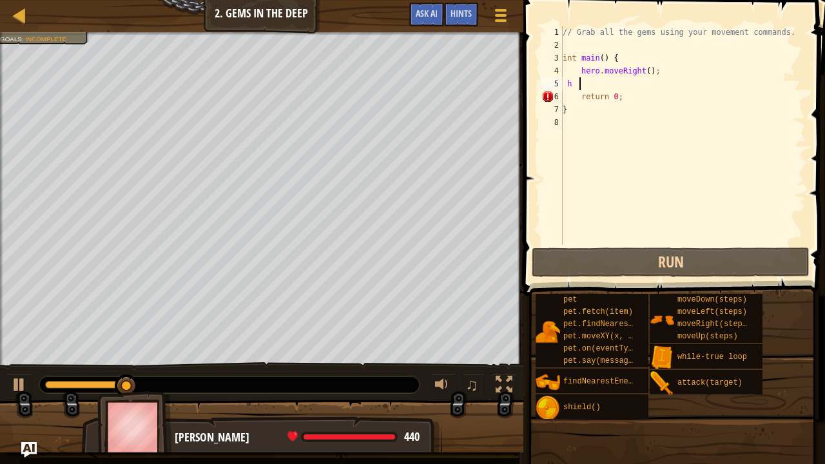
click at [579, 90] on div "// Grab all the gems using your movement commands. int main ( ) { hero . moveRi…" at bounding box center [683, 148] width 246 height 245
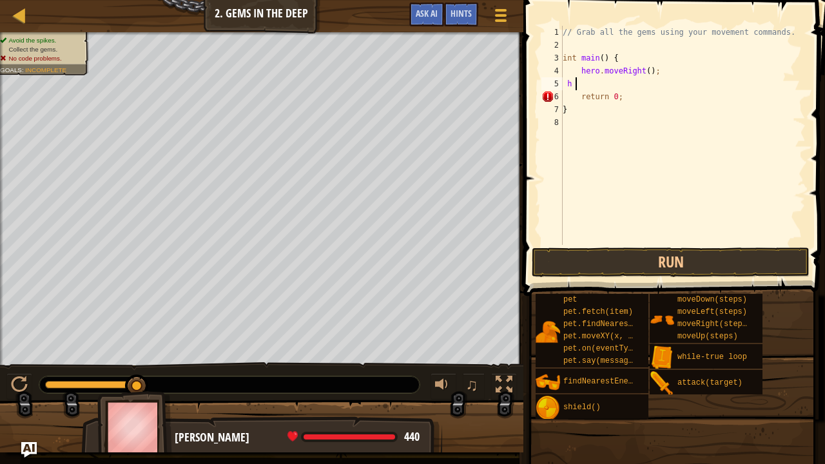
type textarea "h"
click at [563, 258] on button "Run" at bounding box center [671, 262] width 278 height 30
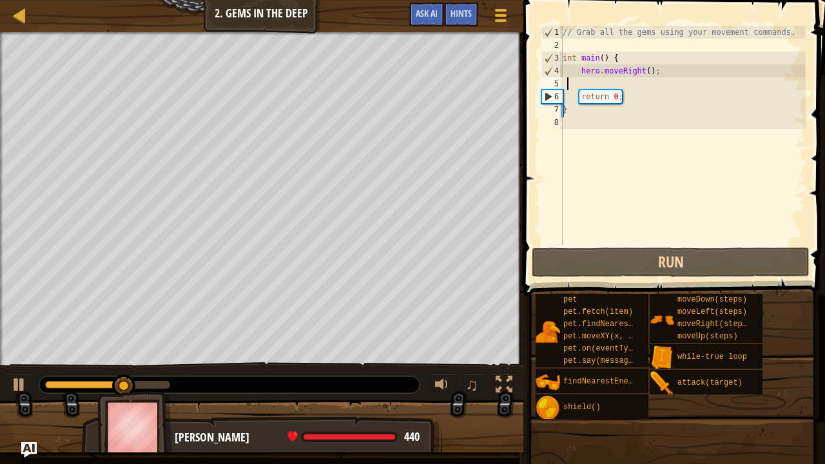
type textarea "h"
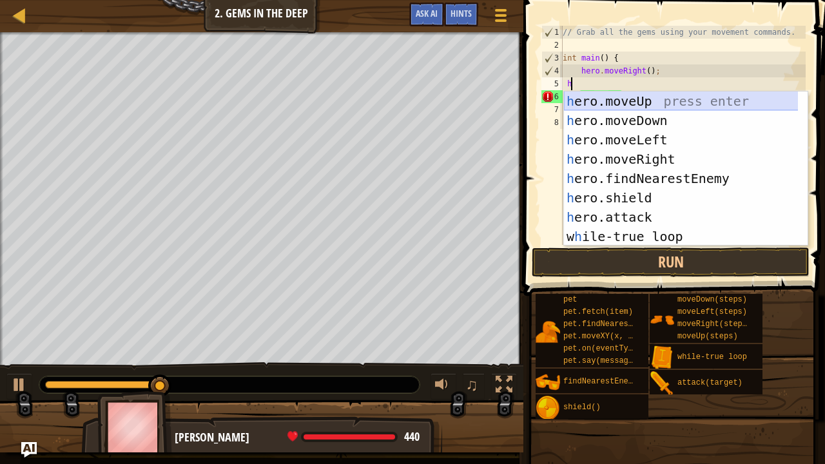
click at [636, 97] on div "h ero.moveUp press enter h ero.moveDown press enter h ero.moveLeft press enter …" at bounding box center [681, 188] width 235 height 193
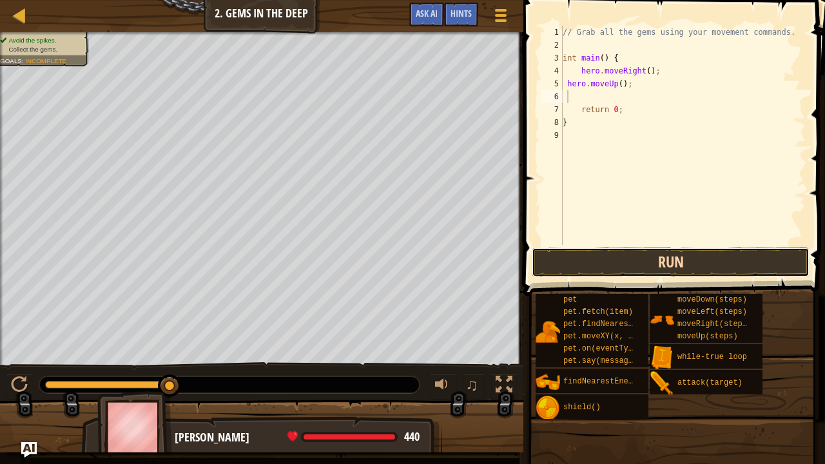
click at [611, 256] on button "Run" at bounding box center [671, 262] width 278 height 30
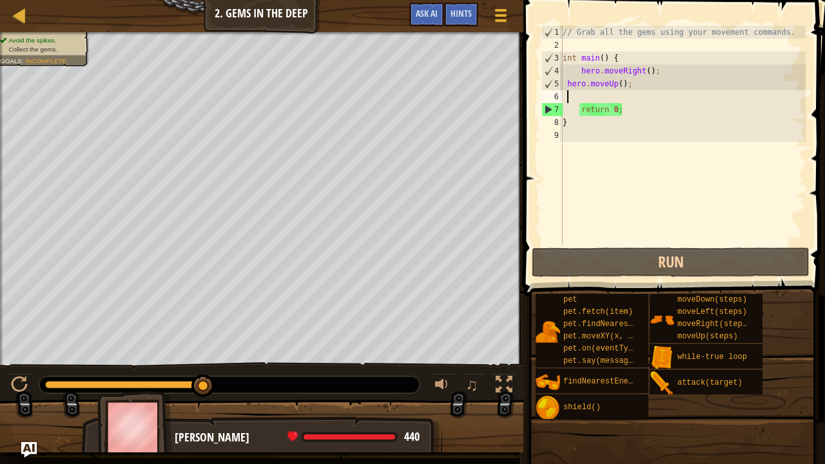
click at [626, 83] on div "// Grab all the gems using your movement commands. int main ( ) { hero . moveRi…" at bounding box center [683, 148] width 246 height 245
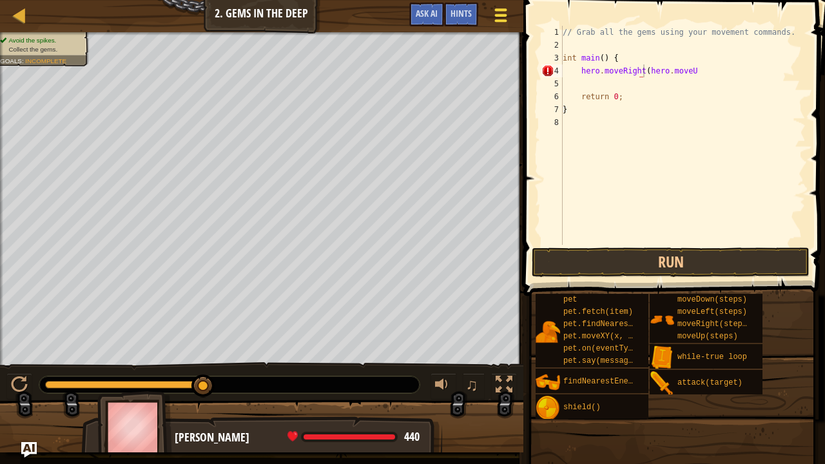
click at [498, 15] on span at bounding box center [500, 15] width 12 height 3
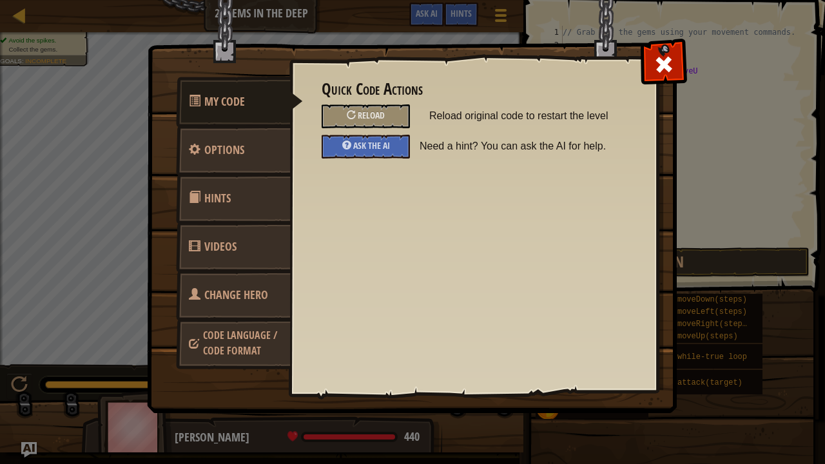
click at [365, 101] on div "Quick Code Actions Reload Reload original code to restart the level Ask the AI …" at bounding box center [474, 120] width 304 height 78
click at [369, 106] on div "Reload" at bounding box center [366, 116] width 88 height 24
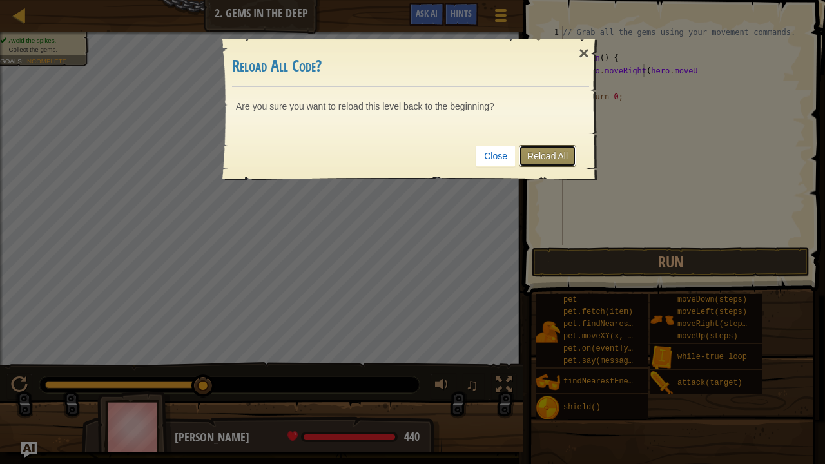
click at [527, 147] on link "Reload All" at bounding box center [547, 156] width 57 height 22
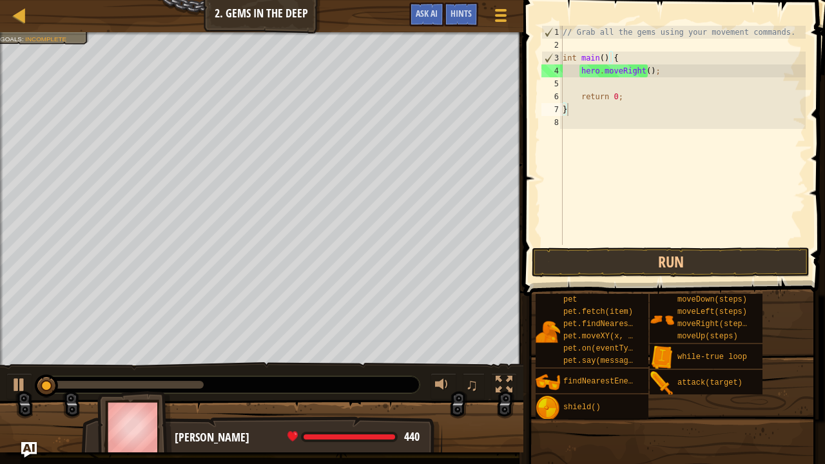
type textarea "}"
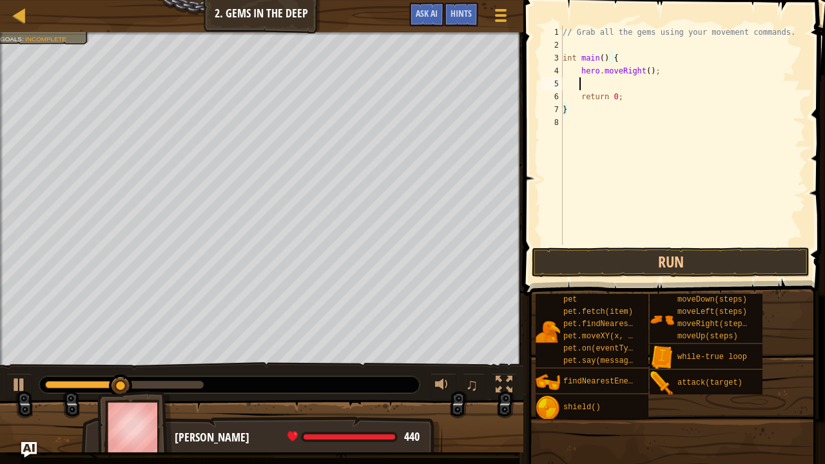
click at [596, 85] on div "// Grab all the gems using your movement commands. int main ( ) { hero . moveRi…" at bounding box center [683, 148] width 246 height 245
click at [569, 85] on div "// Grab all the gems using your movement commands. int main ( ) { hero . moveRi…" at bounding box center [683, 148] width 246 height 245
click at [566, 83] on div "// Grab all the gems using your movement commands. int main ( ) { hero . moveRi…" at bounding box center [683, 148] width 246 height 245
type textarea "h"
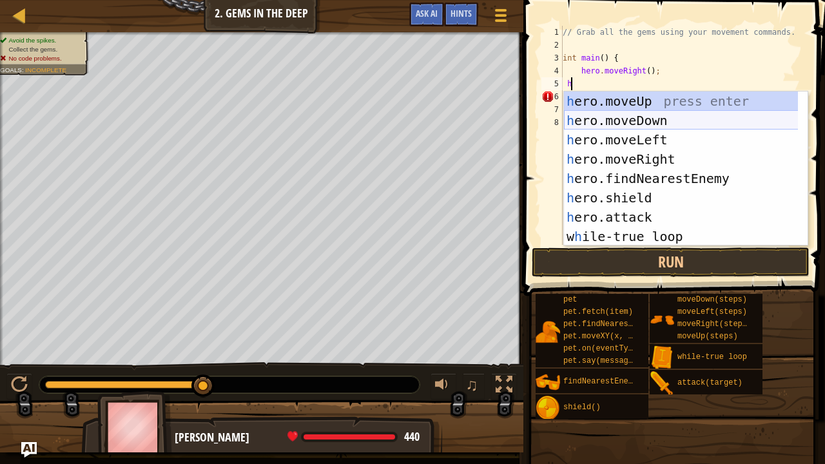
click at [604, 121] on div "h ero.moveUp press enter h ero.moveDown press enter h ero.moveLeft press enter …" at bounding box center [681, 188] width 235 height 193
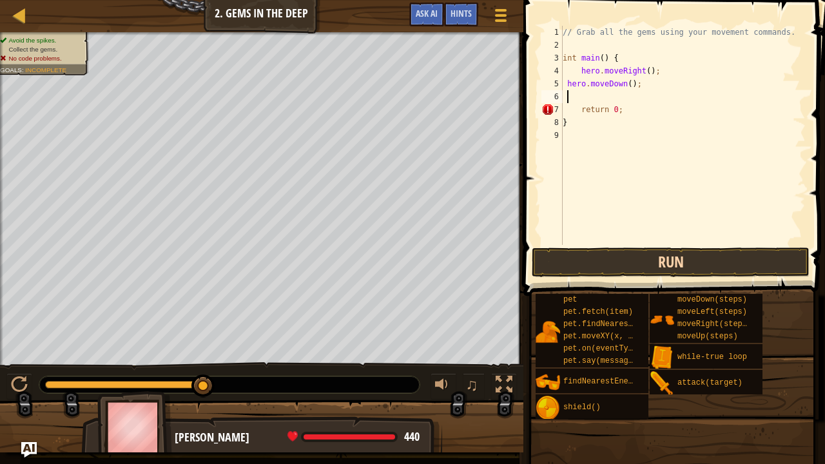
click at [592, 247] on div "1 2 3 4 5 6 7 8 9 // Grab all the gems using your movement commands. int main (…" at bounding box center [671, 173] width 305 height 334
click at [588, 267] on button "Run" at bounding box center [671, 262] width 278 height 30
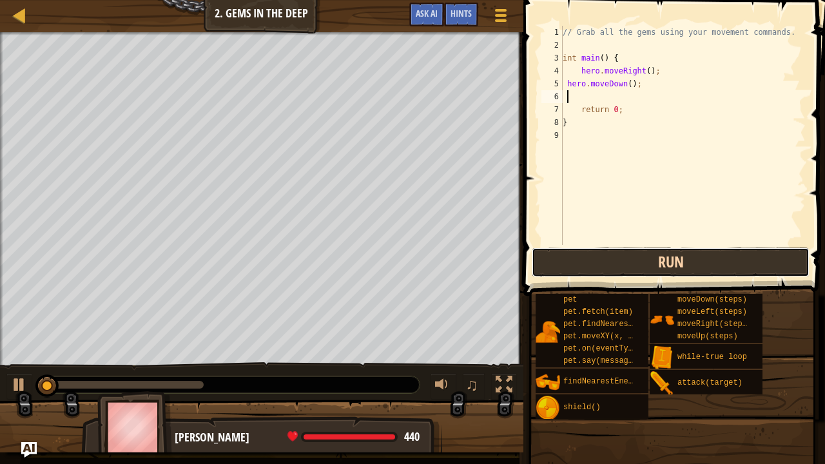
click at [565, 264] on button "Run" at bounding box center [671, 262] width 278 height 30
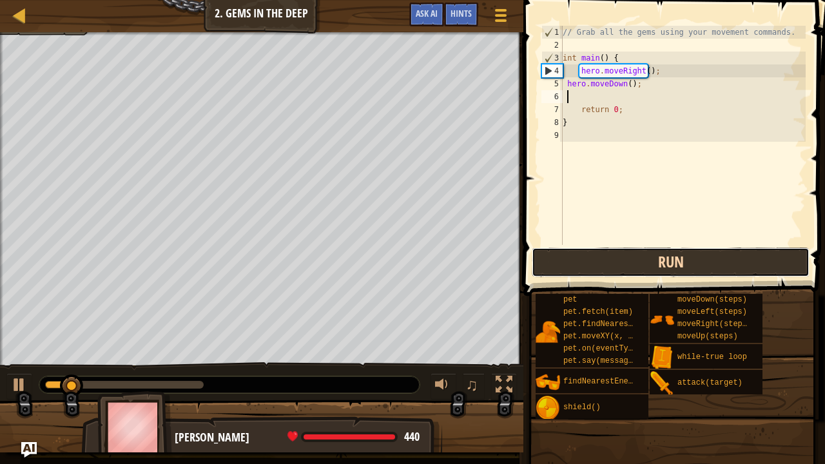
click at [576, 257] on button "Run" at bounding box center [671, 262] width 278 height 30
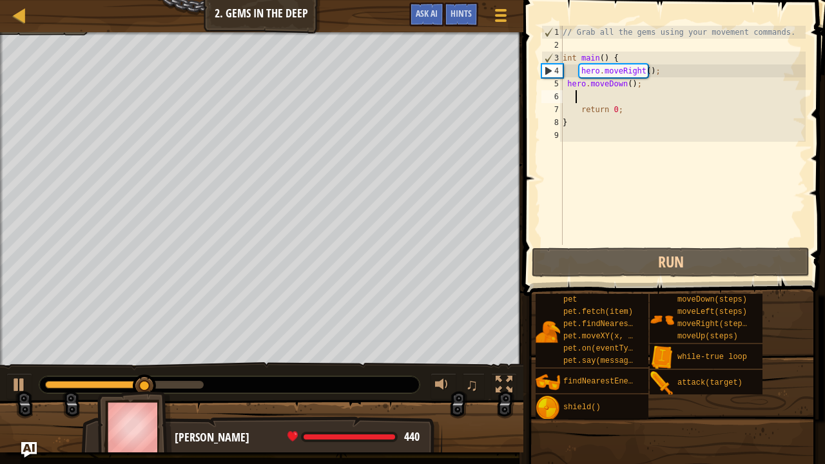
click at [574, 97] on div "// Grab all the gems using your movement commands. int main ( ) { hero . moveRi…" at bounding box center [683, 148] width 246 height 245
type textarea "h"
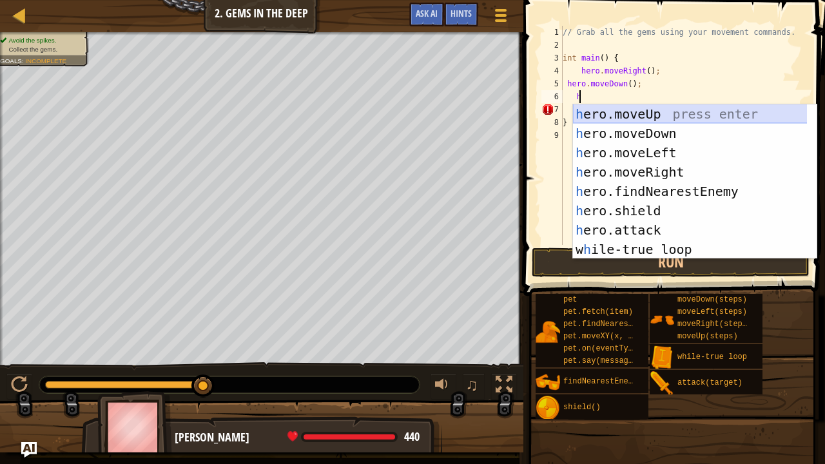
click at [643, 115] on div "h ero.moveUp press enter h ero.moveDown press enter h ero.moveLeft press enter …" at bounding box center [690, 200] width 235 height 193
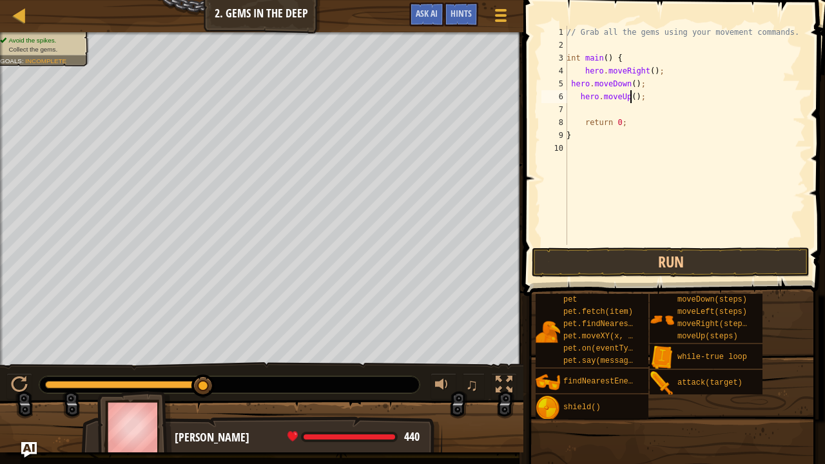
click at [628, 95] on div "// Grab all the gems using your movement commands. int main ( ) { hero . moveRi…" at bounding box center [685, 148] width 242 height 245
type textarea "hero.moveUp(2);"
click at [731, 256] on button "Run" at bounding box center [671, 262] width 278 height 30
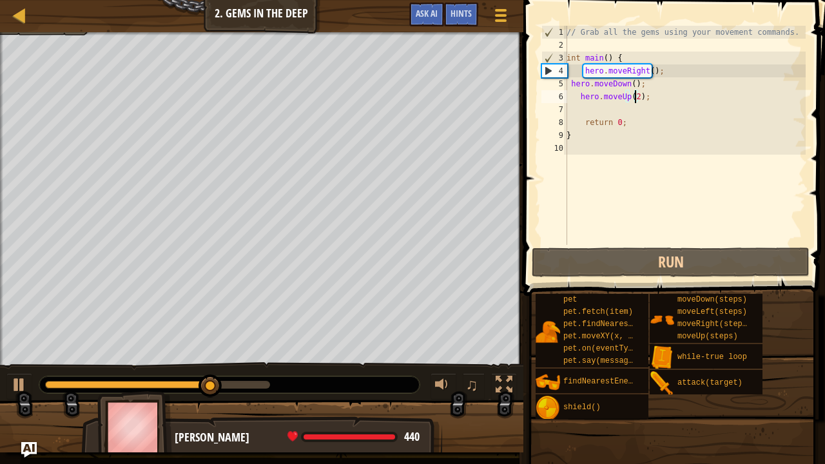
click at [575, 104] on div "// Grab all the gems using your movement commands. int main ( ) { hero . moveRi…" at bounding box center [685, 148] width 242 height 245
type textarea "h"
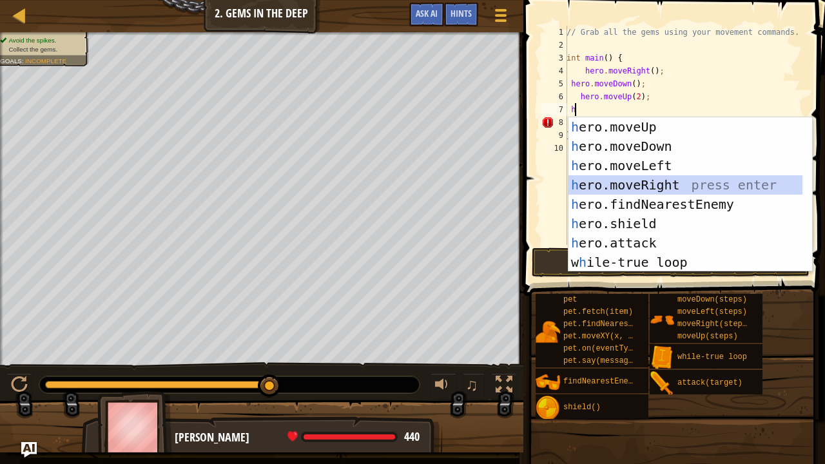
click at [658, 182] on div "h ero.moveUp press enter h ero.moveDown press enter h ero.moveLeft press enter …" at bounding box center [685, 213] width 235 height 193
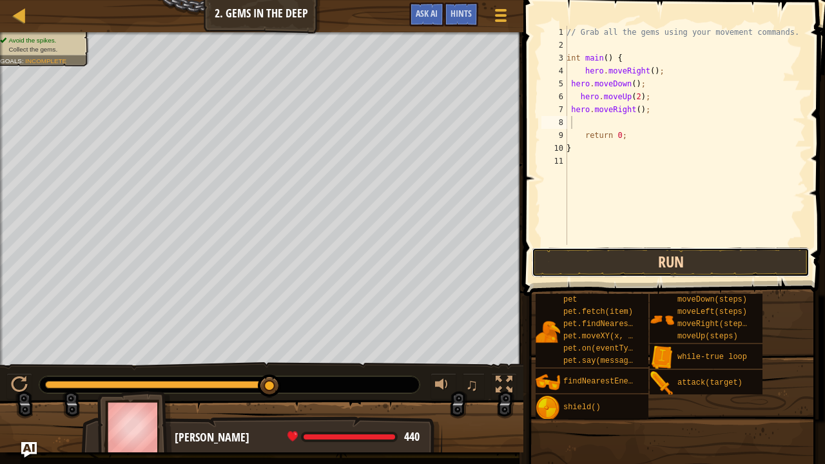
click at [633, 247] on button "Run" at bounding box center [671, 262] width 278 height 30
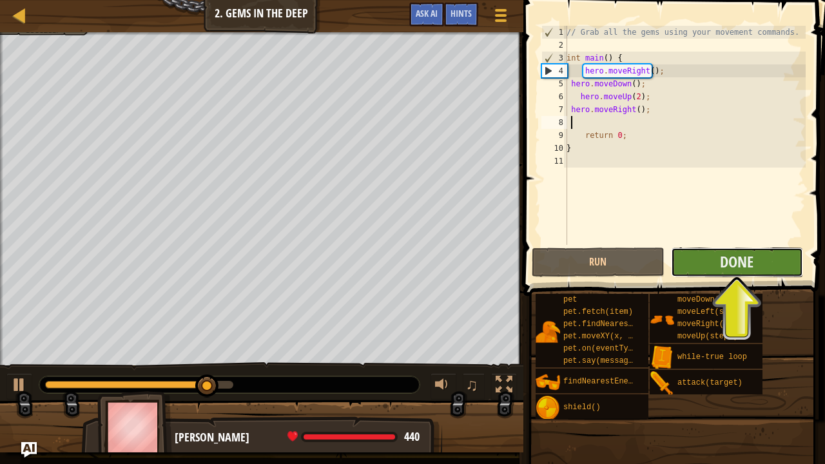
click at [714, 262] on button "Done" at bounding box center [737, 262] width 132 height 30
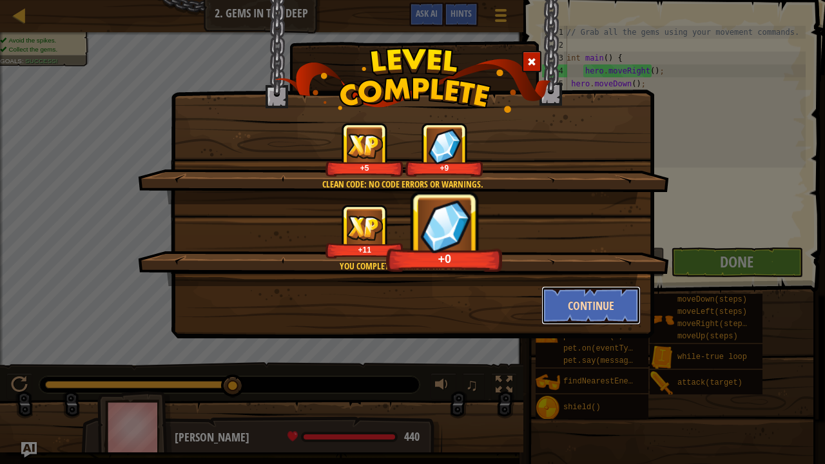
click at [571, 306] on button "Continue" at bounding box center [591, 305] width 100 height 39
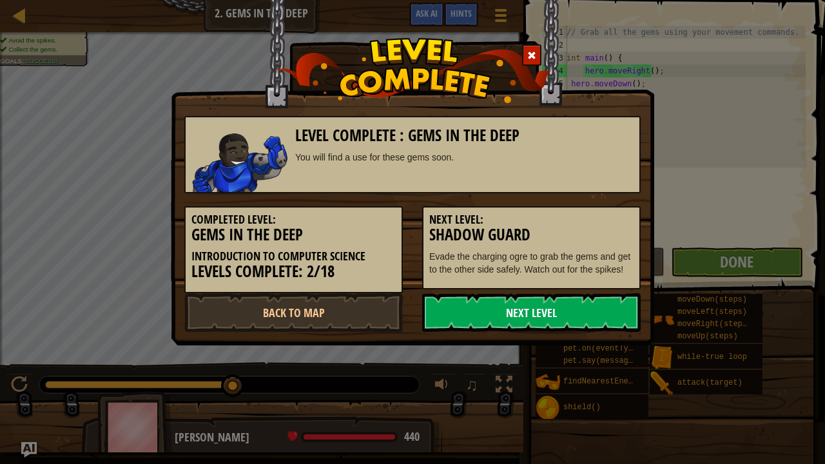
click at [575, 306] on link "Next Level" at bounding box center [531, 312] width 218 height 39
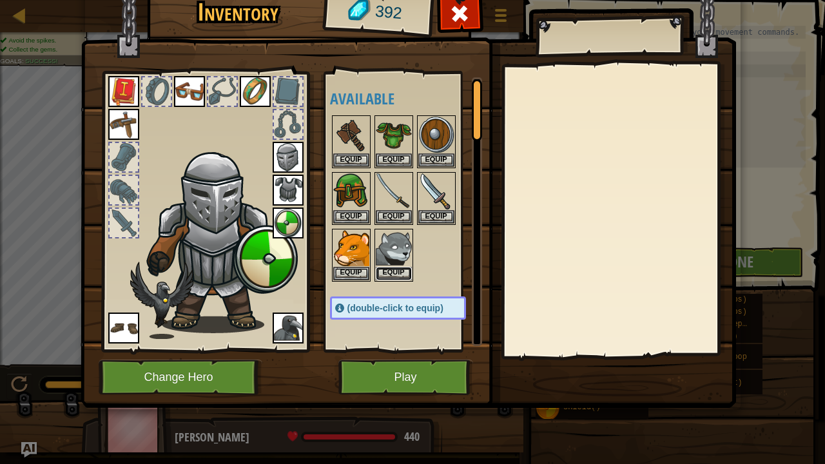
click at [399, 272] on button "Equip" at bounding box center [394, 274] width 36 height 14
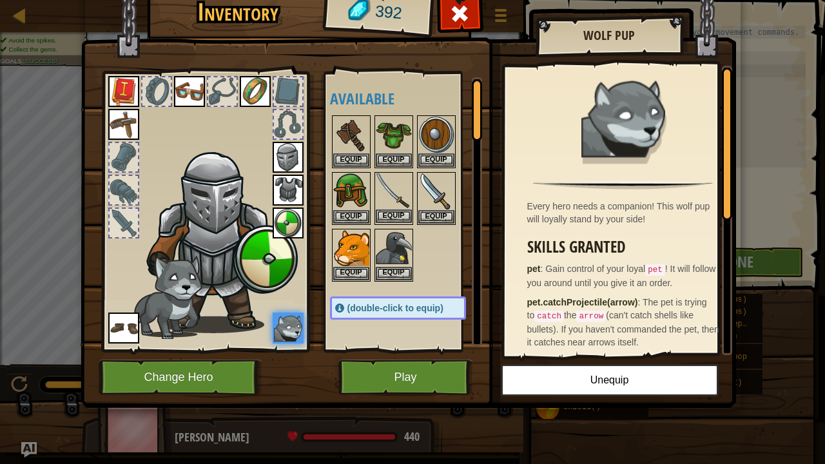
drag, startPoint x: 399, startPoint y: 207, endPoint x: 402, endPoint y: 218, distance: 11.9
click at [399, 208] on div "Equip" at bounding box center [393, 198] width 39 height 53
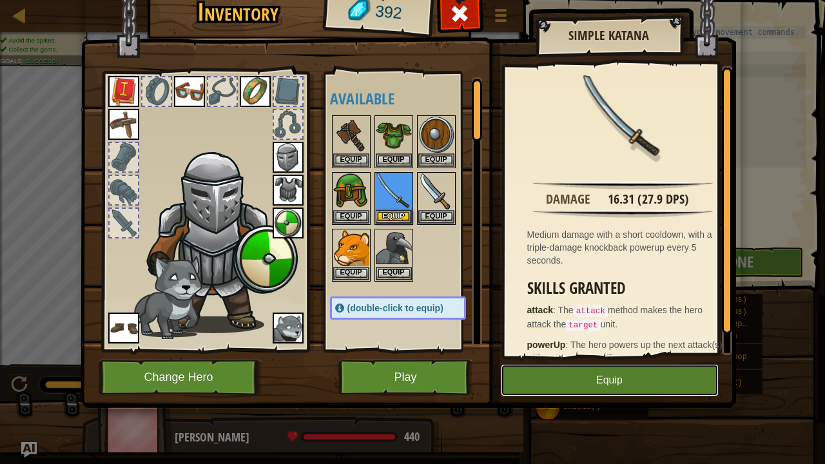
click at [607, 372] on button "Equip" at bounding box center [610, 380] width 218 height 32
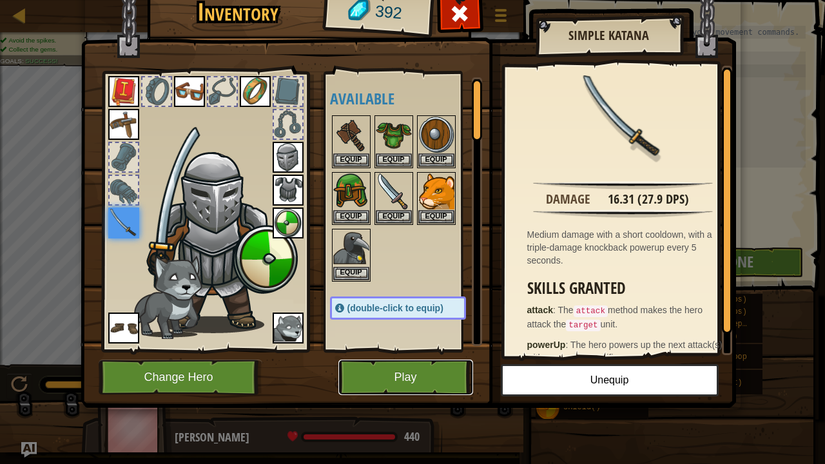
click at [388, 374] on button "Play" at bounding box center [405, 377] width 135 height 35
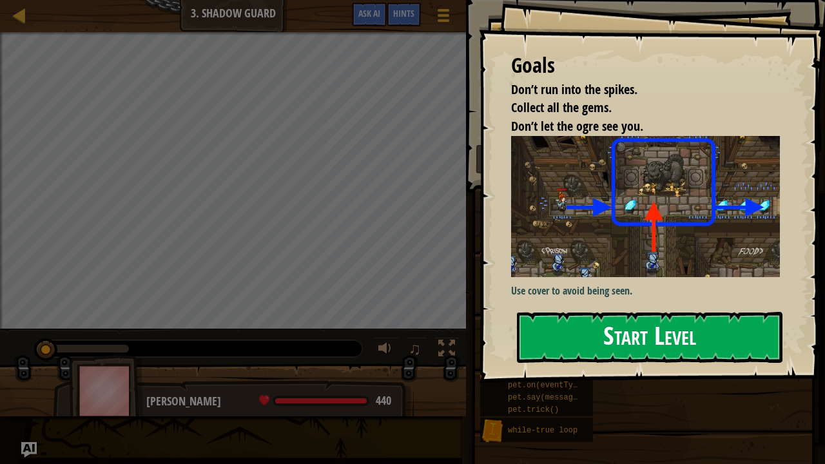
click at [575, 332] on button "Start Level" at bounding box center [650, 337] width 266 height 51
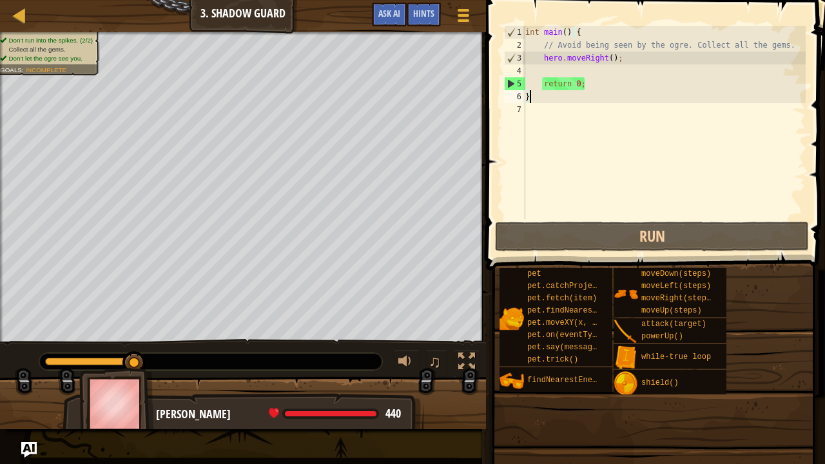
click at [528, 67] on div "int main ( ) { // Avoid being seen by the ogre. Collect all the gems. hero . mo…" at bounding box center [664, 135] width 283 height 219
type textarea "g"
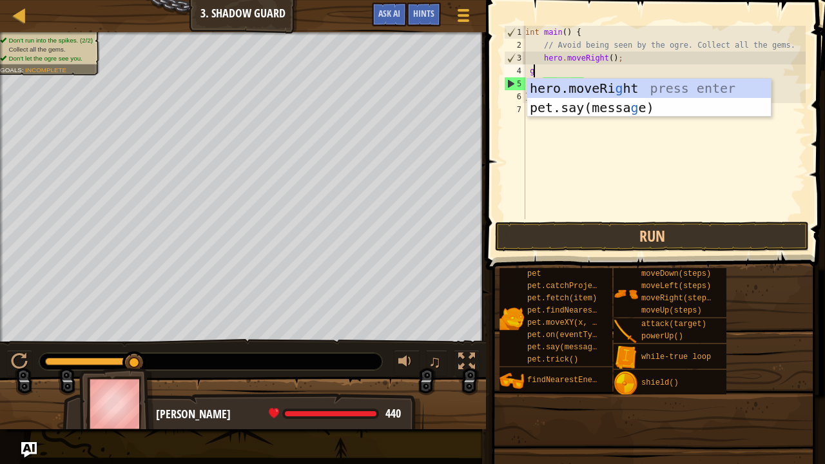
scroll to position [6, 0]
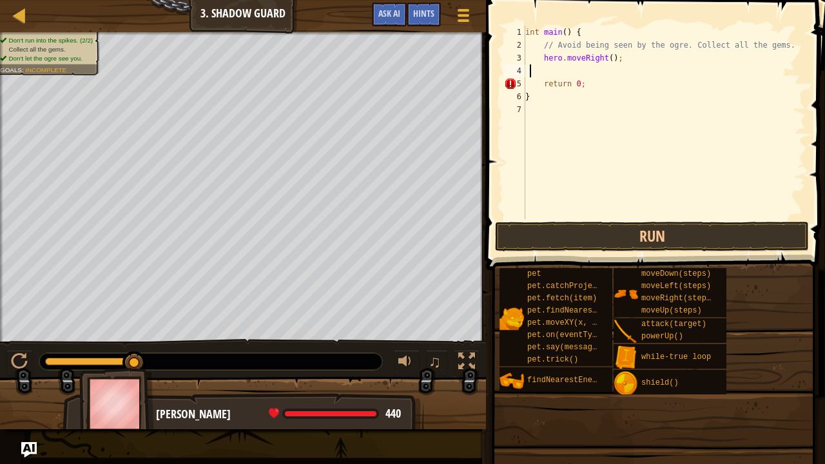
type textarea "h"
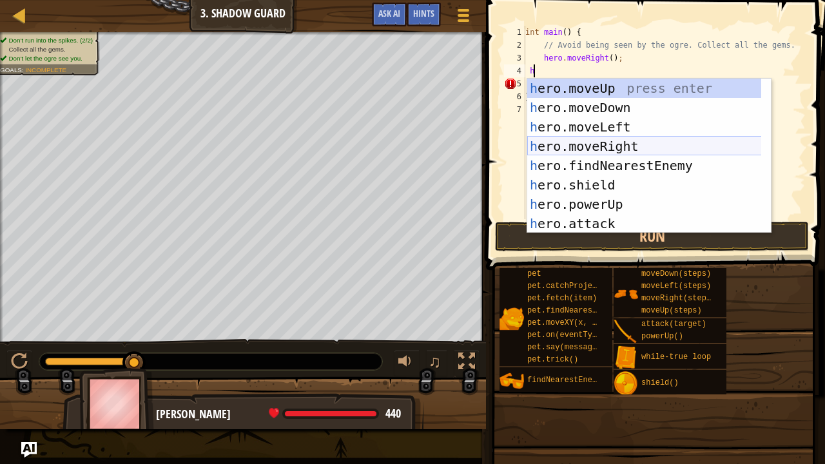
click at [597, 143] on div "h ero.moveUp press enter h ero.moveDown press enter h ero.moveLeft press enter …" at bounding box center [644, 175] width 235 height 193
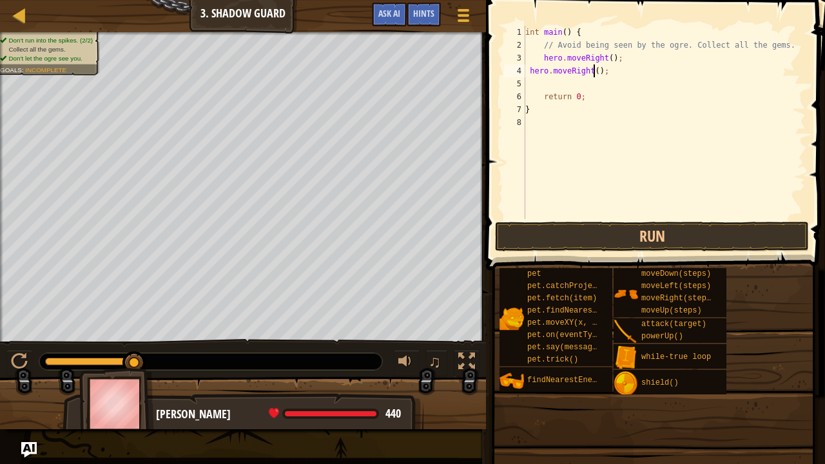
click at [593, 71] on div "int main ( ) { // Avoid being seen by the ogre. Collect all the gems. hero . mo…" at bounding box center [664, 135] width 283 height 219
click at [626, 242] on button "Run" at bounding box center [652, 237] width 314 height 30
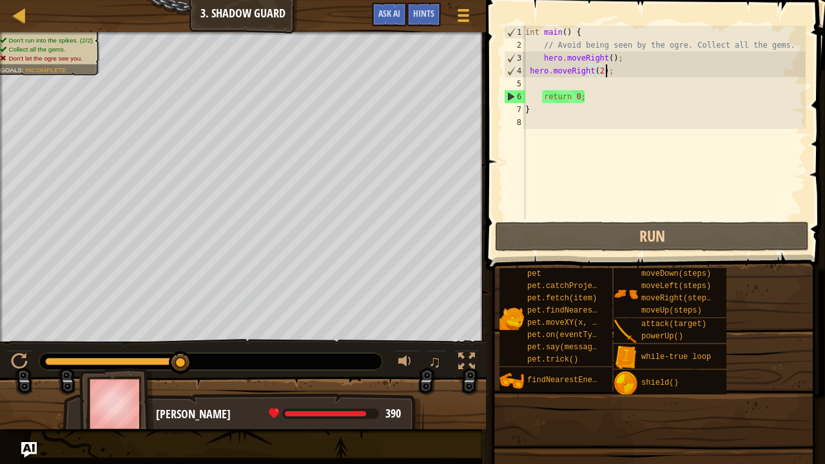
click at [631, 69] on div "int main ( ) { // Avoid being seen by the ogre. Collect all the gems. hero . mo…" at bounding box center [664, 135] width 283 height 219
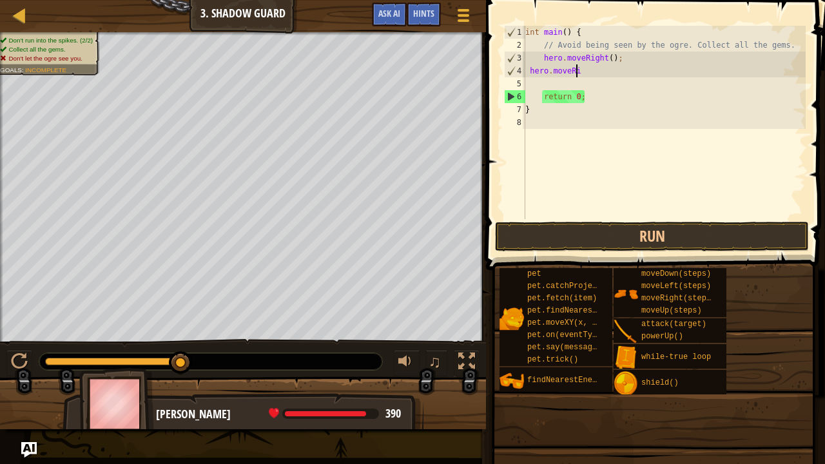
scroll to position [6, 3]
type textarea "h"
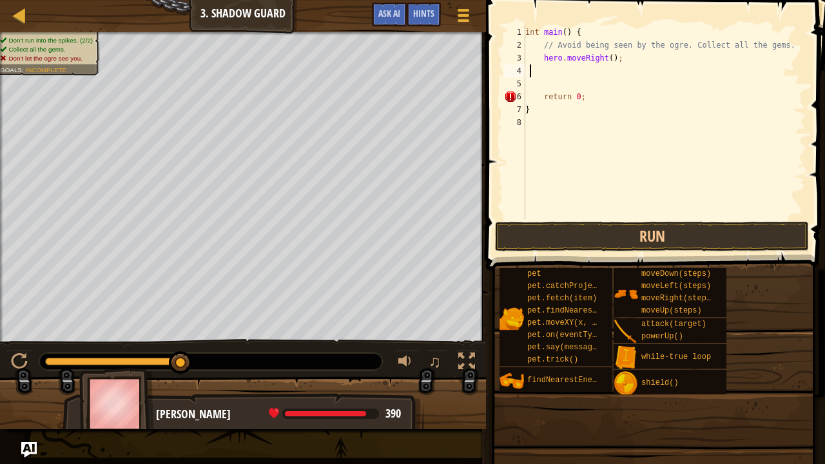
type textarea "h"
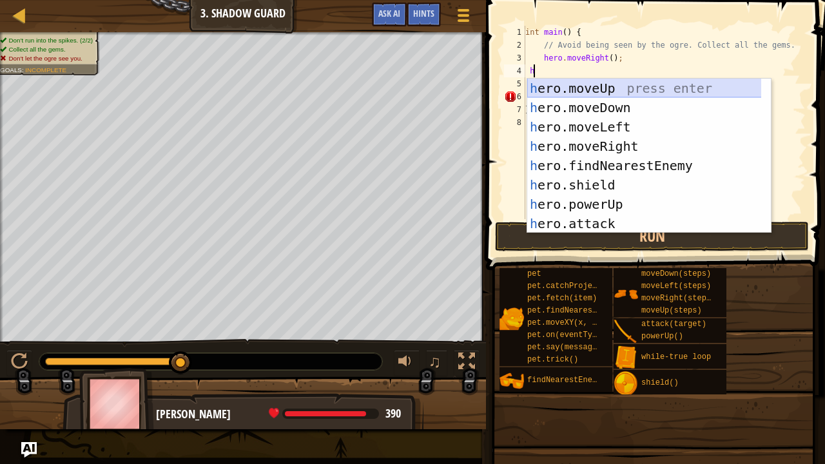
click at [599, 92] on div "h ero.moveUp press enter h ero.moveDown press enter h ero.moveLeft press enter …" at bounding box center [644, 175] width 235 height 193
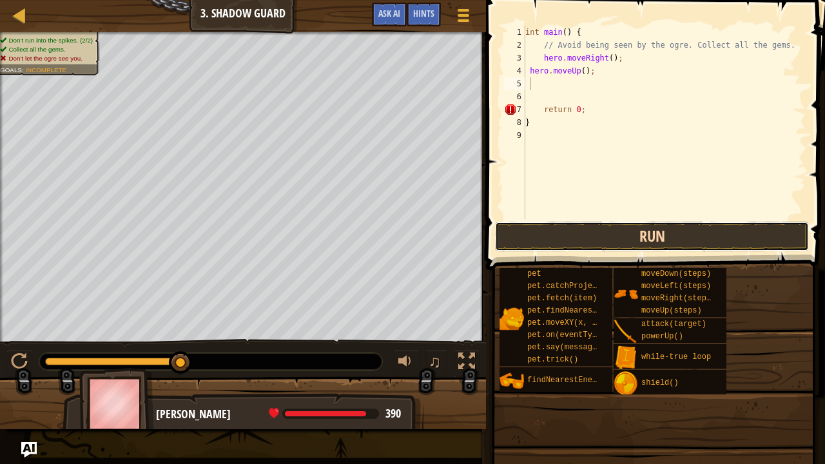
click at [593, 228] on button "Run" at bounding box center [652, 237] width 314 height 30
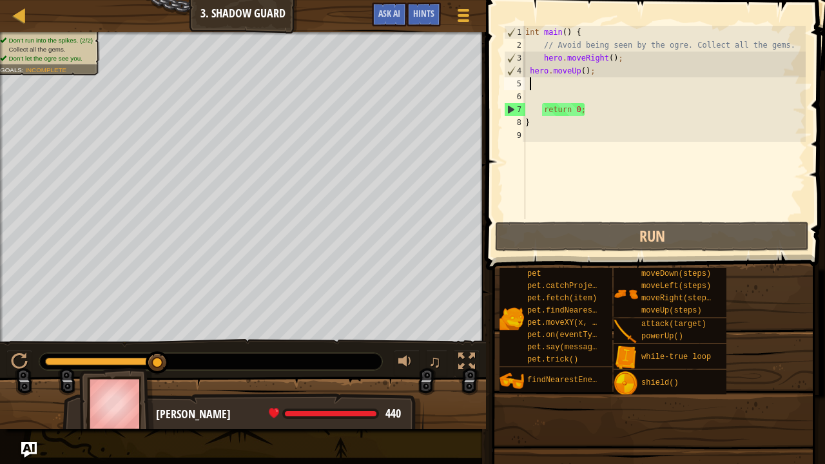
type textarea "h"
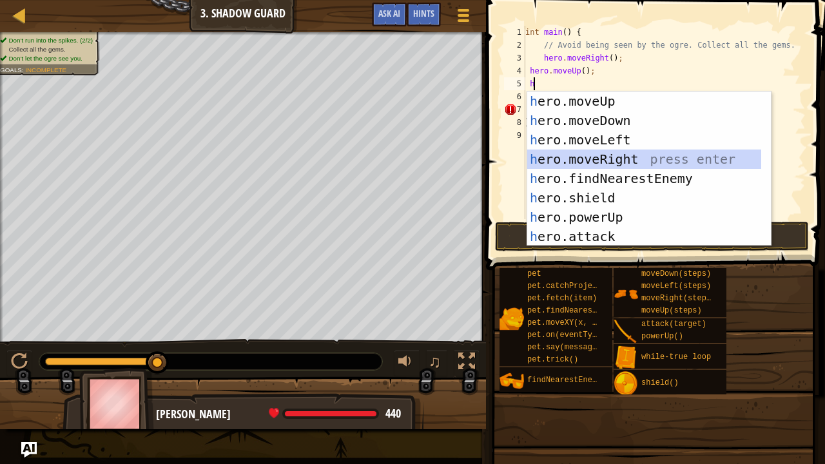
click at [635, 168] on div "h ero.moveUp press enter h ero.moveDown press enter h ero.moveLeft press enter …" at bounding box center [644, 188] width 235 height 193
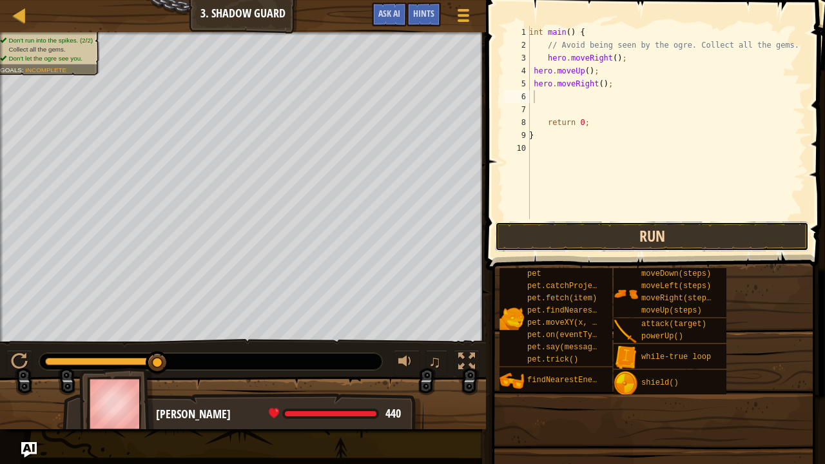
click at [579, 238] on button "Run" at bounding box center [652, 237] width 314 height 30
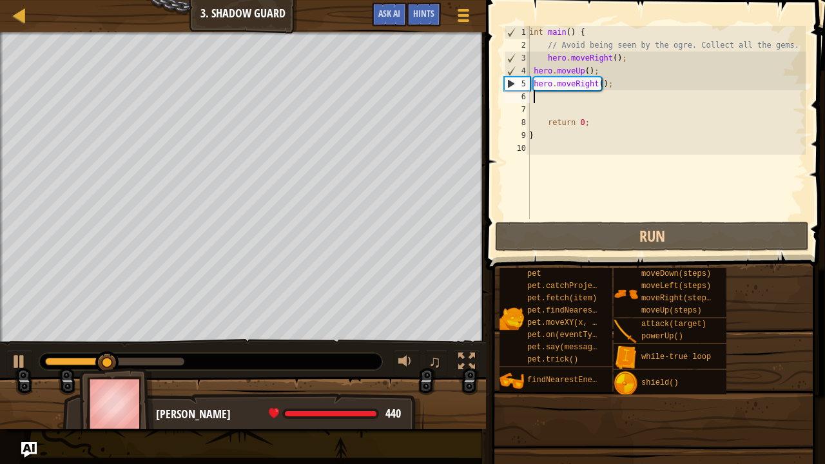
type textarea "h"
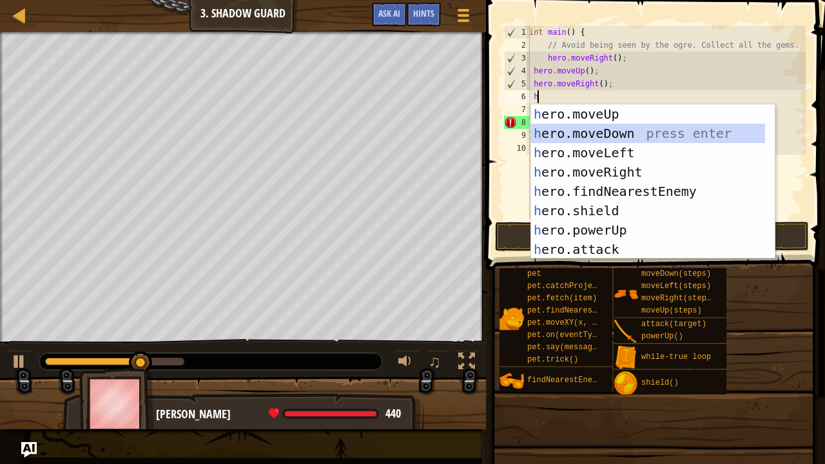
click at [611, 126] on div "h ero.moveUp press enter h ero.moveDown press enter h ero.moveLeft press enter …" at bounding box center [648, 200] width 235 height 193
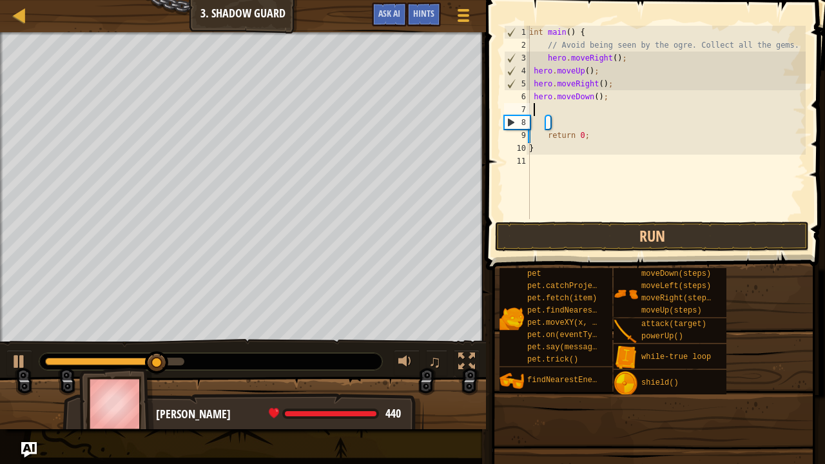
type textarea "h"
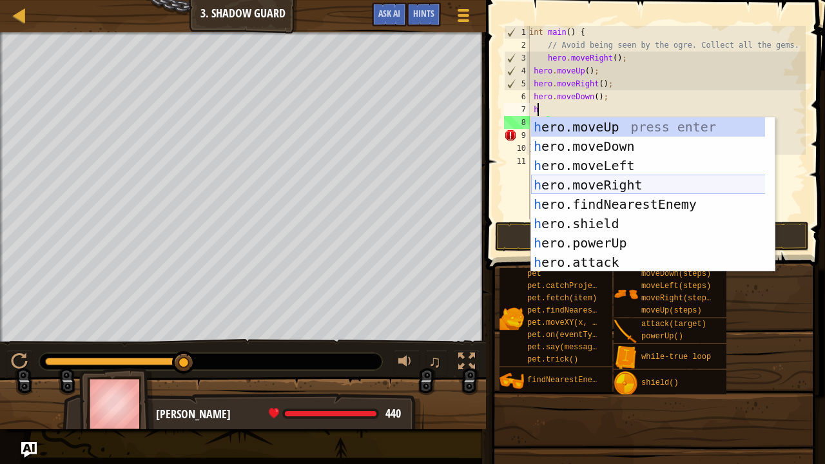
click at [645, 184] on div "h ero.moveUp press enter h ero.moveDown press enter h ero.moveLeft press enter …" at bounding box center [648, 213] width 235 height 193
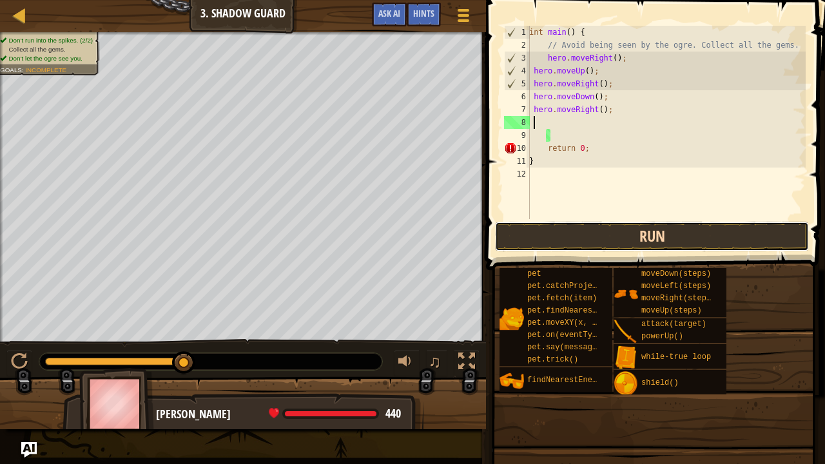
drag, startPoint x: 578, startPoint y: 238, endPoint x: 577, endPoint y: 251, distance: 13.0
click at [577, 248] on button "Run" at bounding box center [652, 237] width 314 height 30
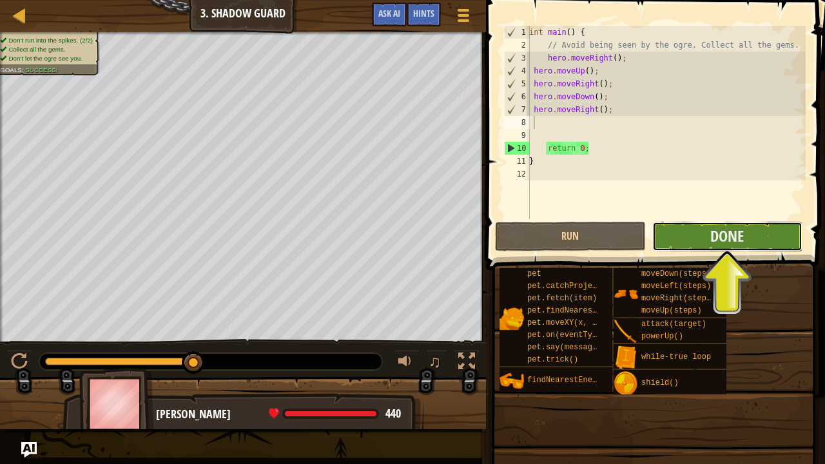
click at [668, 228] on button "Done" at bounding box center [727, 237] width 150 height 30
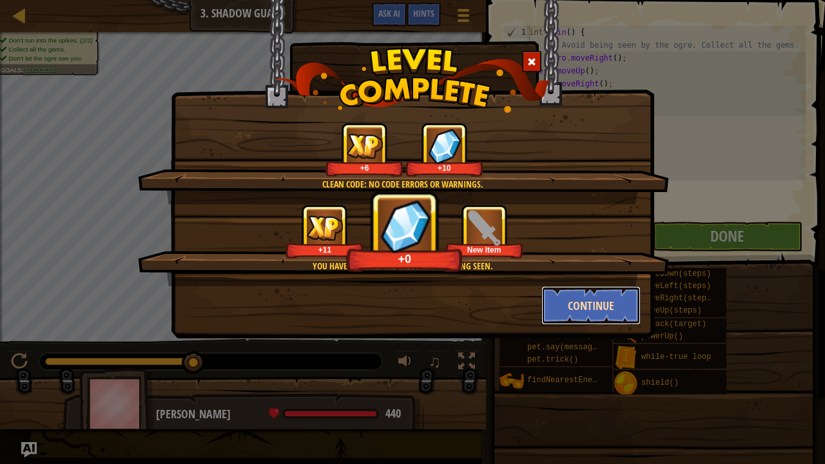
click at [585, 311] on button "Continue" at bounding box center [591, 305] width 100 height 39
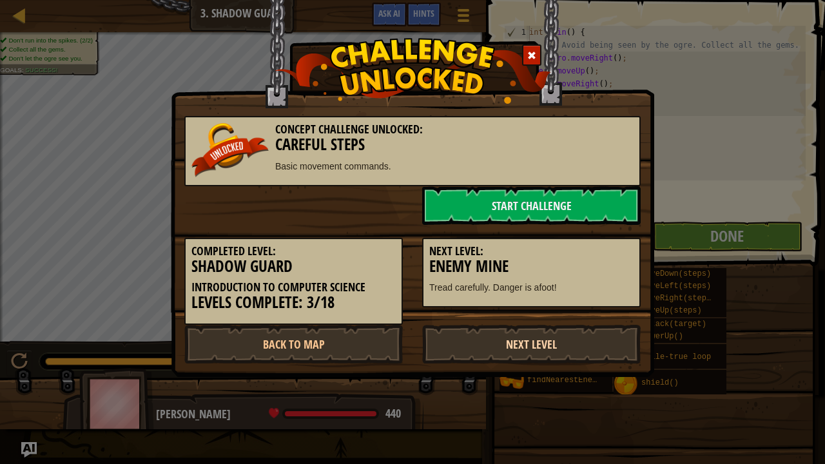
click at [535, 338] on link "Next Level" at bounding box center [531, 344] width 218 height 39
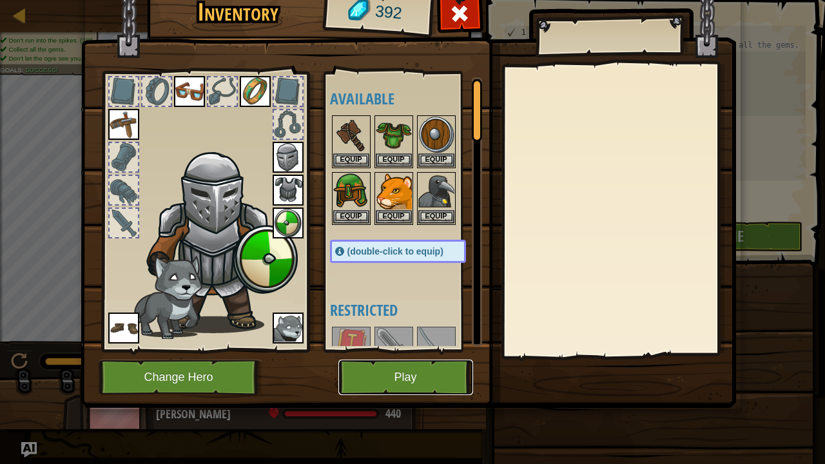
click at [394, 370] on button "Play" at bounding box center [405, 377] width 135 height 35
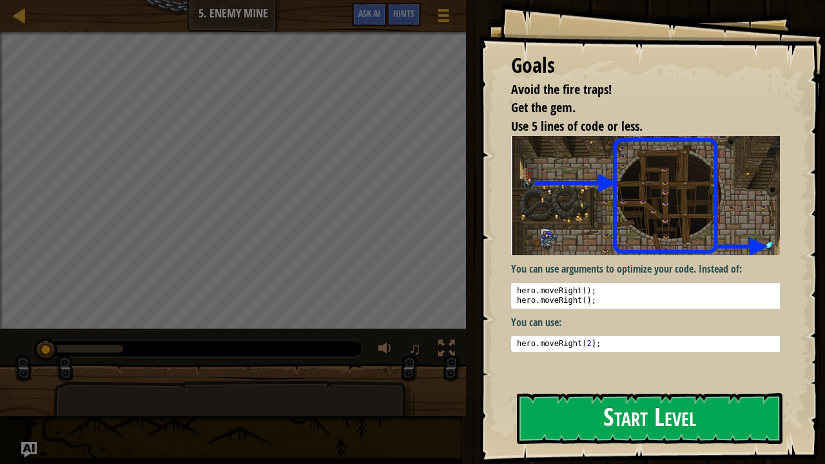
drag, startPoint x: 692, startPoint y: 407, endPoint x: 674, endPoint y: 405, distance: 18.1
click at [684, 376] on button "Start Level" at bounding box center [650, 418] width 266 height 51
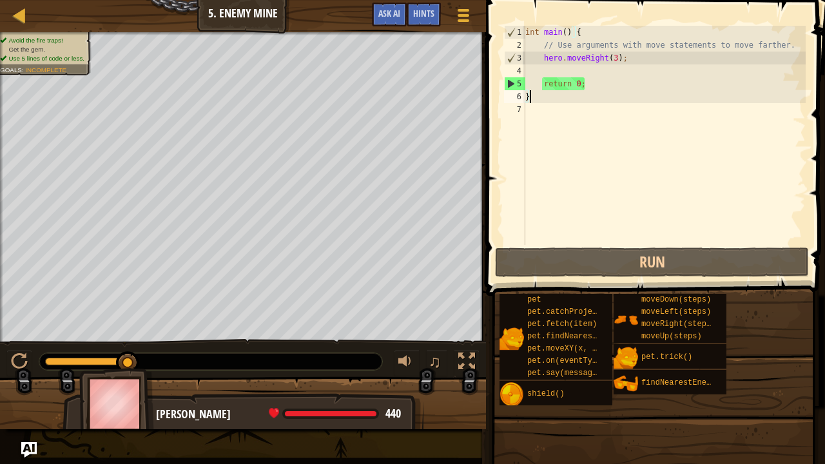
click at [535, 67] on div "int main ( ) { // Use arguments with move statements to move farther. hero . mo…" at bounding box center [664, 148] width 283 height 245
type textarea "j"
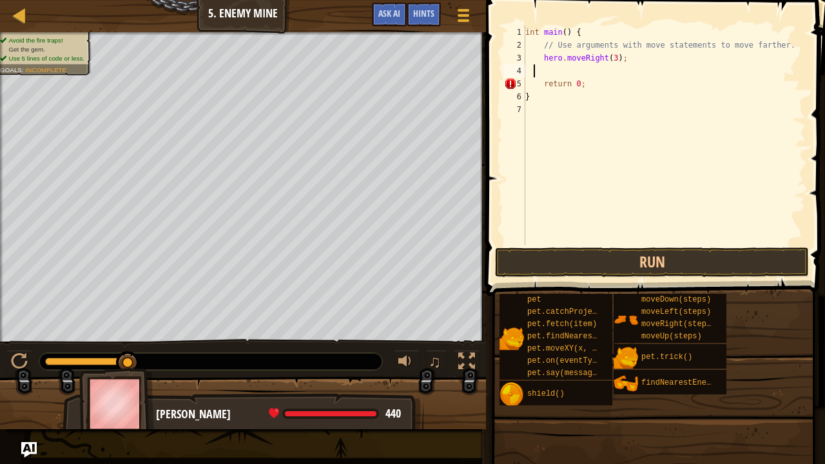
type textarea "h"
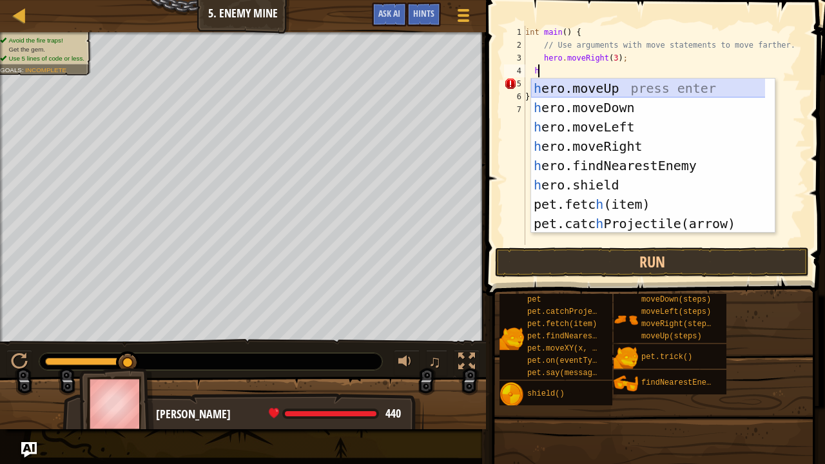
click at [603, 84] on div "h ero.moveUp press enter h ero.moveDown press enter h ero.moveLeft press enter …" at bounding box center [648, 175] width 235 height 193
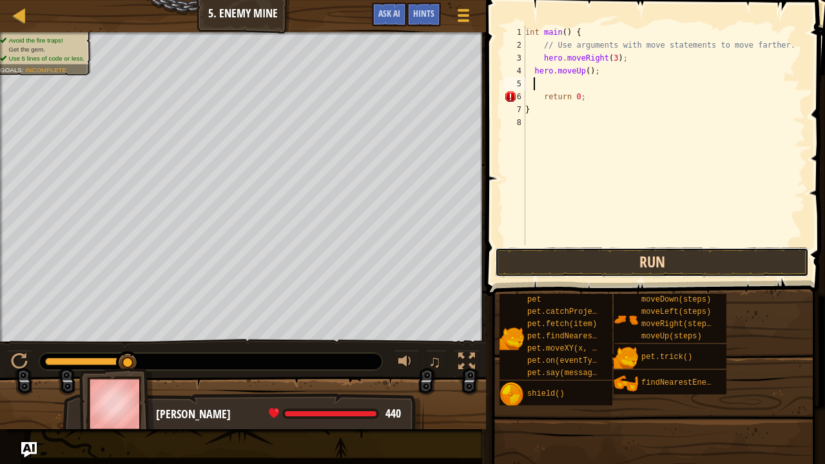
click at [620, 267] on button "Run" at bounding box center [652, 262] width 314 height 30
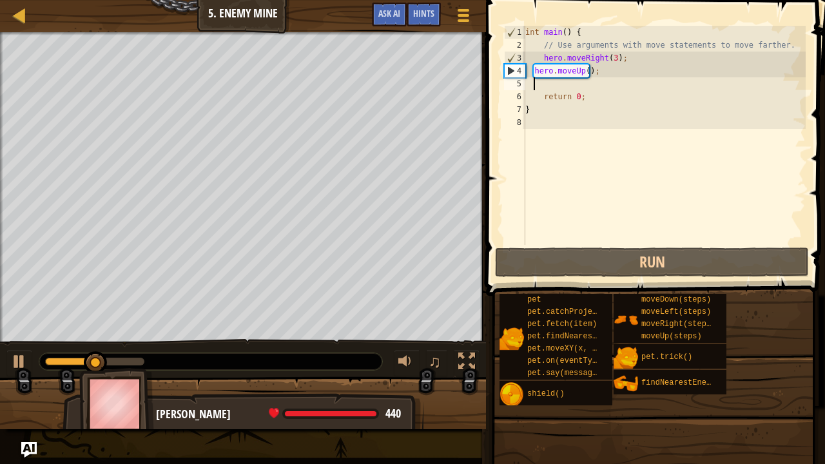
type textarea "h"
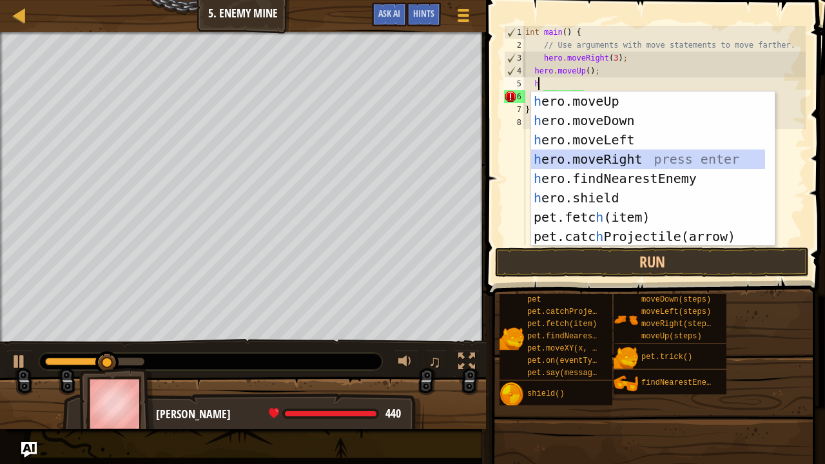
click at [616, 160] on div "h ero.moveUp press enter h ero.moveDown press enter h ero.moveLeft press enter …" at bounding box center [648, 188] width 235 height 193
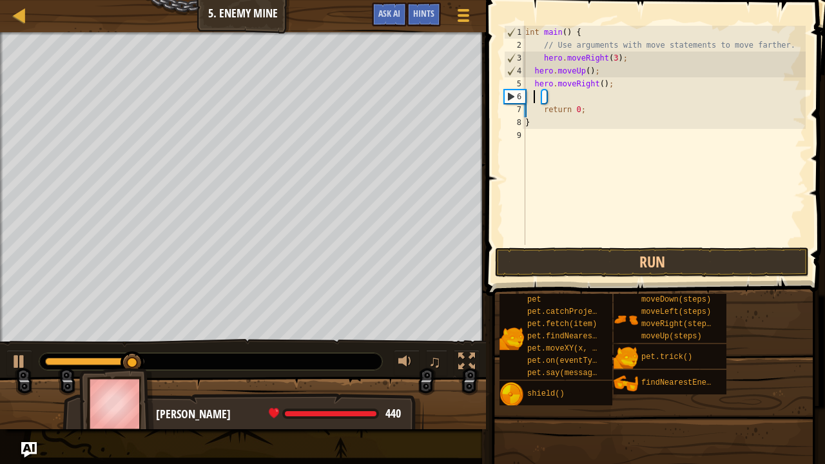
type textarea "h"
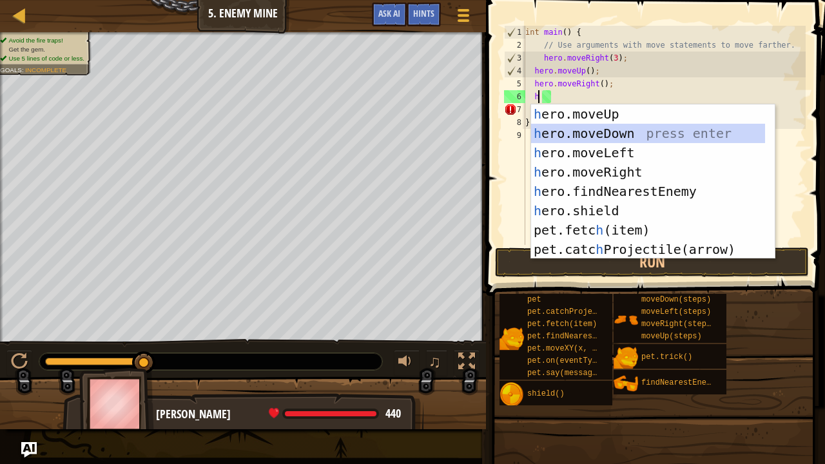
click at [596, 134] on div "h ero.moveUp press enter h ero.moveDown press enter h ero.moveLeft press enter …" at bounding box center [648, 200] width 235 height 193
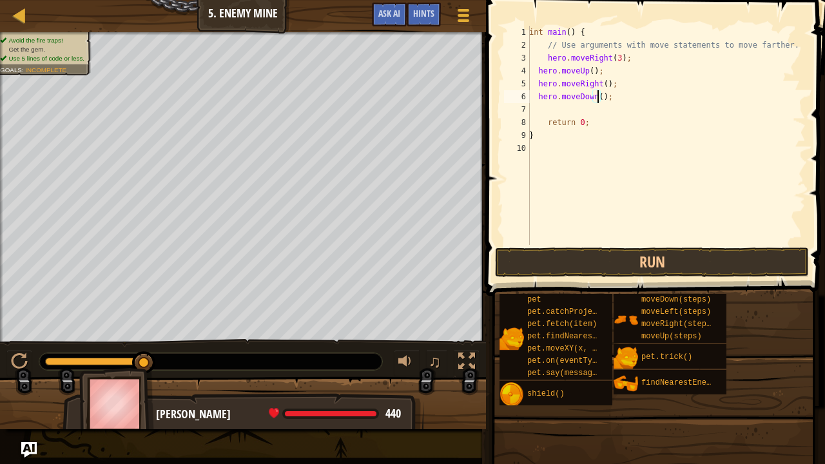
click at [596, 94] on div "int main ( ) { // Use arguments with move statements to move farther. hero . mo…" at bounding box center [666, 148] width 279 height 245
type textarea "hero.moveDown(3);"
click at [535, 109] on div "int main ( ) { // Use arguments with move statements to move farther. hero . mo…" at bounding box center [666, 148] width 279 height 245
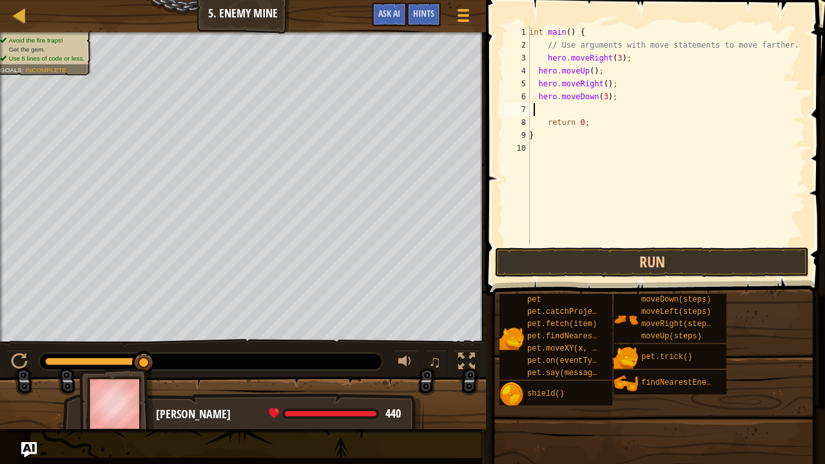
type textarea "h"
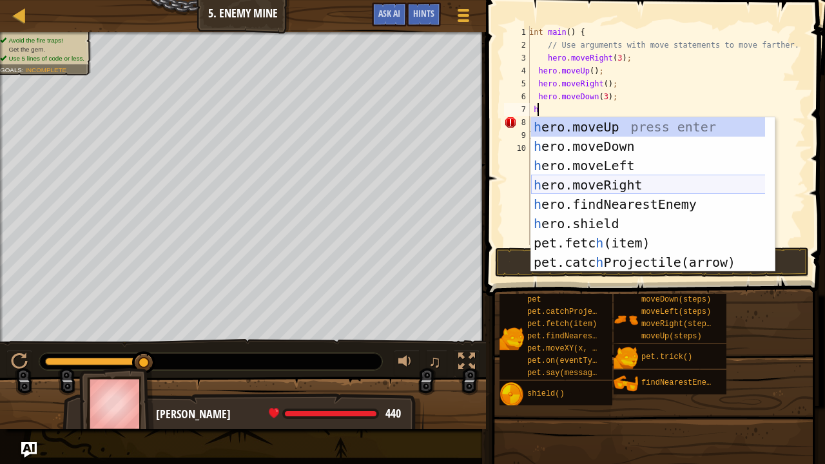
click at [628, 181] on div "h ero.moveUp press enter h ero.moveDown press enter h ero.moveLeft press enter …" at bounding box center [648, 213] width 235 height 193
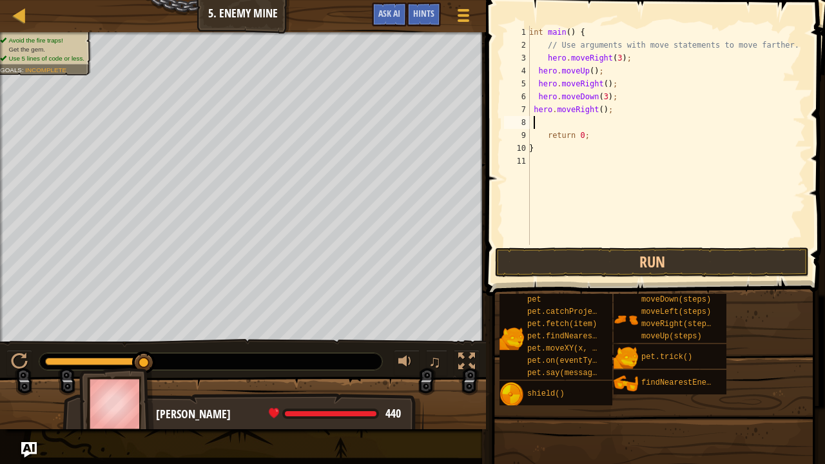
click at [595, 108] on div "int main ( ) { // Use arguments with move statements to move farther. hero . mo…" at bounding box center [666, 148] width 279 height 245
click at [597, 110] on div "int main ( ) { // Use arguments with move statements to move farther. hero . mo…" at bounding box center [666, 148] width 279 height 245
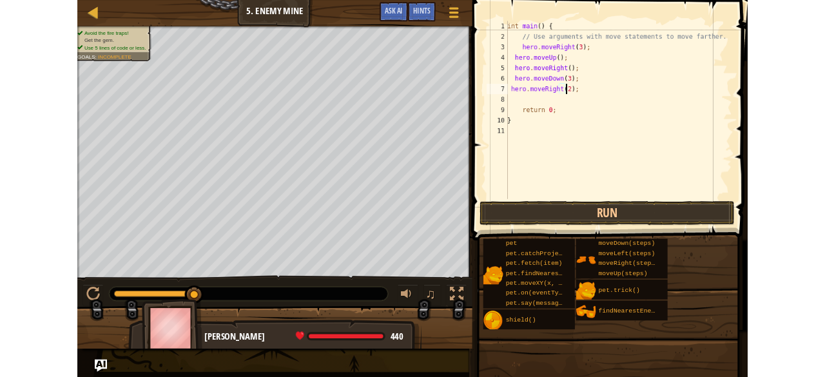
scroll to position [6, 6]
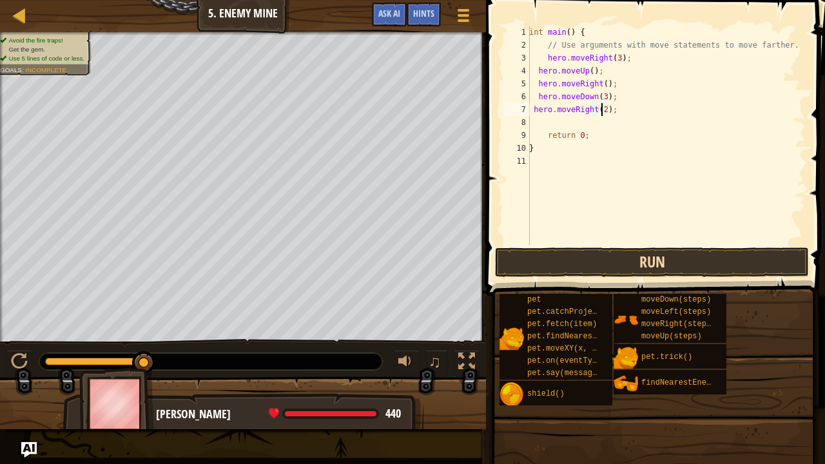
type textarea "hero.moveRight(2);"
click at [611, 254] on button "Run" at bounding box center [652, 262] width 314 height 30
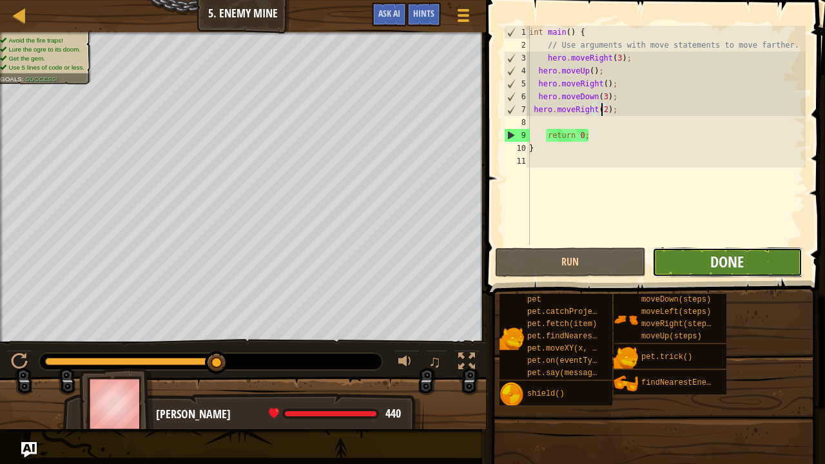
click at [724, 258] on span "Done" at bounding box center [727, 261] width 34 height 21
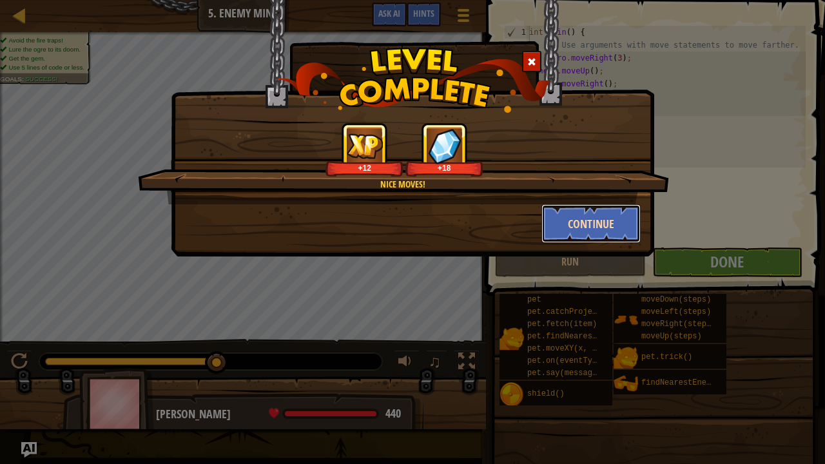
click at [581, 213] on button "Continue" at bounding box center [591, 223] width 100 height 39
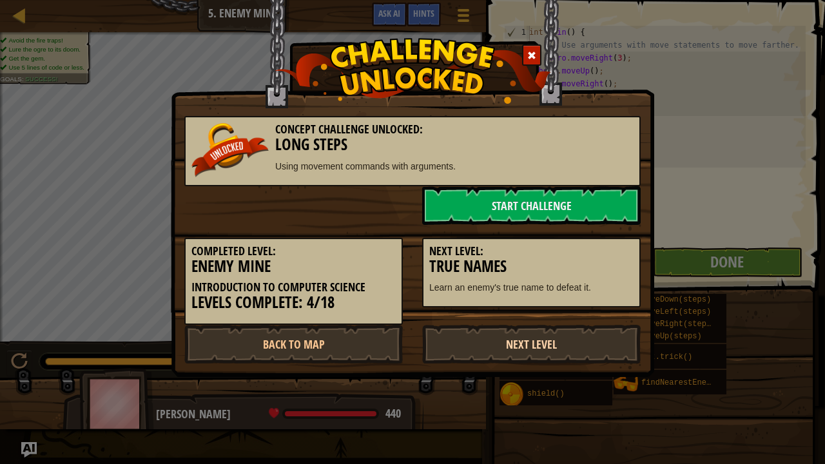
click at [596, 360] on link "Next Level" at bounding box center [531, 344] width 218 height 39
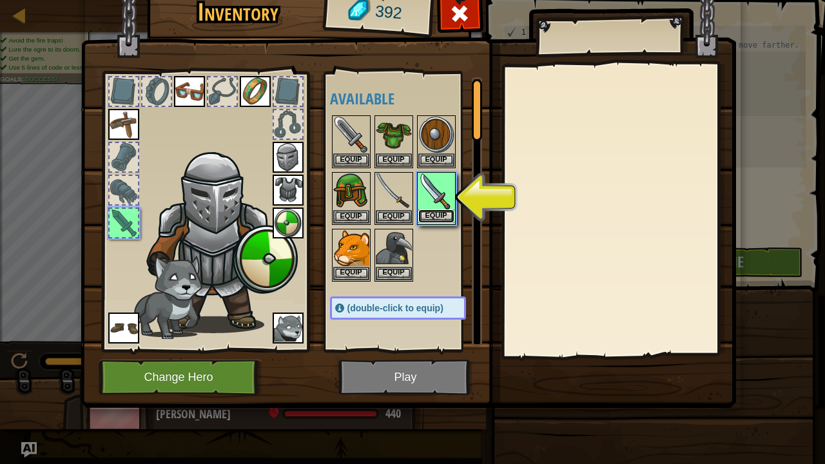
click at [434, 216] on button "Equip" at bounding box center [436, 216] width 36 height 14
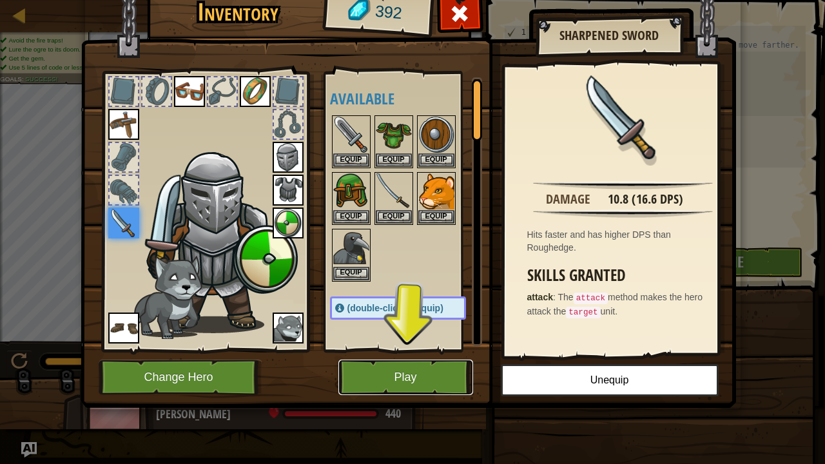
click at [412, 371] on button "Play" at bounding box center [405, 377] width 135 height 35
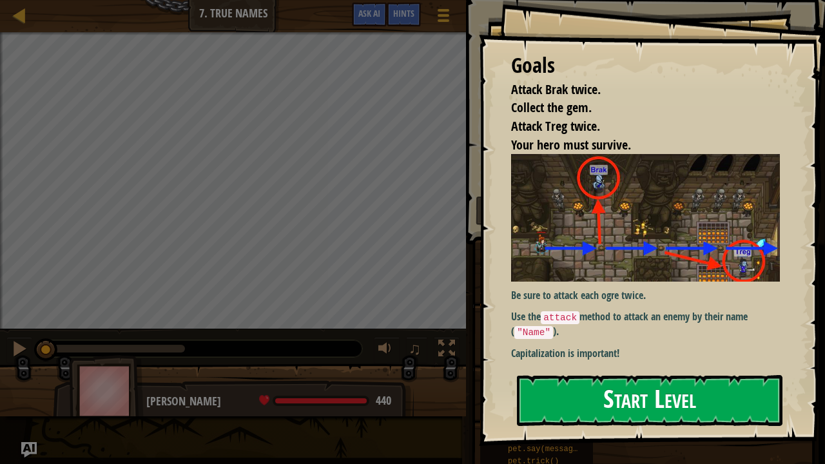
click at [650, 376] on button "Start Level" at bounding box center [650, 400] width 266 height 51
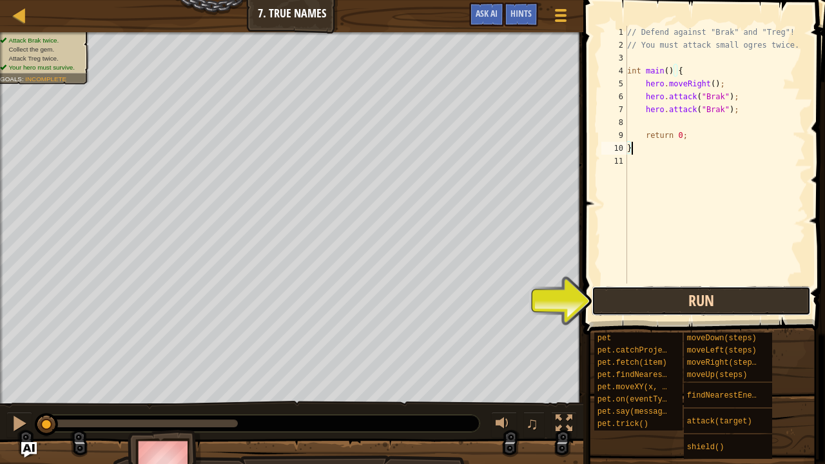
click at [679, 294] on button "Run" at bounding box center [701, 301] width 219 height 30
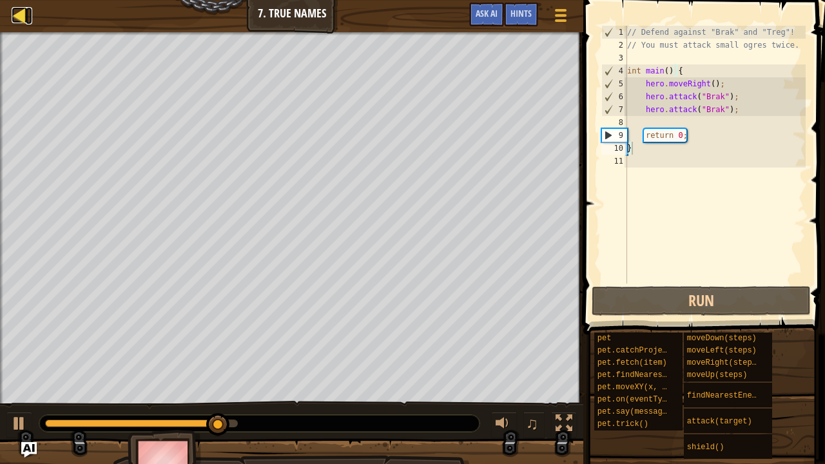
click at [17, 10] on div at bounding box center [20, 15] width 16 height 16
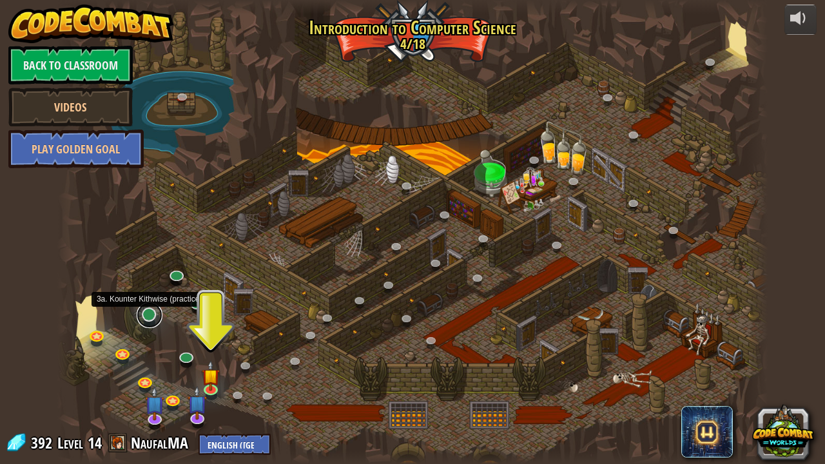
click at [146, 313] on link at bounding box center [150, 315] width 26 height 26
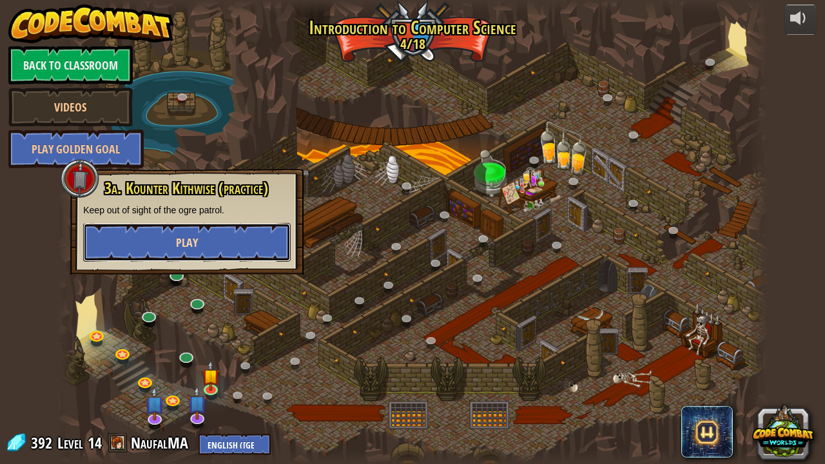
click at [168, 243] on button "Play" at bounding box center [187, 242] width 208 height 39
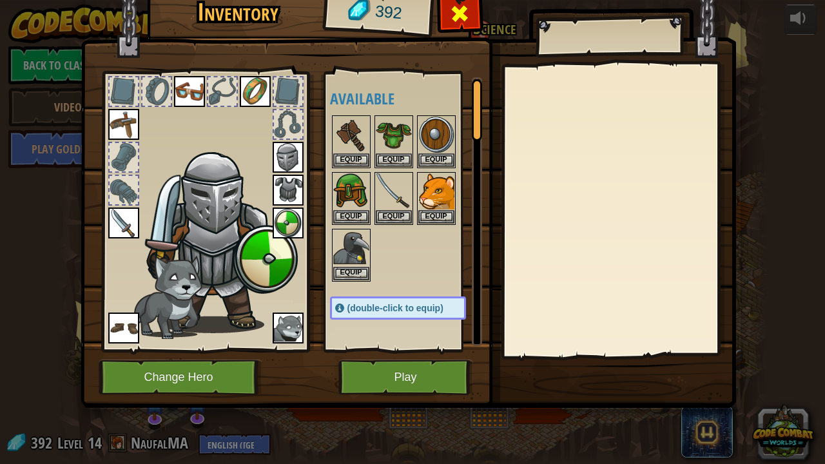
click at [469, 5] on div at bounding box center [460, 17] width 41 height 41
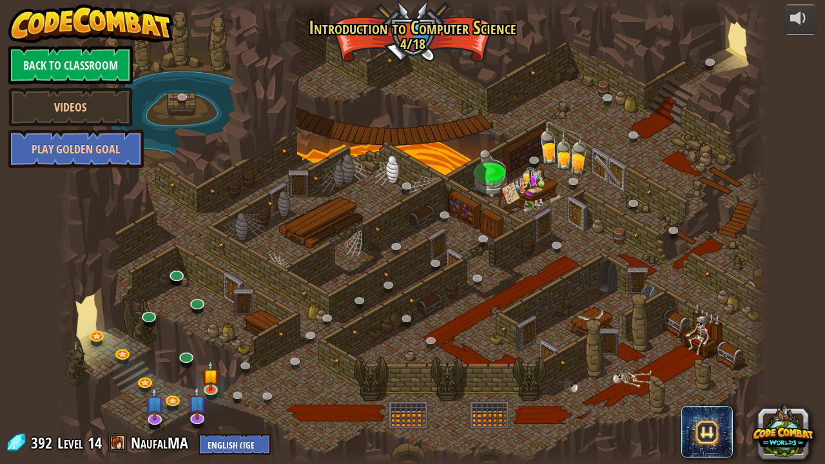
click at [420, 44] on div at bounding box center [412, 232] width 710 height 464
